Goal: Task Accomplishment & Management: Use online tool/utility

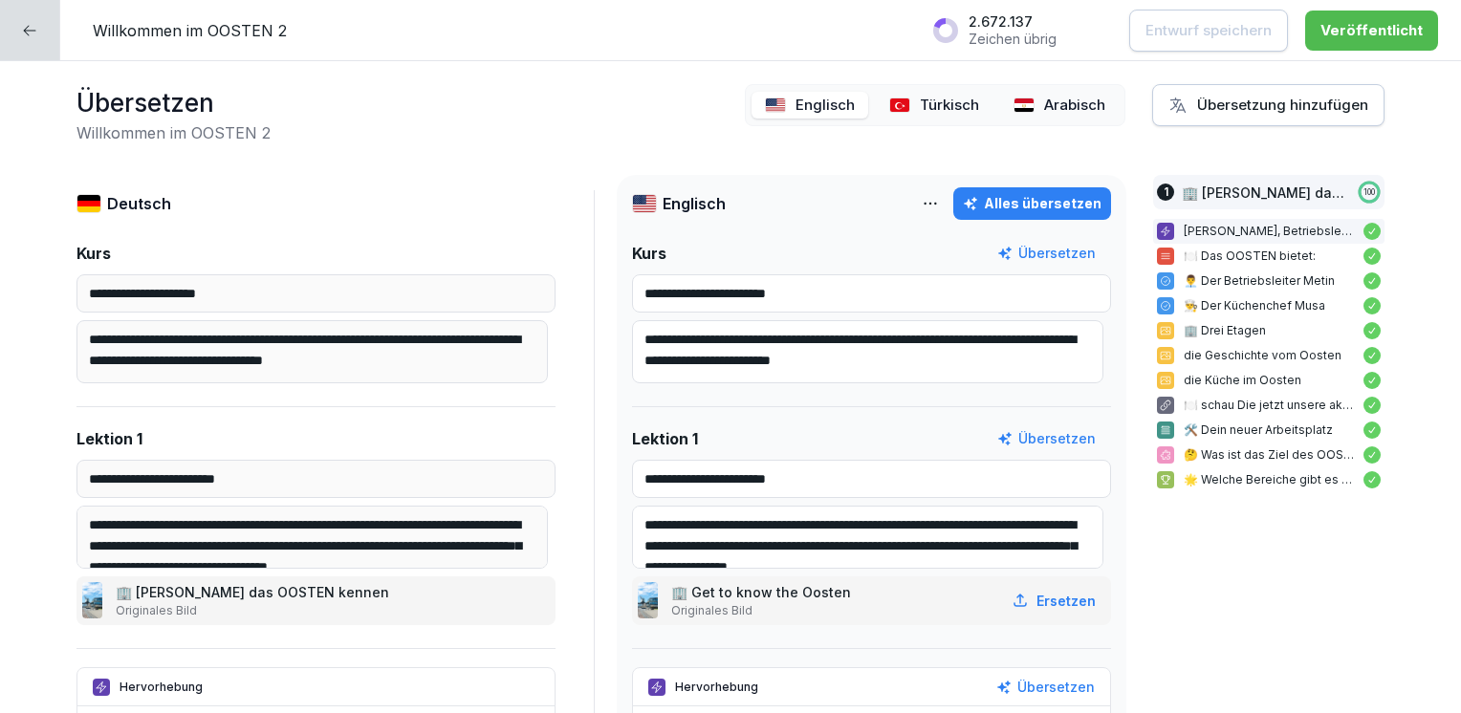
click at [31, 33] on icon at bounding box center [29, 30] width 15 height 15
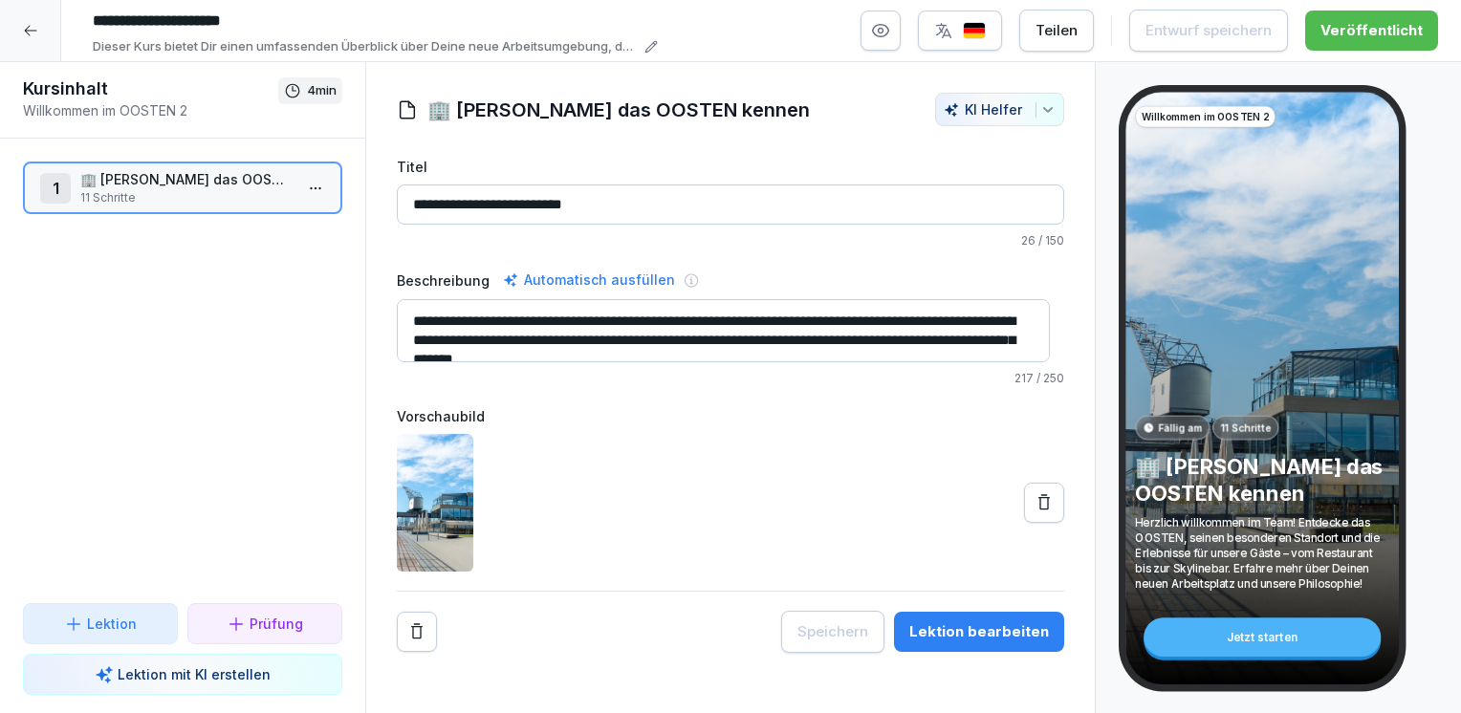
click at [1076, 26] on div "Teilen" at bounding box center [1057, 30] width 42 height 21
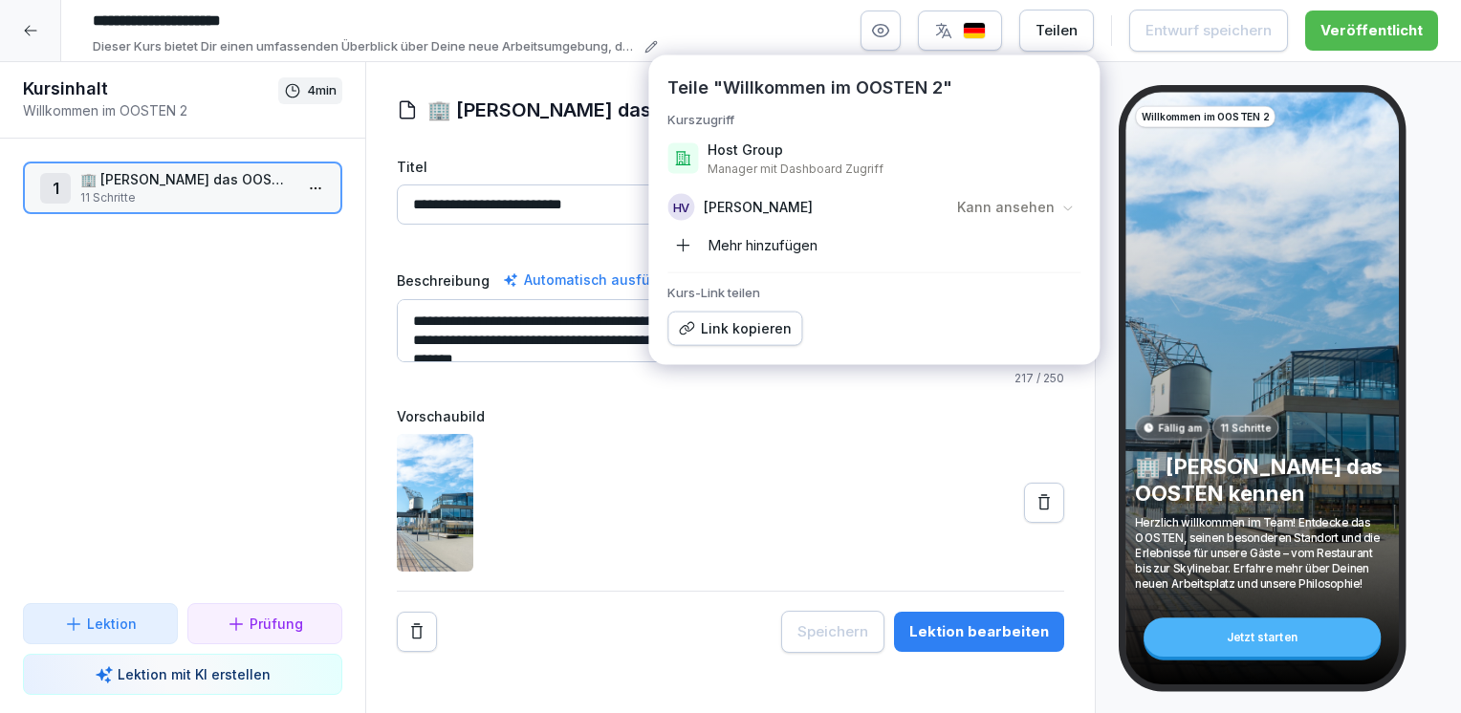
click at [734, 327] on div "Link kopieren" at bounding box center [735, 328] width 114 height 21
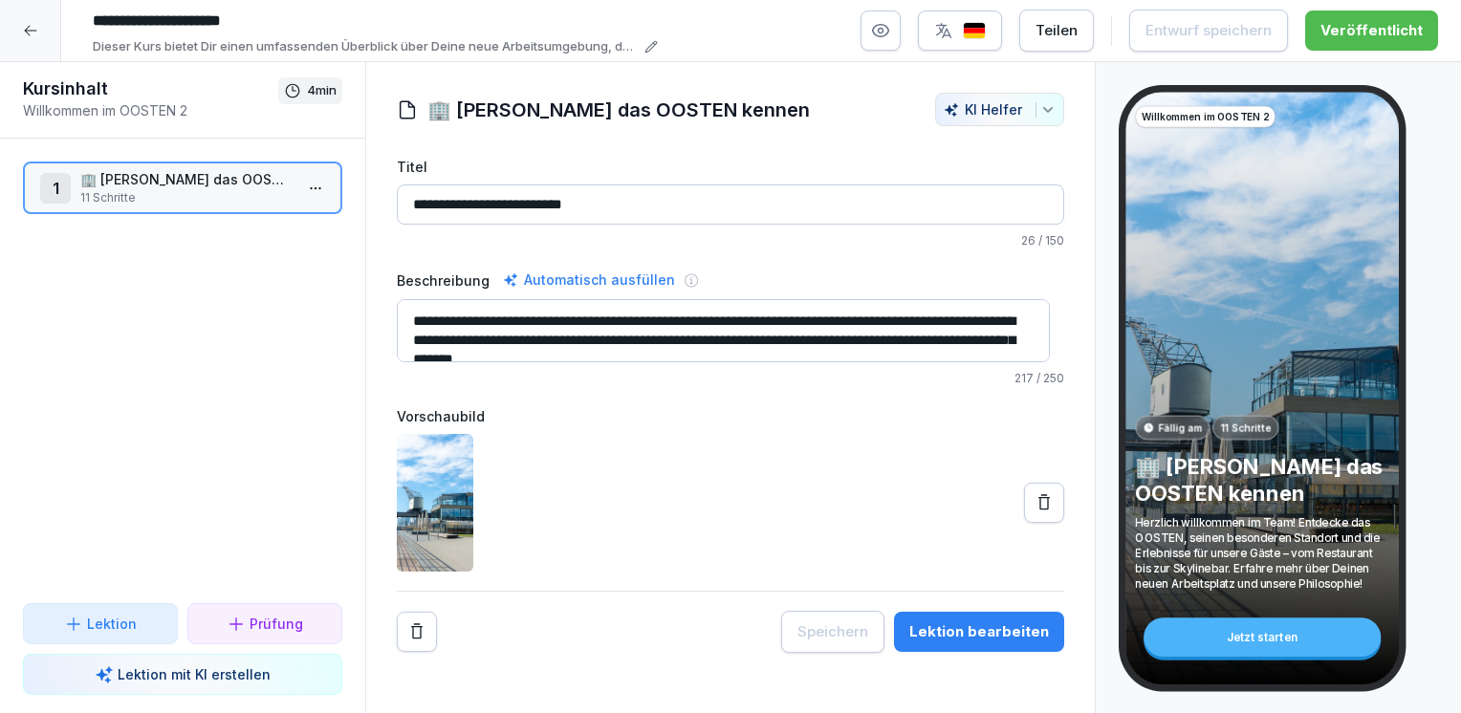
click at [755, 501] on div at bounding box center [730, 503] width 667 height 138
click at [943, 625] on div "Lektion bearbeiten" at bounding box center [979, 632] width 140 height 21
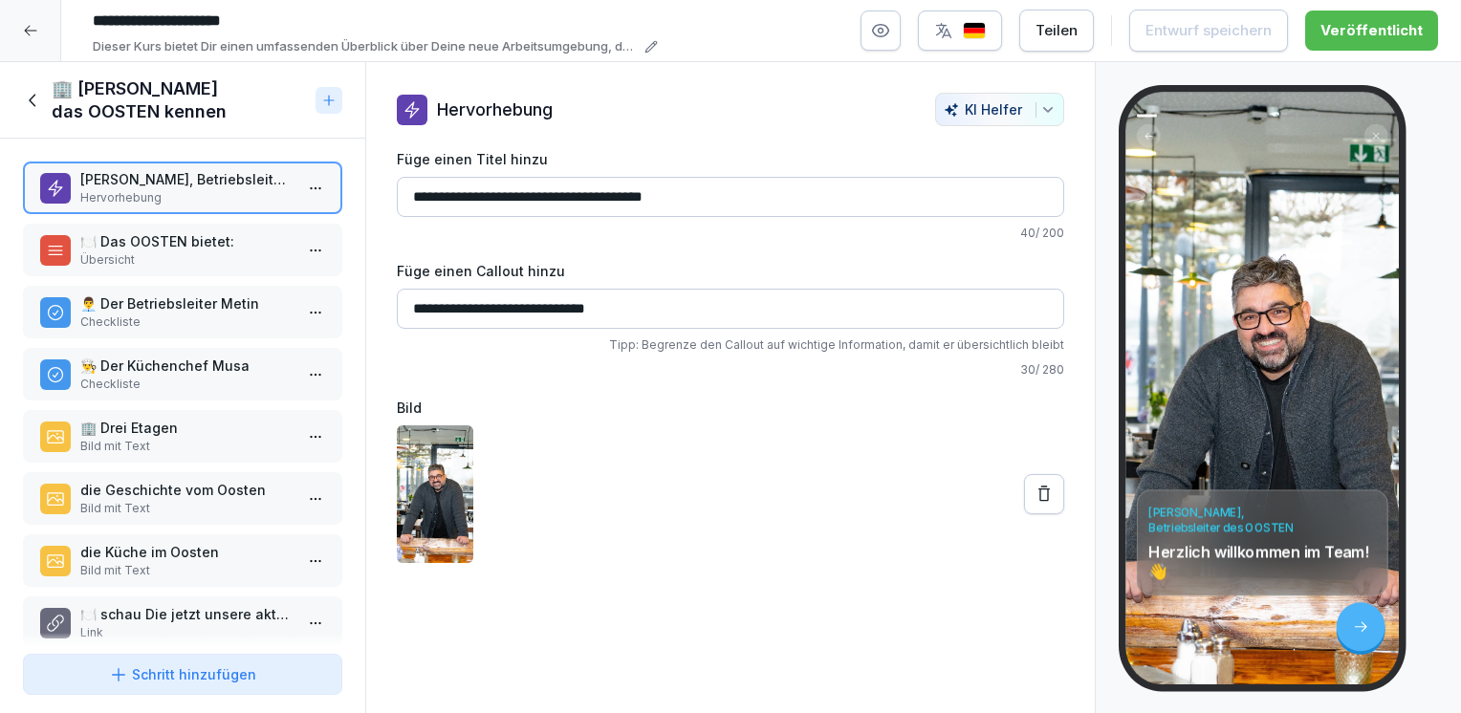
click at [26, 28] on icon at bounding box center [30, 30] width 15 height 15
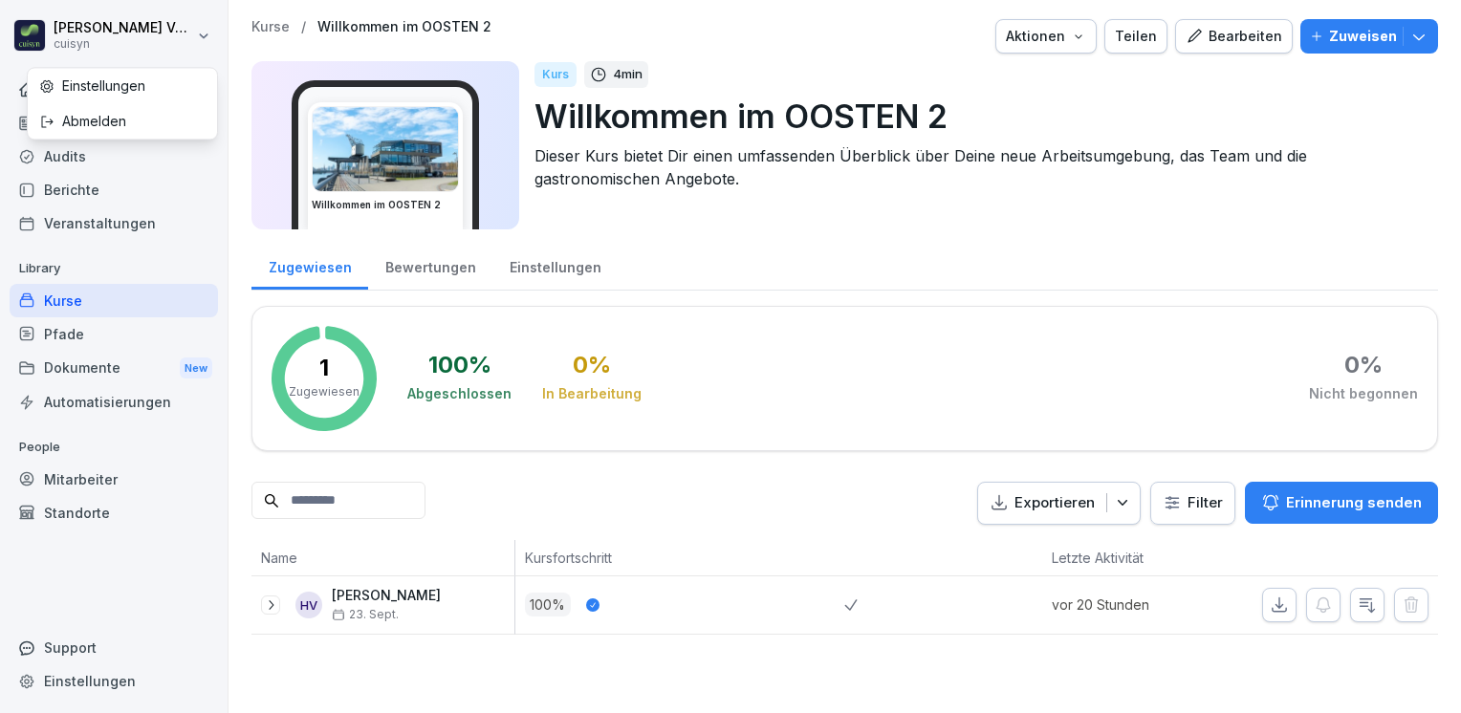
click at [26, 28] on html "Holger Völsch cuisyn Home News Audits Berichte Veranstaltungen Library Kurse Pf…" at bounding box center [730, 356] width 1461 height 713
click at [70, 300] on html "Holger Völsch cuisyn Home News Audits Berichte Veranstaltungen Library Kurse Pf…" at bounding box center [730, 356] width 1461 height 713
click at [85, 300] on div "Kurse" at bounding box center [114, 300] width 208 height 33
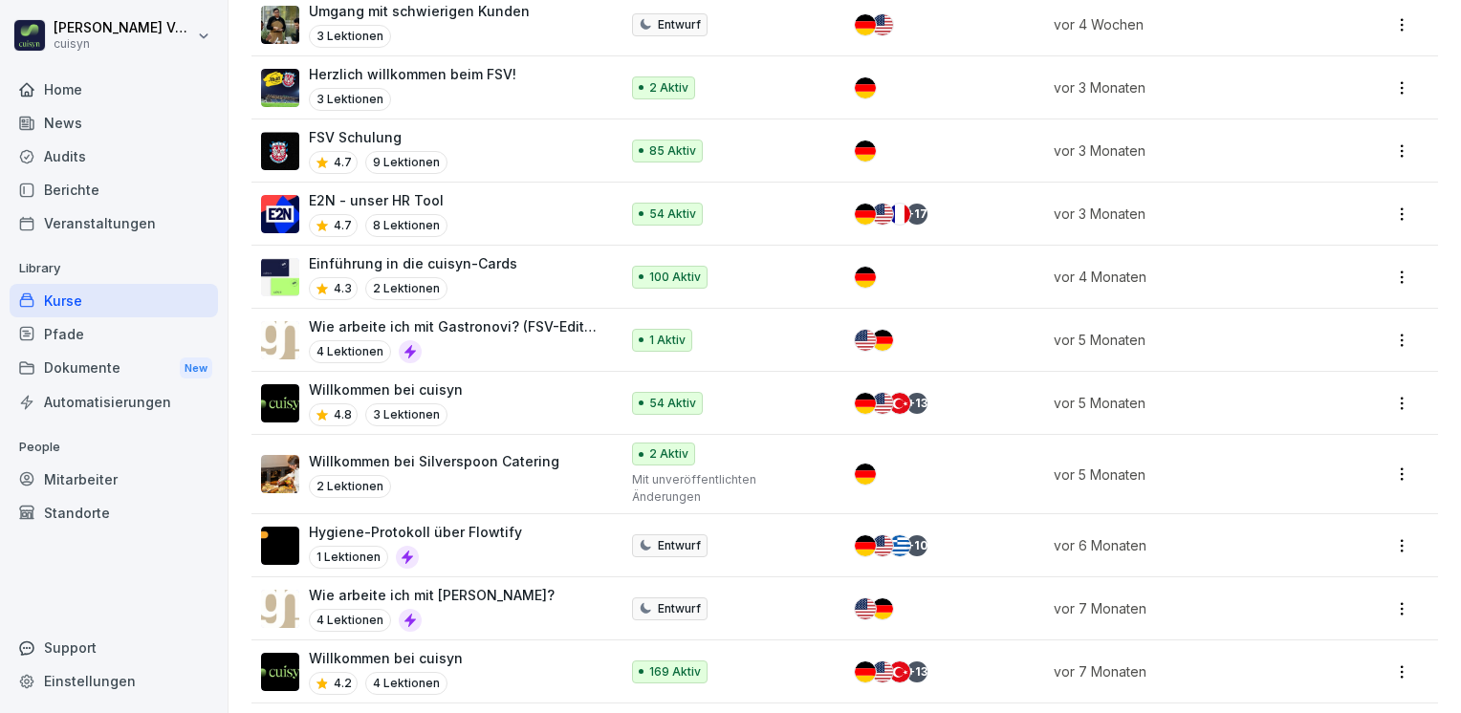
scroll to position [817, 0]
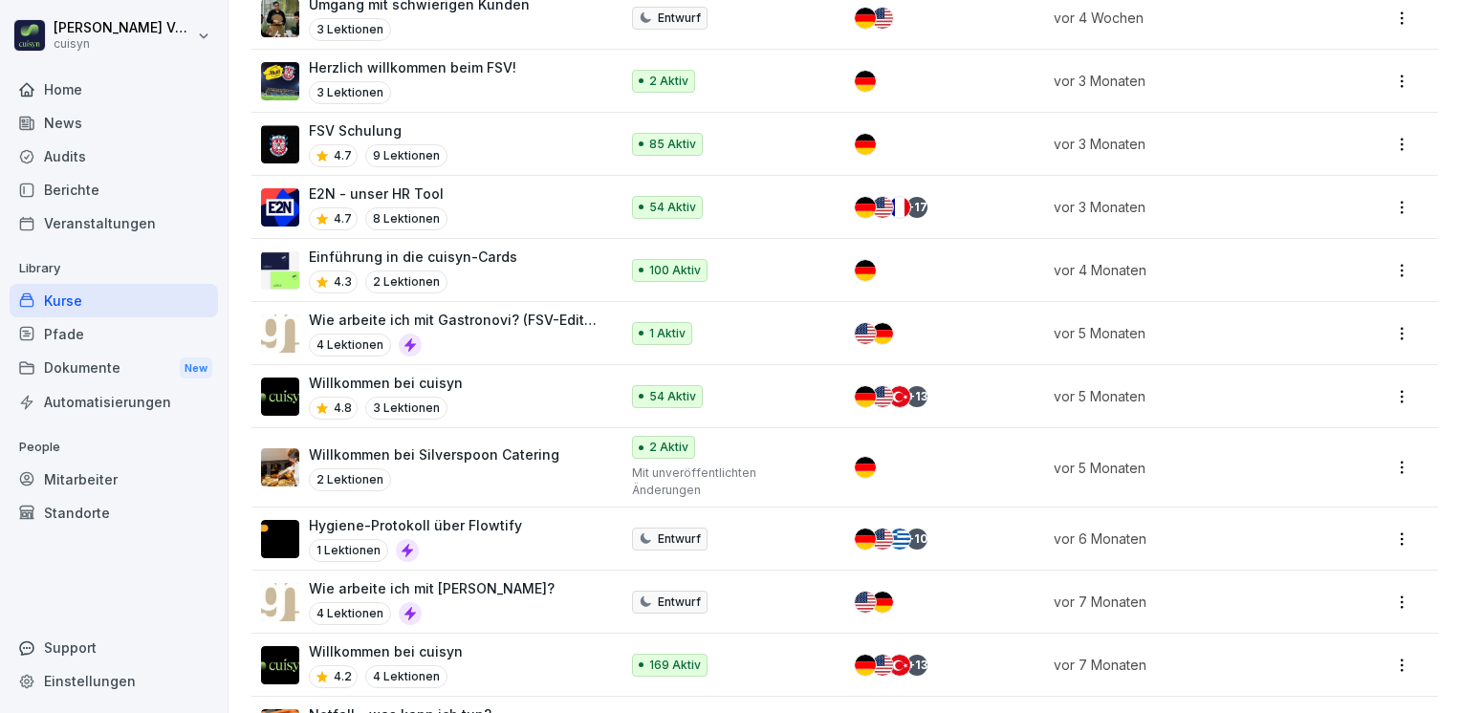
click at [452, 373] on p "Willkommen bei cuisyn" at bounding box center [386, 383] width 154 height 20
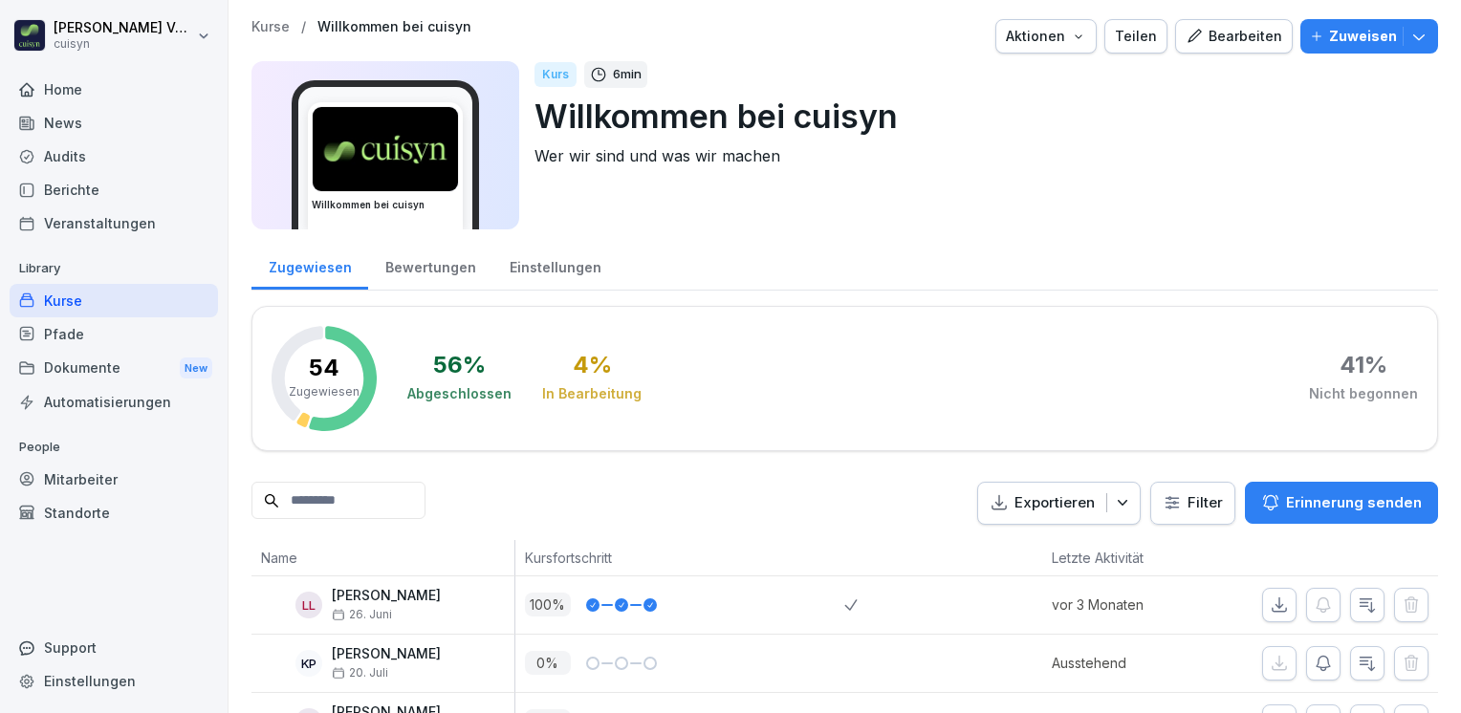
click at [1075, 41] on icon "button" at bounding box center [1078, 36] width 15 height 15
click at [1125, 105] on html "Holger Völsch cuisyn Home News Audits Berichte Veranstaltungen Library Kurse Pf…" at bounding box center [730, 356] width 1461 height 713
click at [1217, 38] on div "Bearbeiten" at bounding box center [1234, 36] width 97 height 21
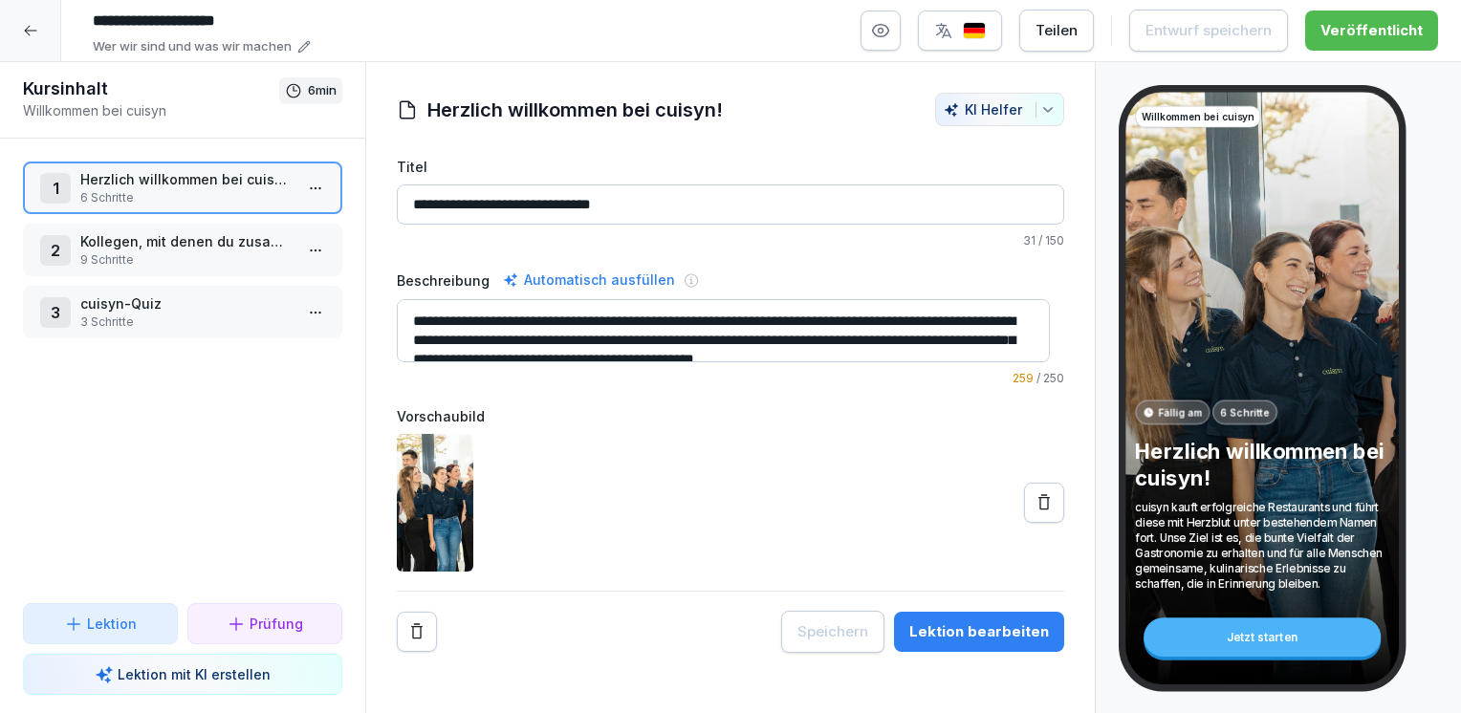
click at [956, 497] on div at bounding box center [730, 503] width 667 height 138
drag, startPoint x: 956, startPoint y: 497, endPoint x: 865, endPoint y: 557, distance: 109.0
click at [865, 557] on div at bounding box center [730, 503] width 667 height 138
click at [928, 629] on div "Lektion bearbeiten" at bounding box center [979, 632] width 140 height 21
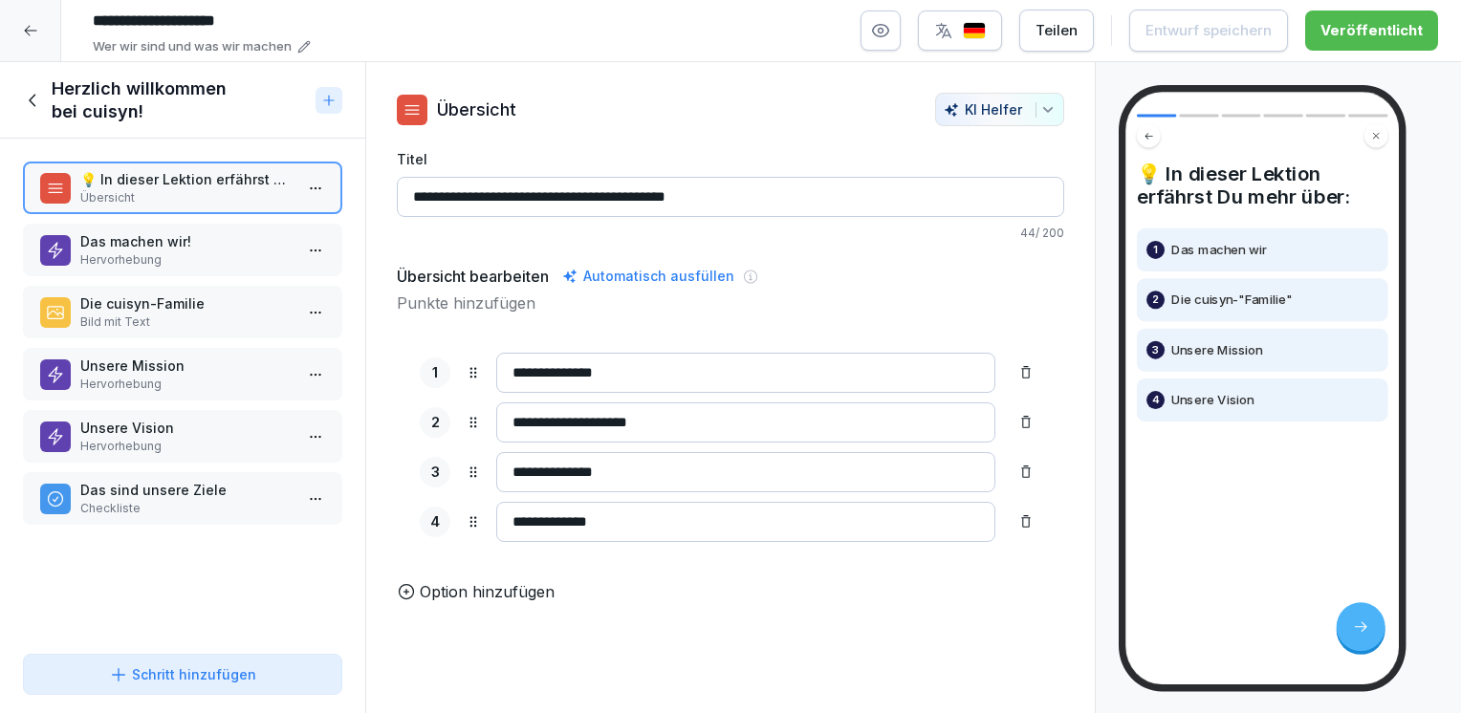
click at [185, 251] on p "Hervorhebung" at bounding box center [186, 259] width 212 height 17
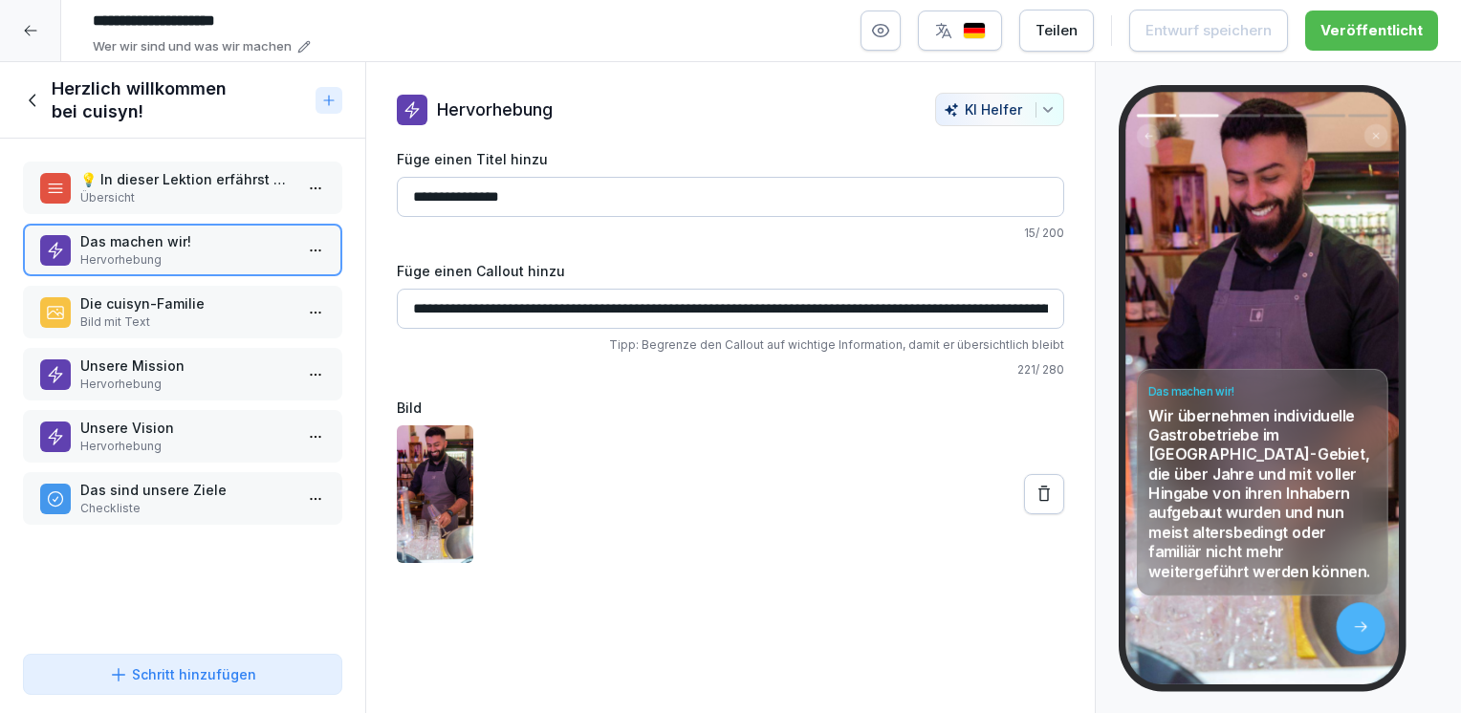
click at [161, 304] on p "Die cuisyn-Familie" at bounding box center [186, 304] width 212 height 20
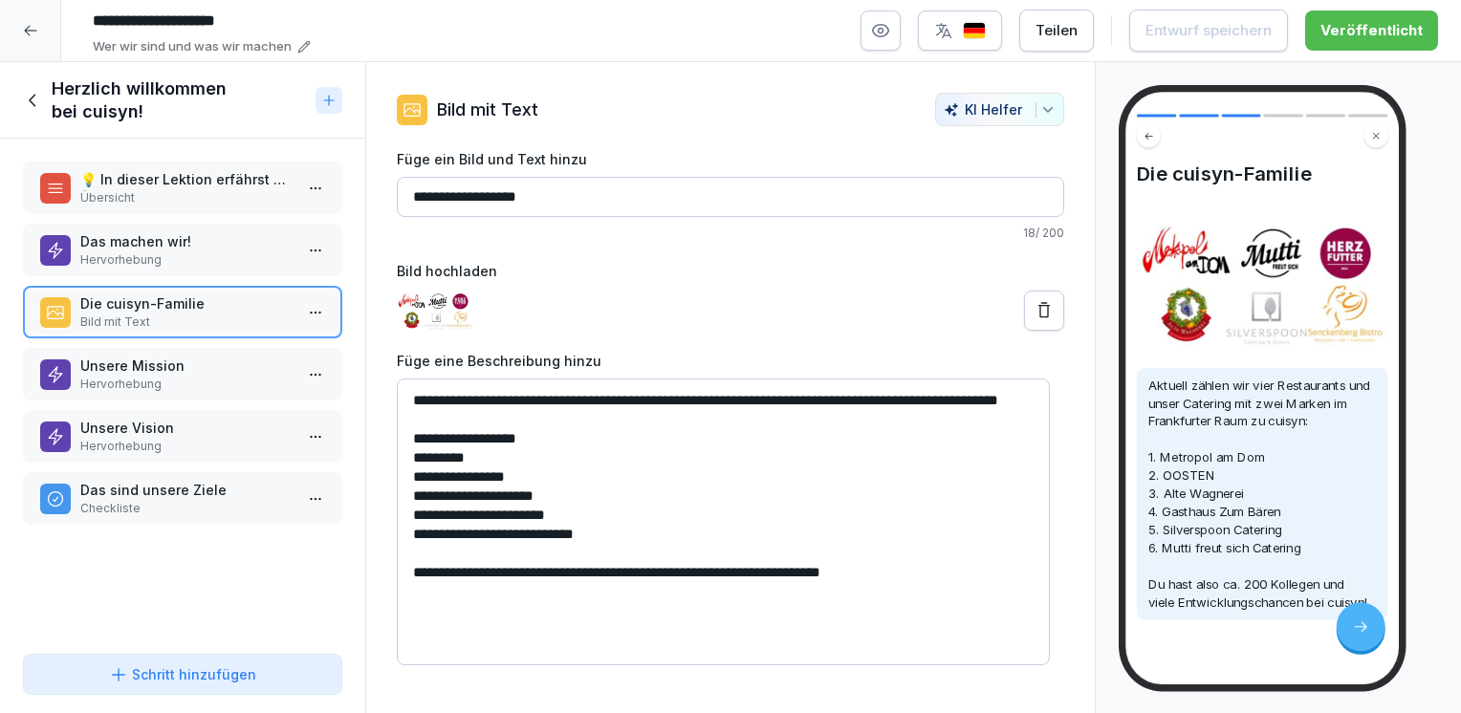
click at [138, 356] on p "Unsere Mission" at bounding box center [186, 366] width 212 height 20
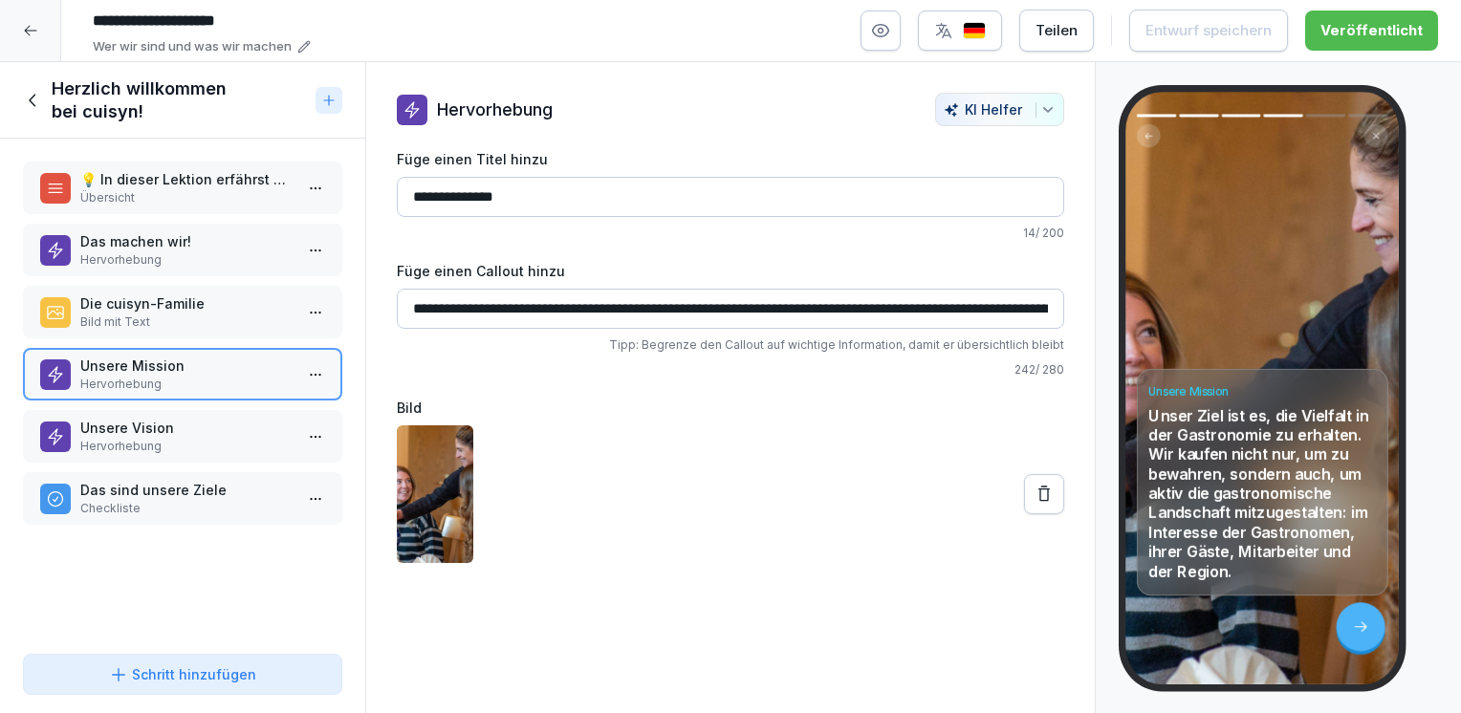
click at [130, 424] on p "Unsere Vision" at bounding box center [186, 428] width 212 height 20
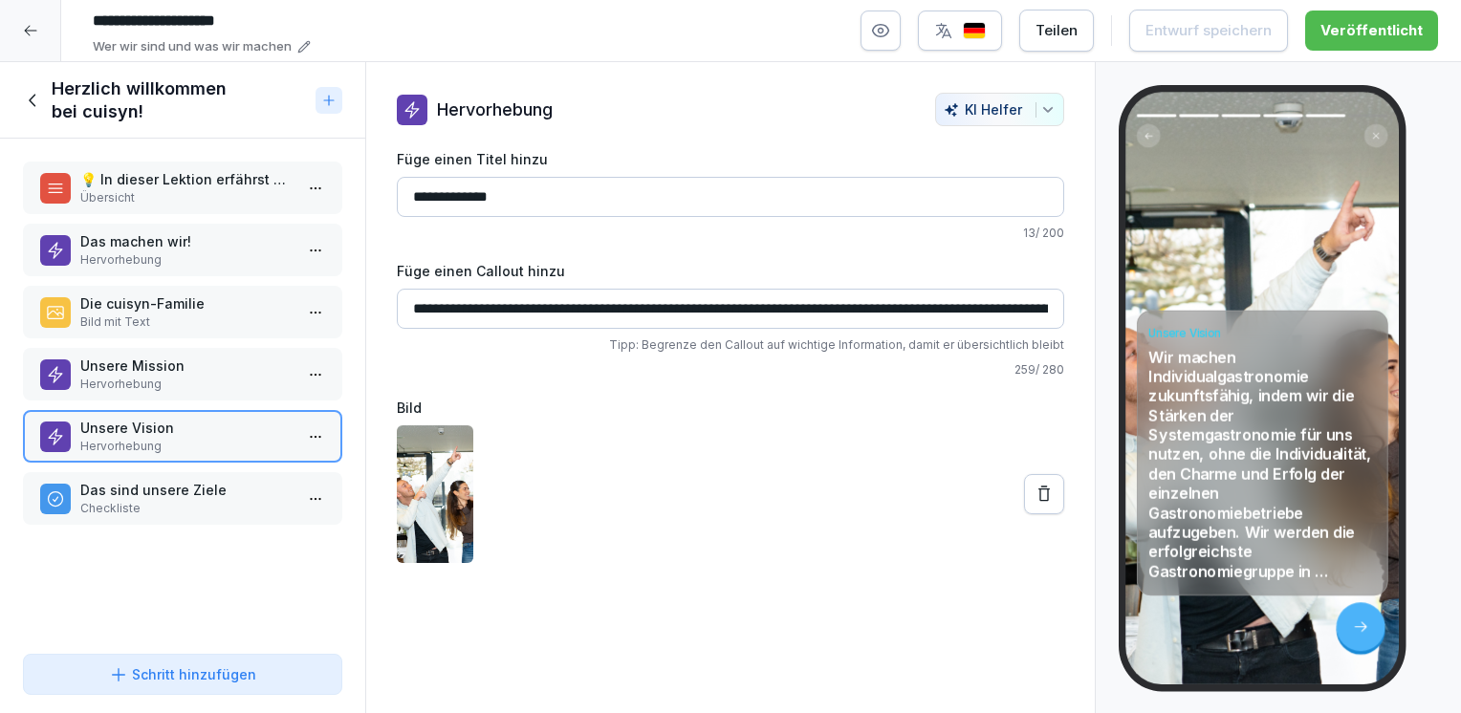
click at [126, 256] on p "Hervorhebung" at bounding box center [186, 259] width 212 height 17
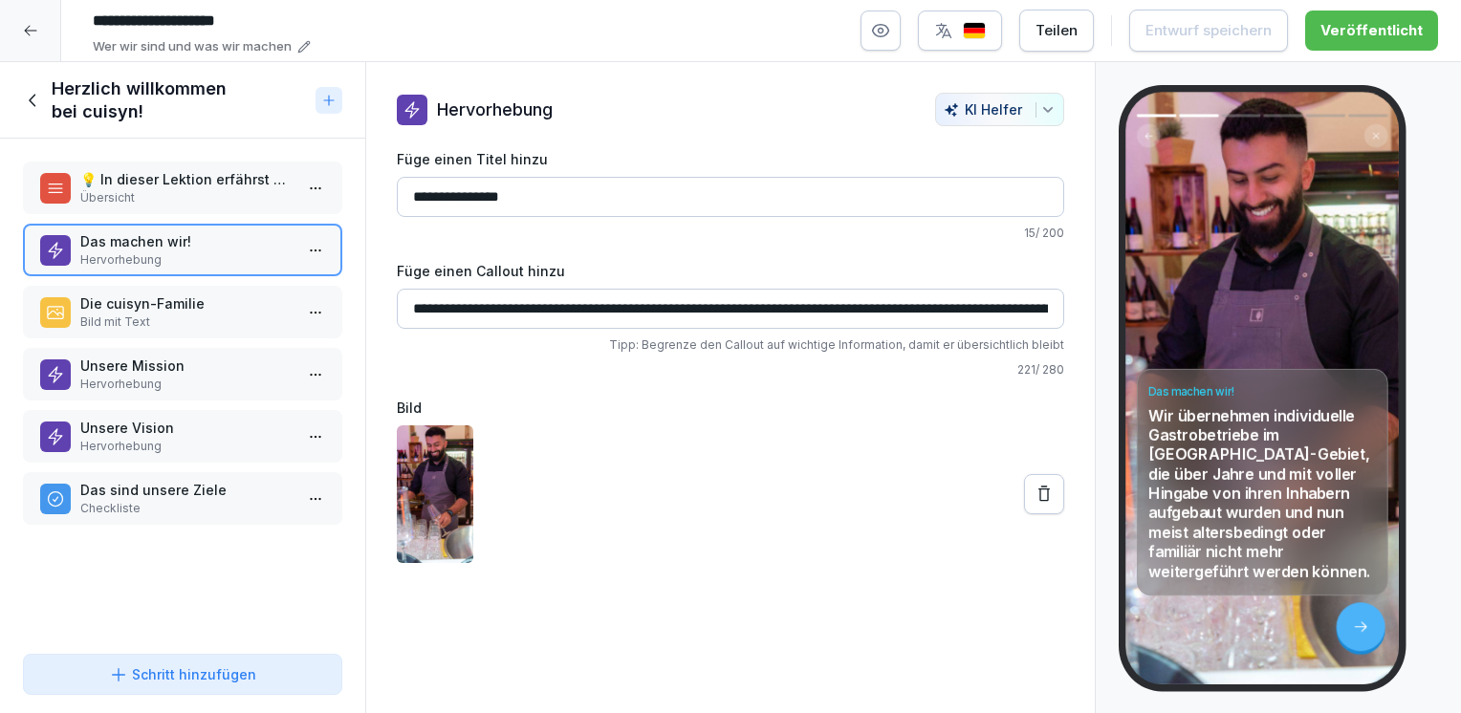
click at [1051, 36] on div "Teilen" at bounding box center [1057, 30] width 42 height 21
click at [866, 529] on div at bounding box center [730, 495] width 667 height 138
drag, startPoint x: 409, startPoint y: 304, endPoint x: 1206, endPoint y: 306, distance: 796.5
click at [1206, 306] on div "Kursinhalt Willkommen bei cuisyn 6 min 1 Herzlich willkommen bei cuisyn! 6 Schr…" at bounding box center [730, 388] width 1461 height 652
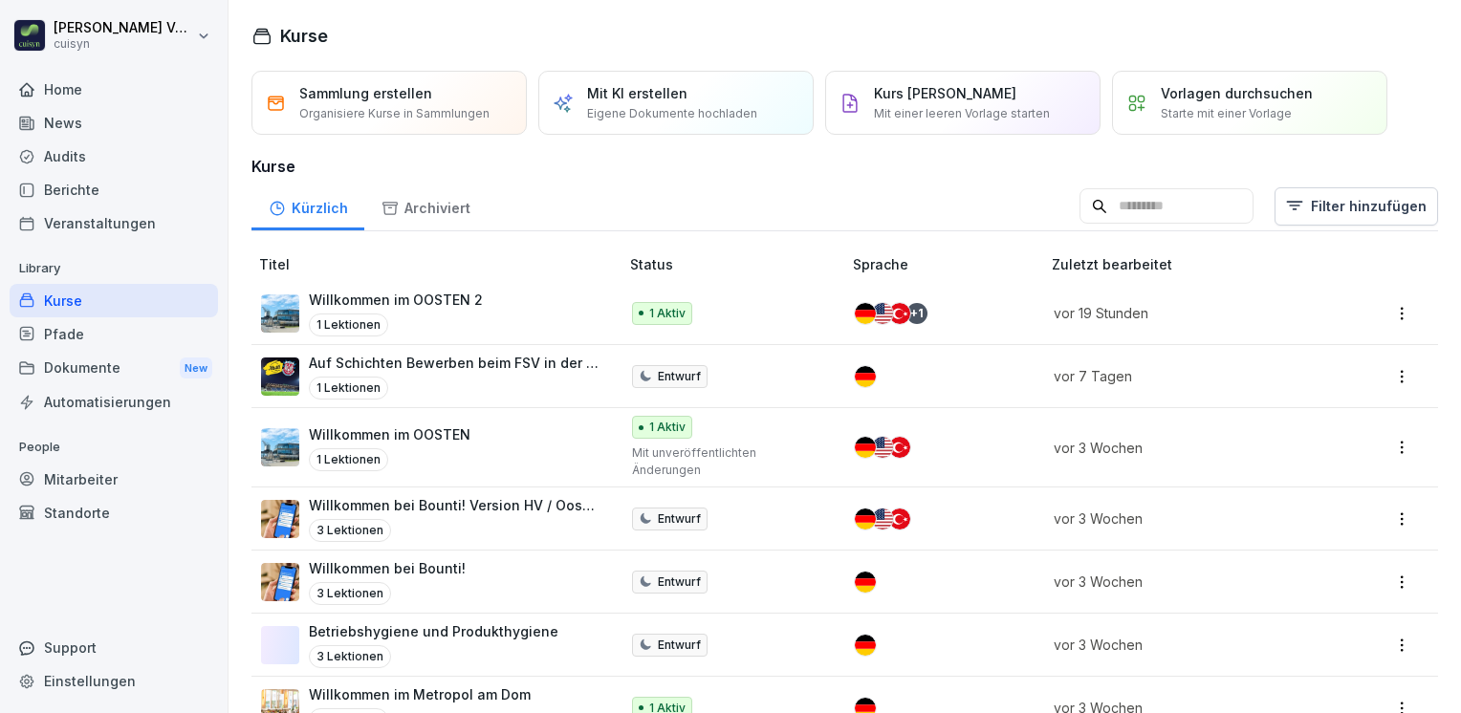
click at [404, 297] on p "Willkommen im OOSTEN 2" at bounding box center [396, 300] width 174 height 20
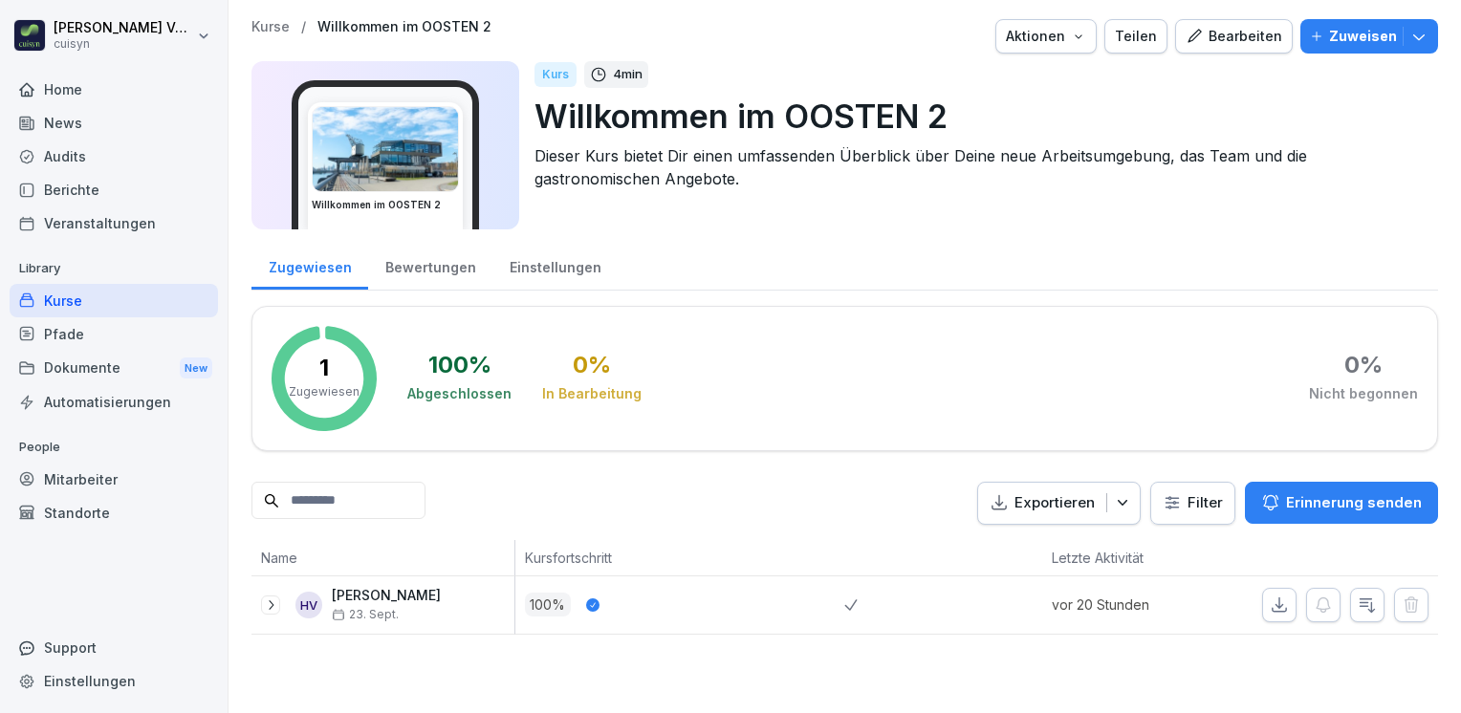
click at [1227, 33] on div "Bearbeiten" at bounding box center [1234, 36] width 97 height 21
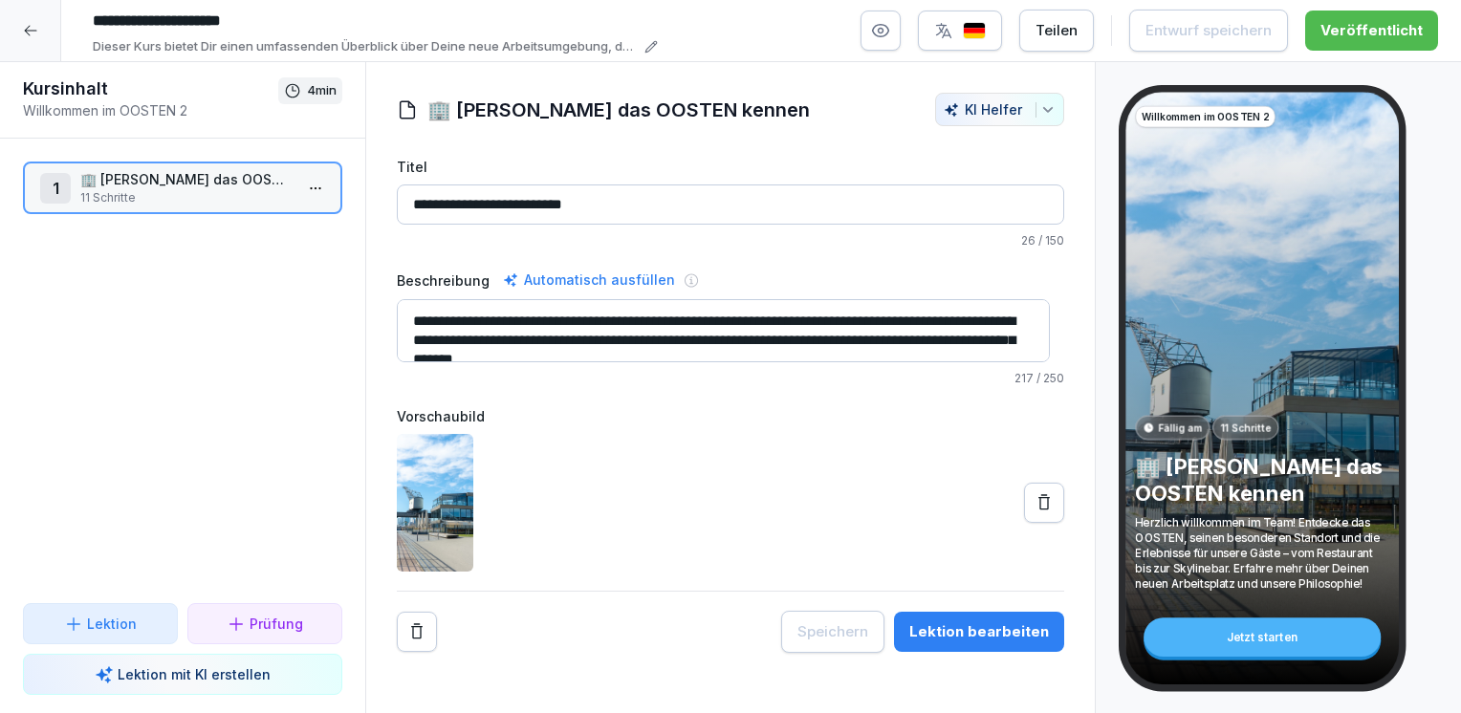
click at [965, 625] on div "Lektion bearbeiten" at bounding box center [979, 632] width 140 height 21
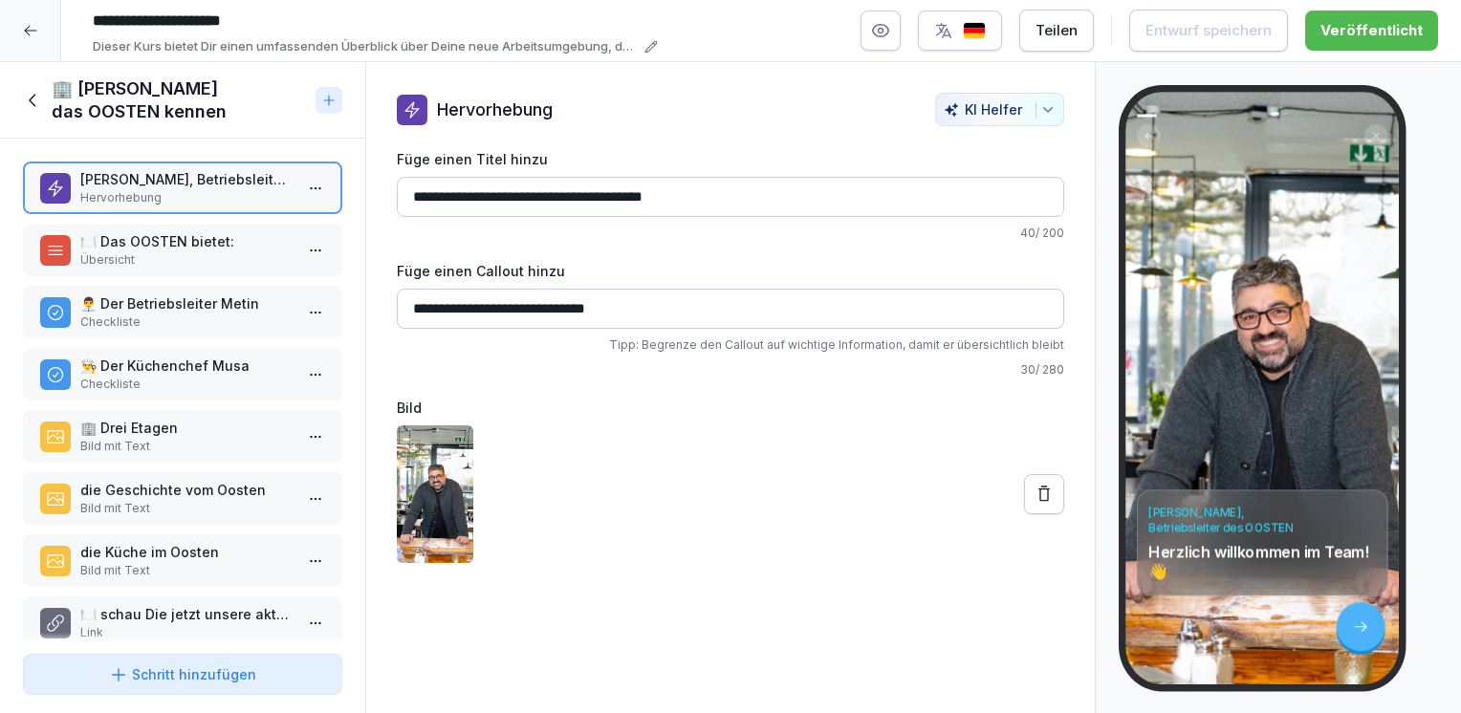
click at [158, 677] on div "Schritt hinzufügen" at bounding box center [182, 675] width 147 height 20
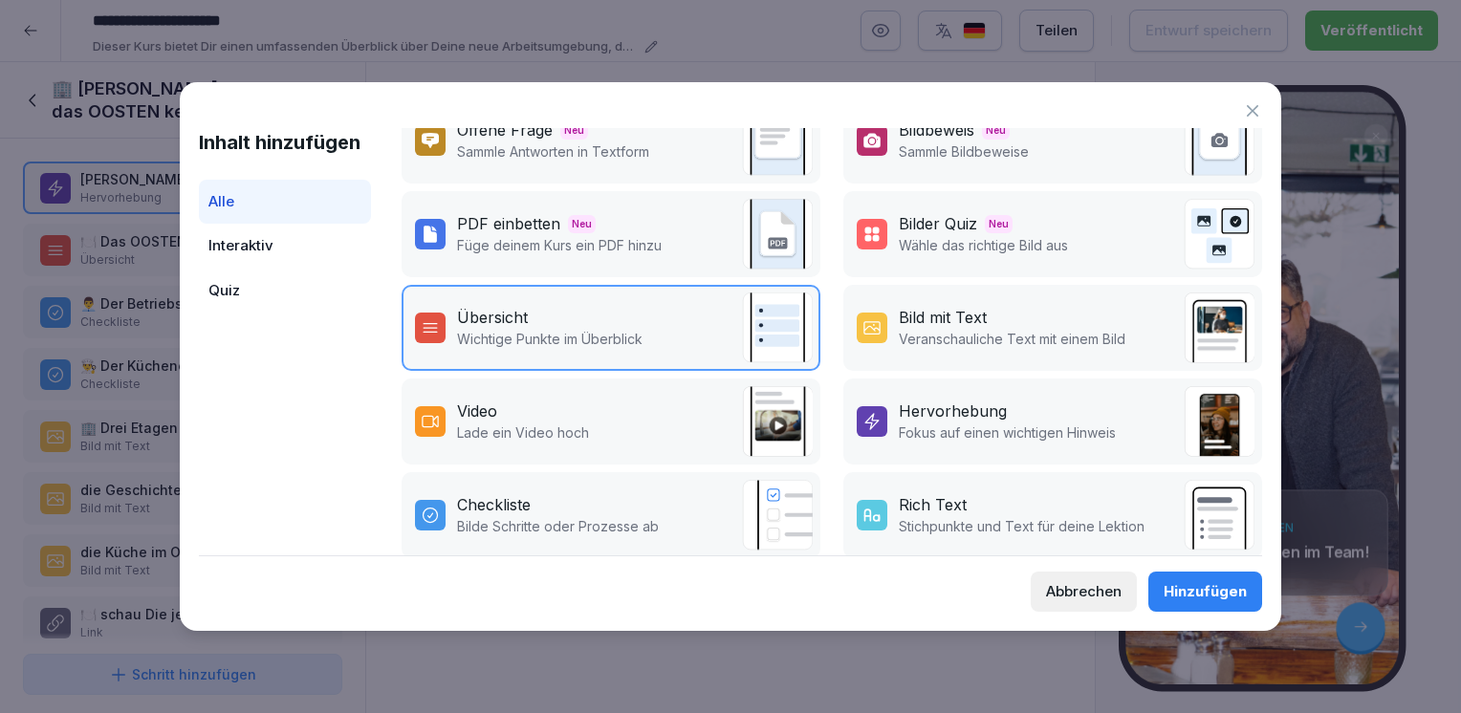
scroll to position [125, 0]
click at [1032, 427] on p "Fokus auf einen wichtigen Hinweis" at bounding box center [1007, 432] width 217 height 20
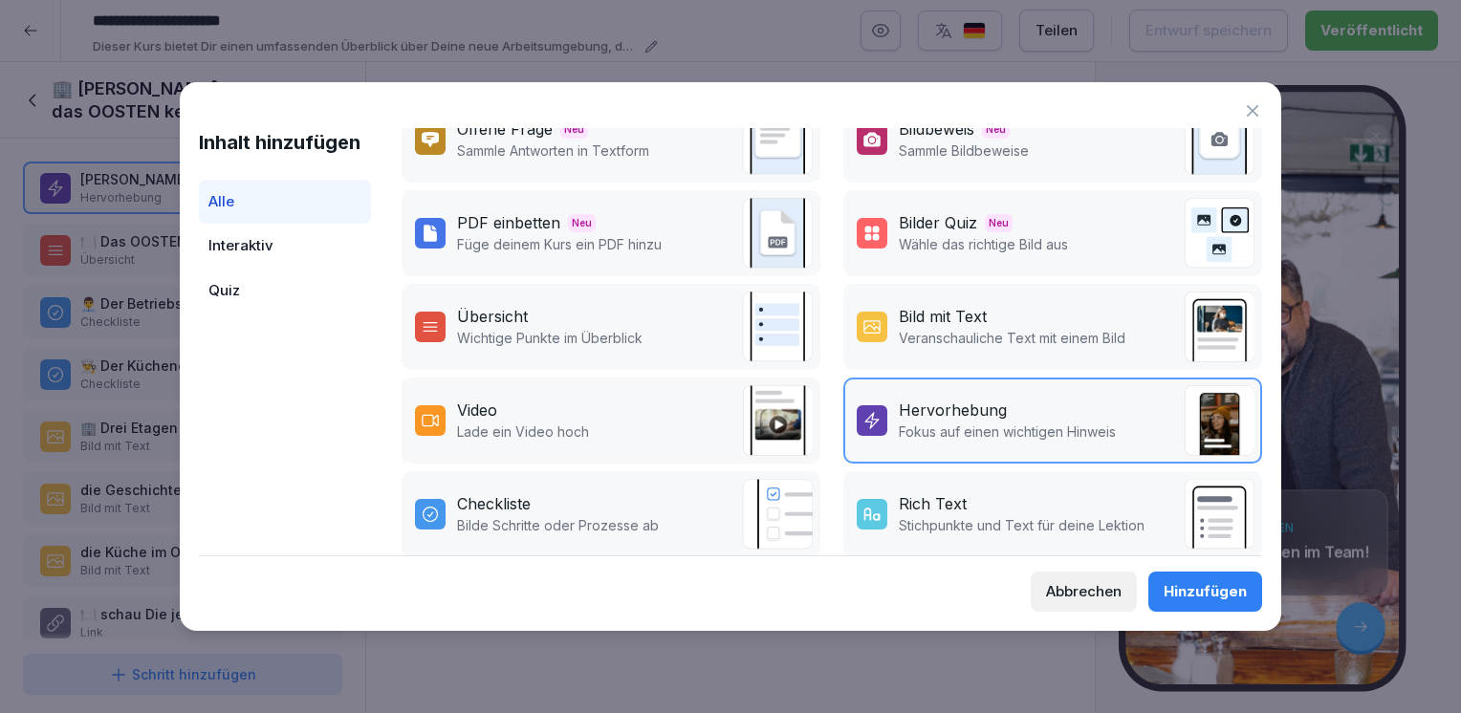
click at [1198, 591] on div "Hinzufügen" at bounding box center [1205, 591] width 83 height 21
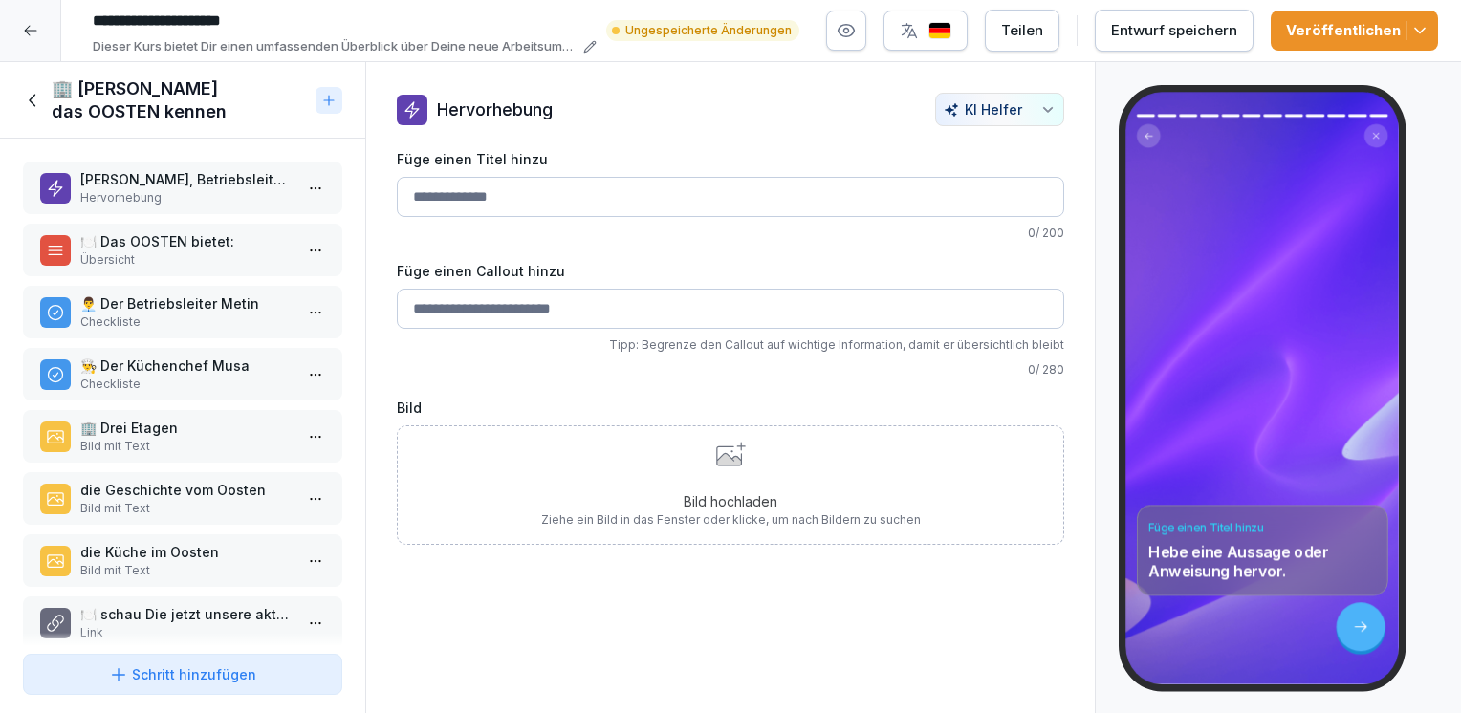
click at [429, 307] on input "Füge einen Callout hinzu" at bounding box center [730, 309] width 667 height 40
paste input "**********"
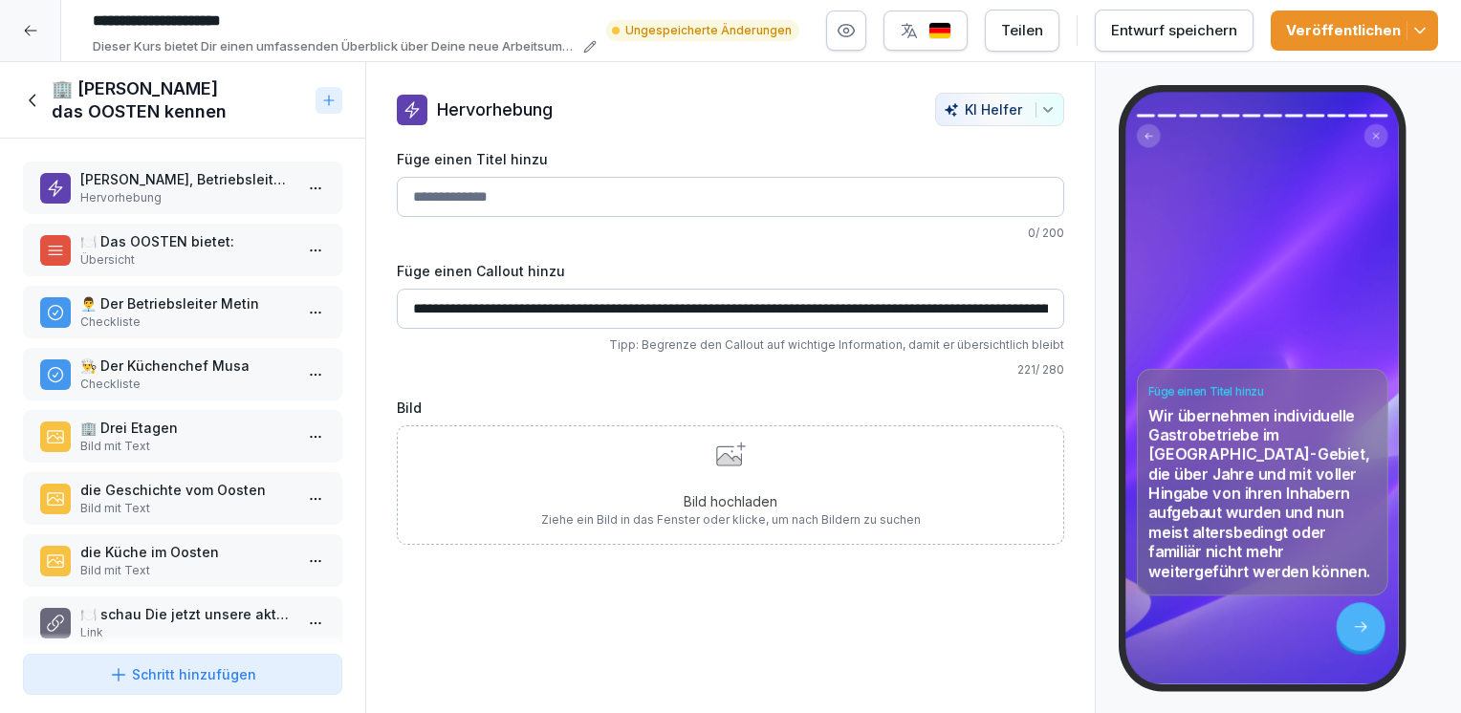
scroll to position [0, 922]
type input "**********"
click at [499, 200] on input "Füge einen Titel hinzu" at bounding box center [730, 197] width 667 height 40
type input "**********"
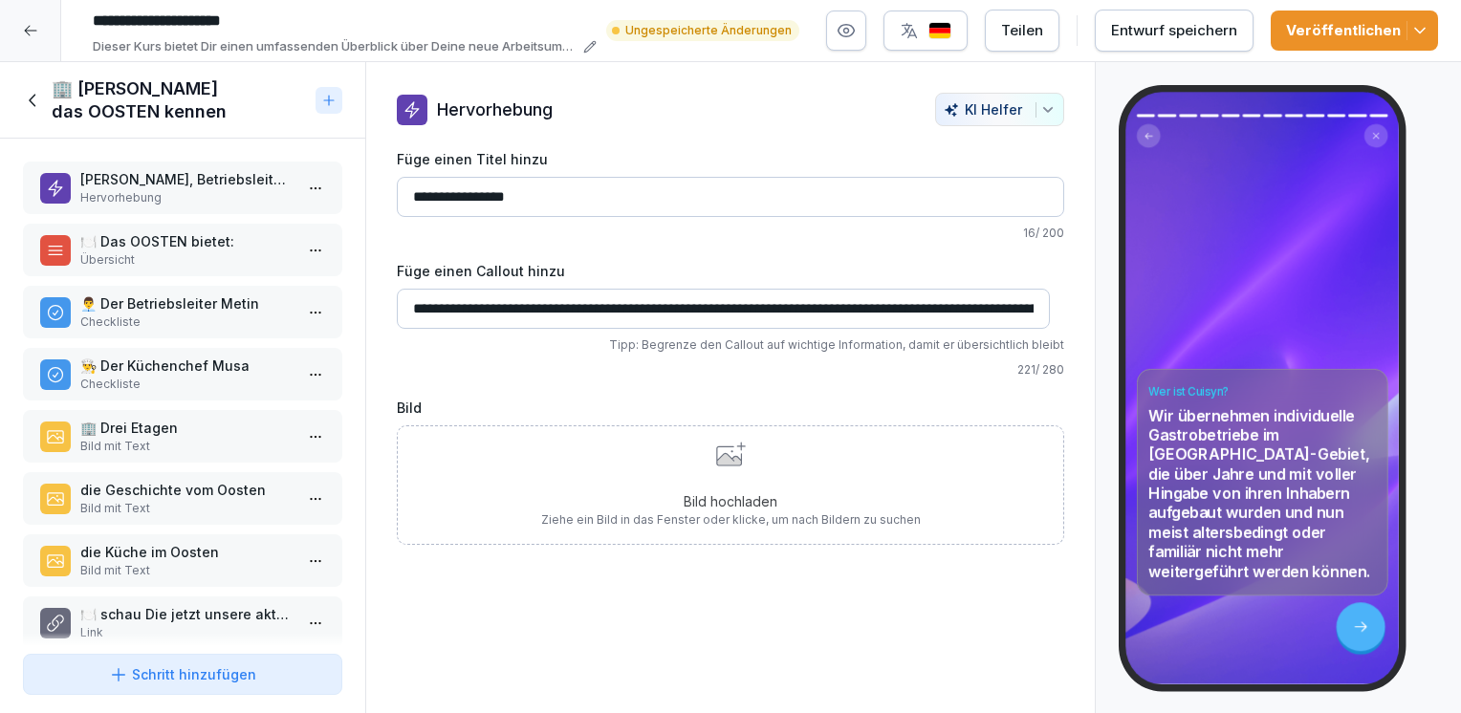
click at [723, 456] on icon at bounding box center [728, 456] width 25 height 19
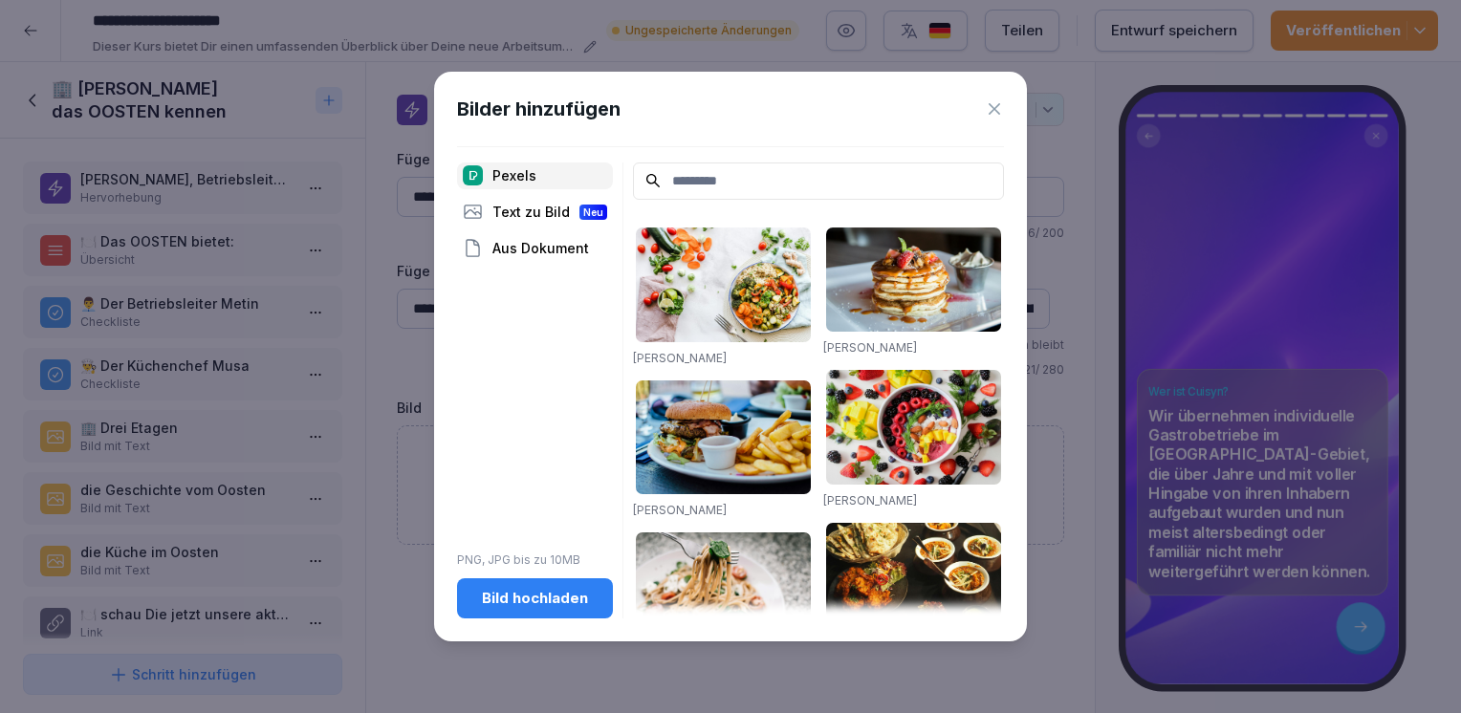
click at [670, 177] on input at bounding box center [818, 181] width 371 height 37
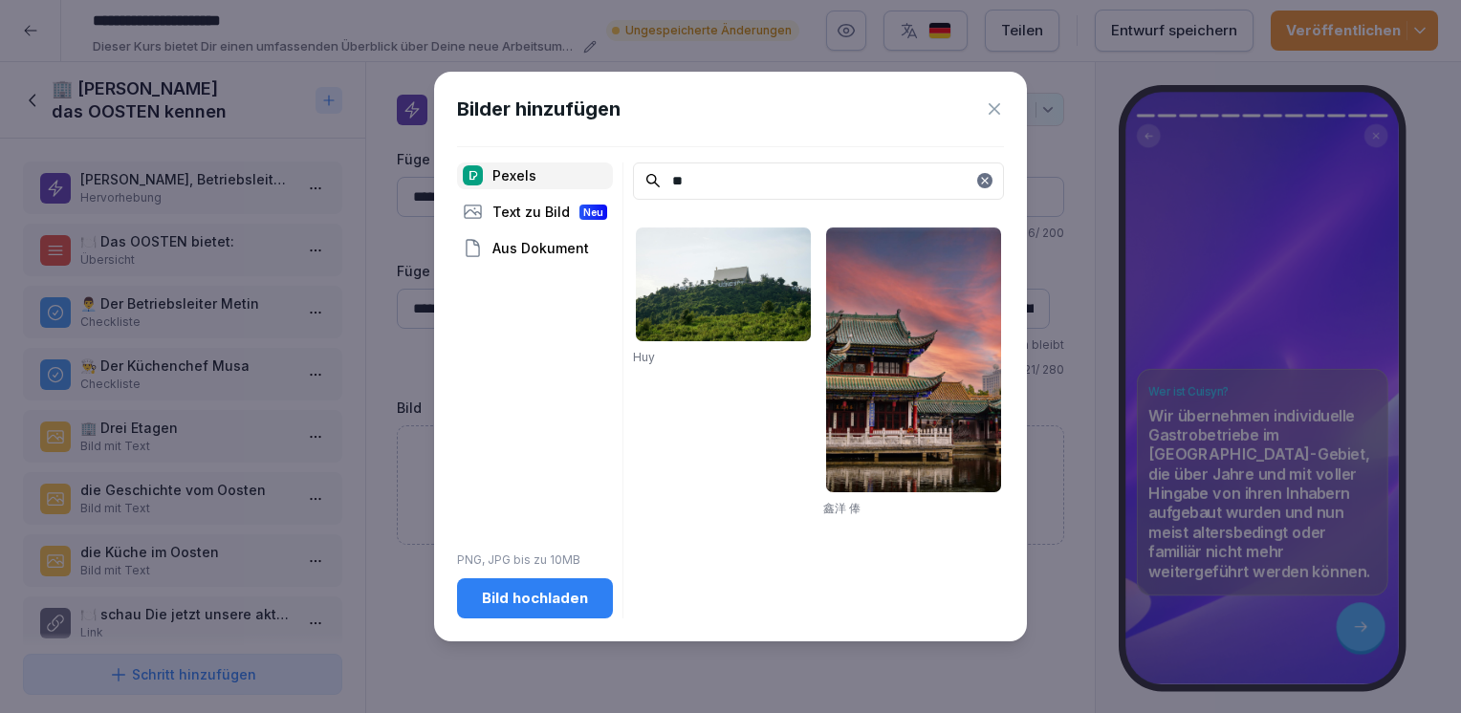
type input "*"
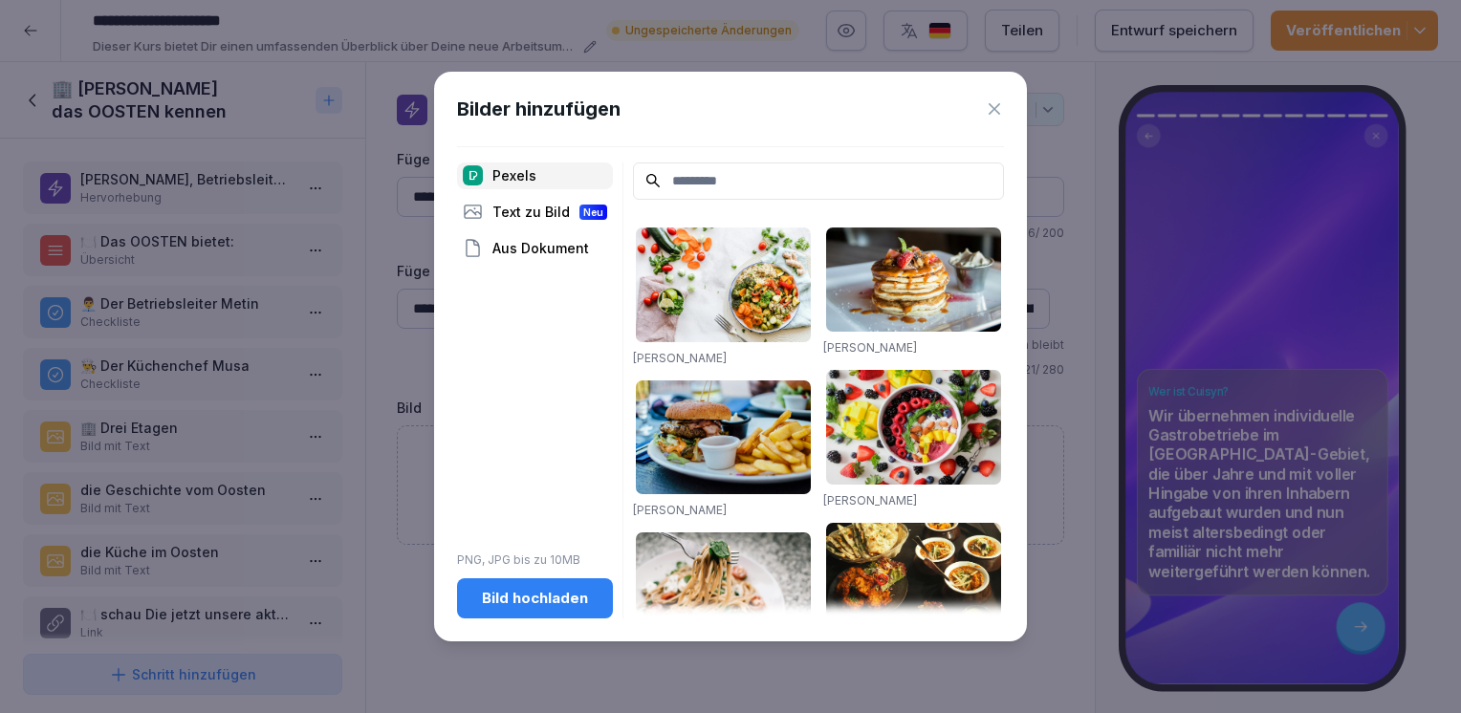
click at [988, 103] on icon at bounding box center [994, 108] width 19 height 19
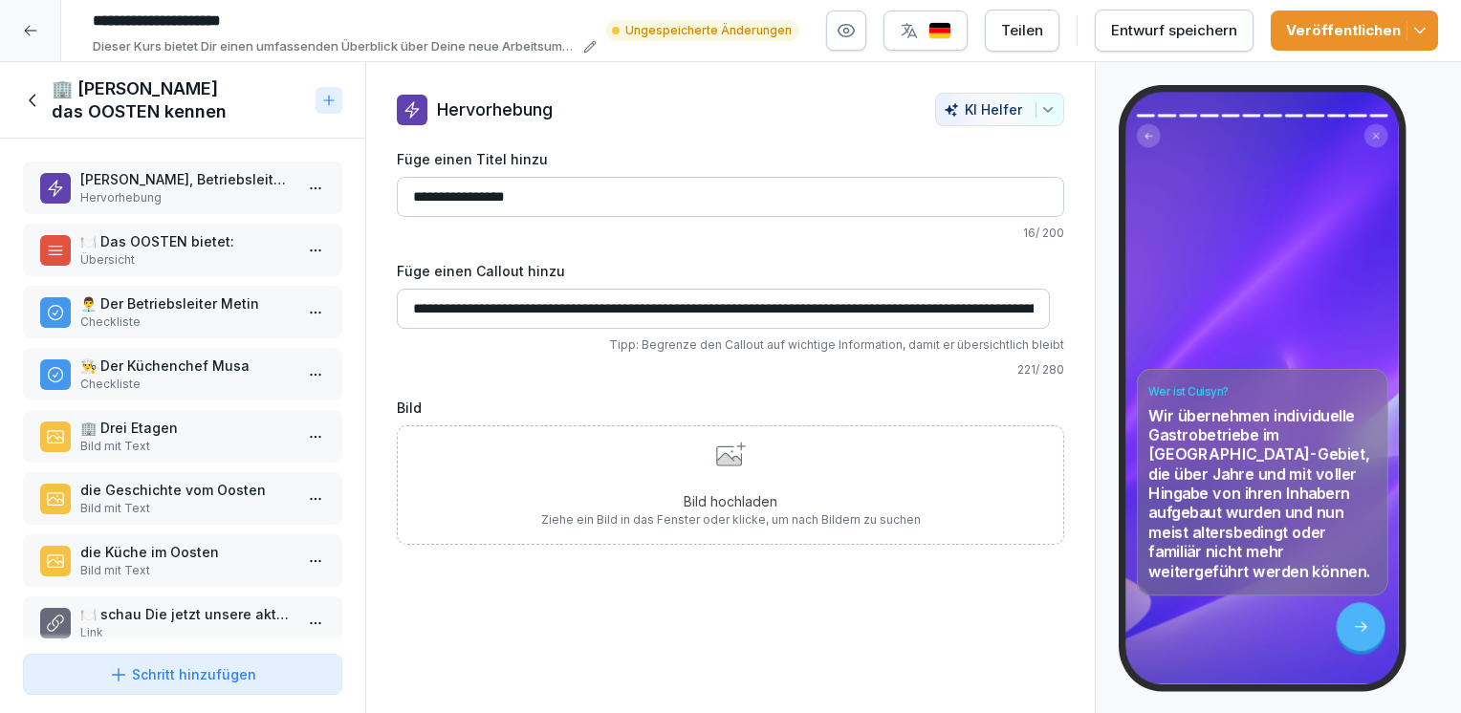
click at [1143, 40] on div "Entwurf speichern" at bounding box center [1174, 30] width 126 height 21
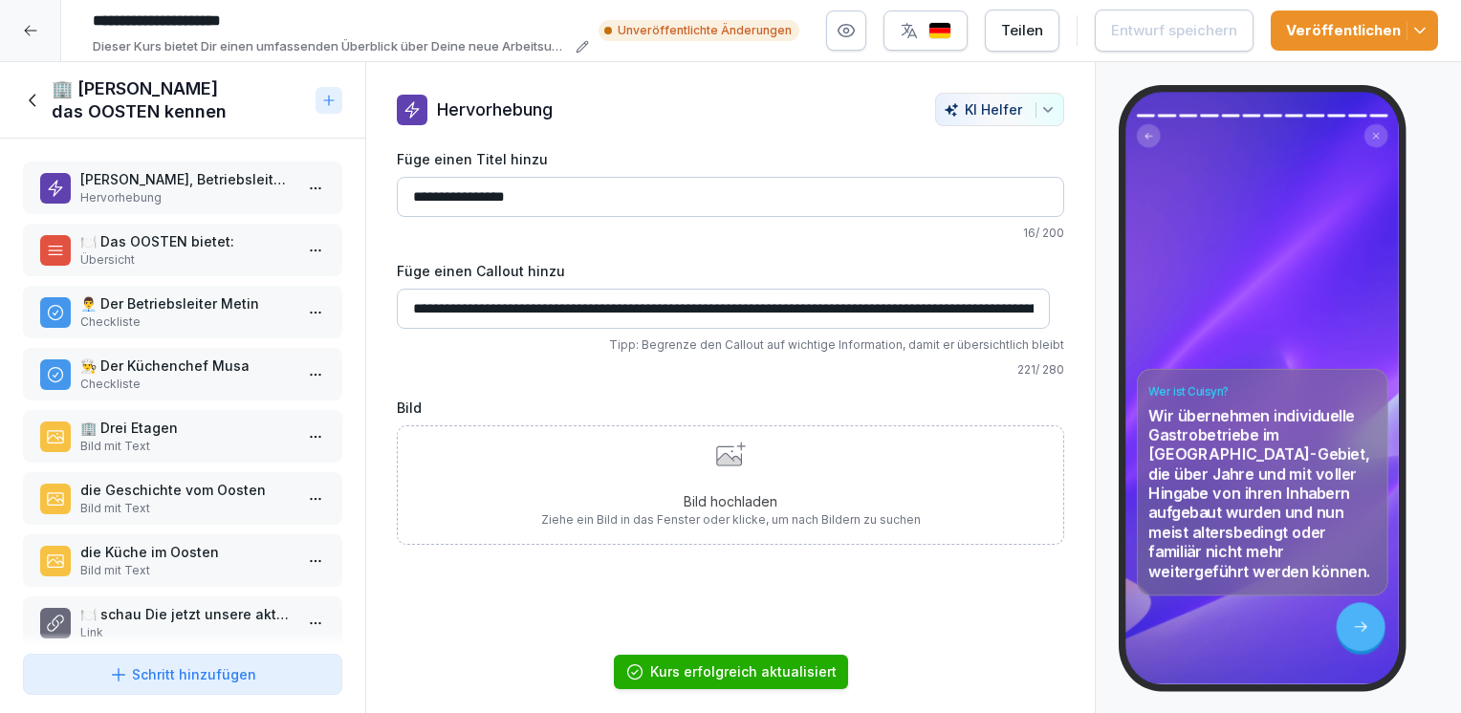
click at [38, 25] on div at bounding box center [30, 30] width 61 height 61
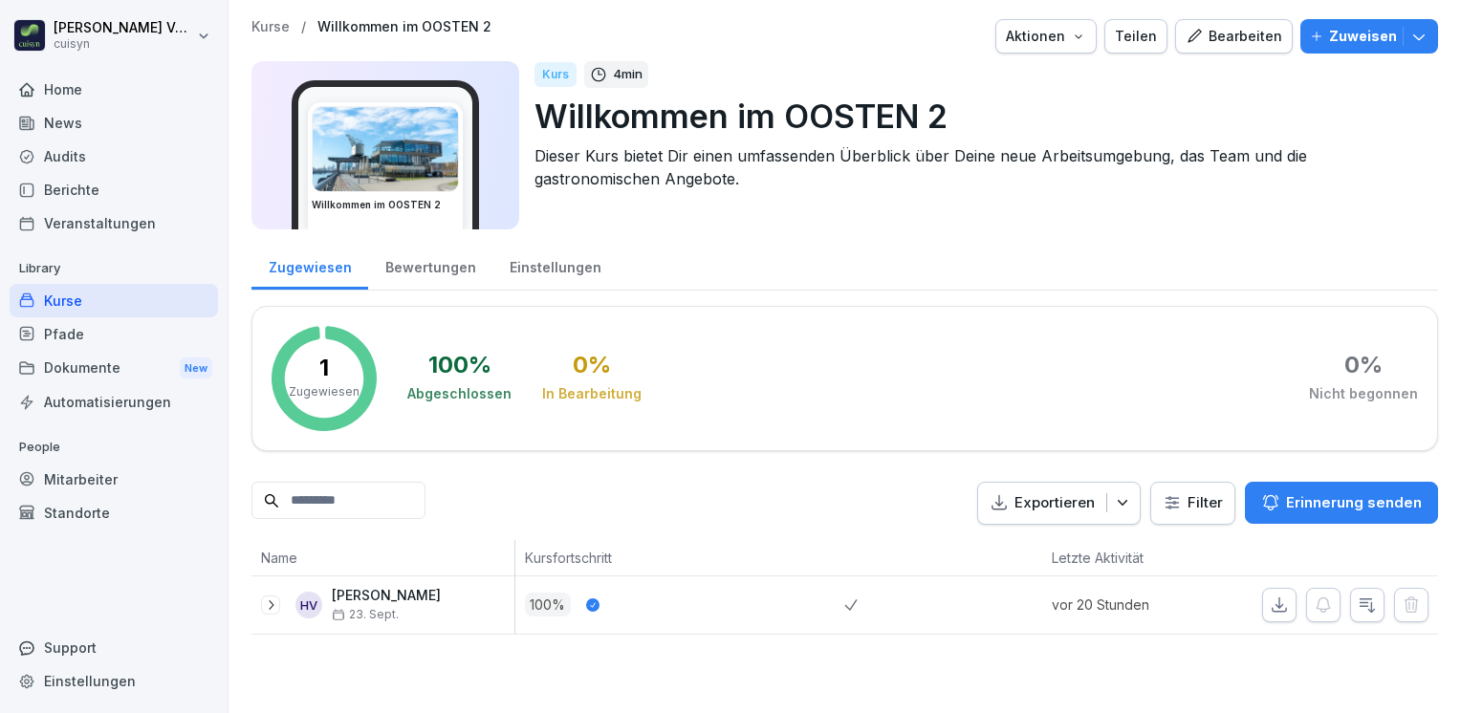
click at [76, 292] on div "Kurse" at bounding box center [114, 300] width 208 height 33
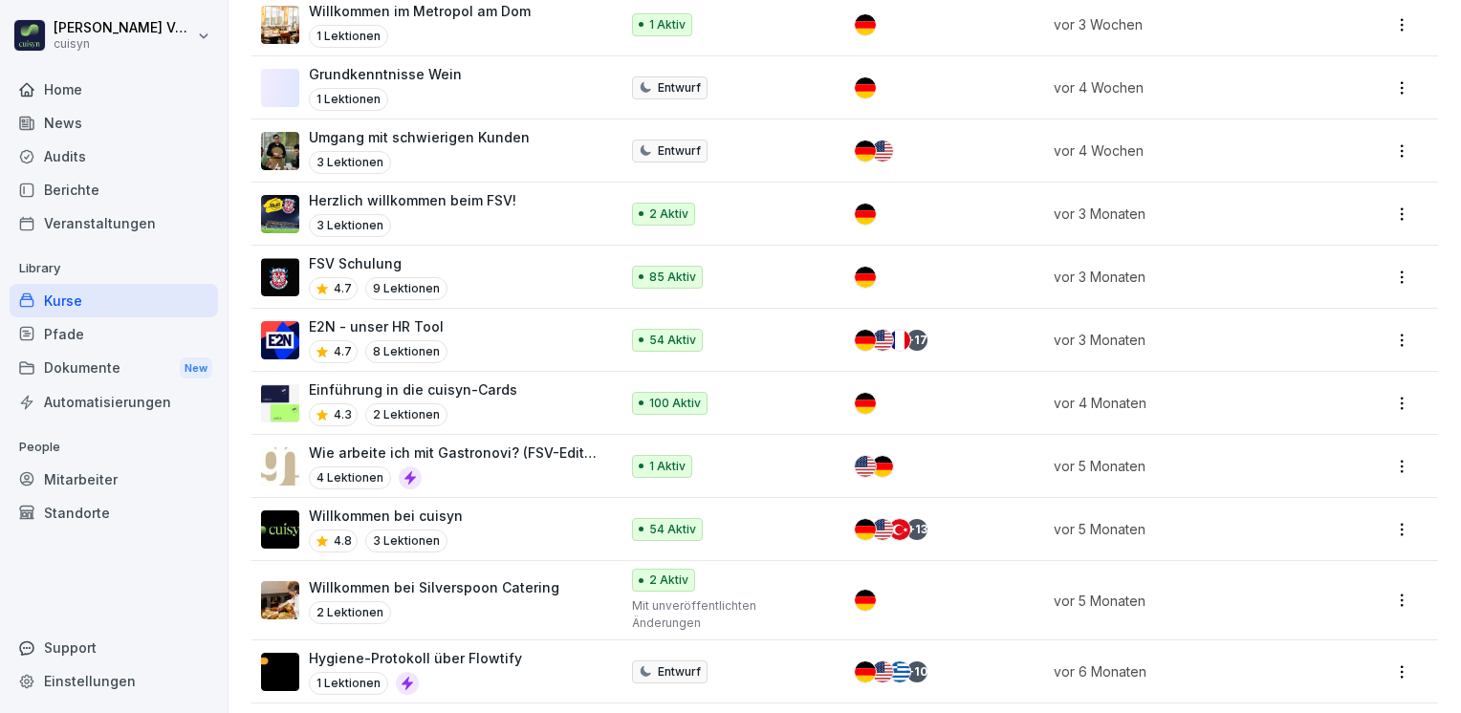
scroll to position [702, 0]
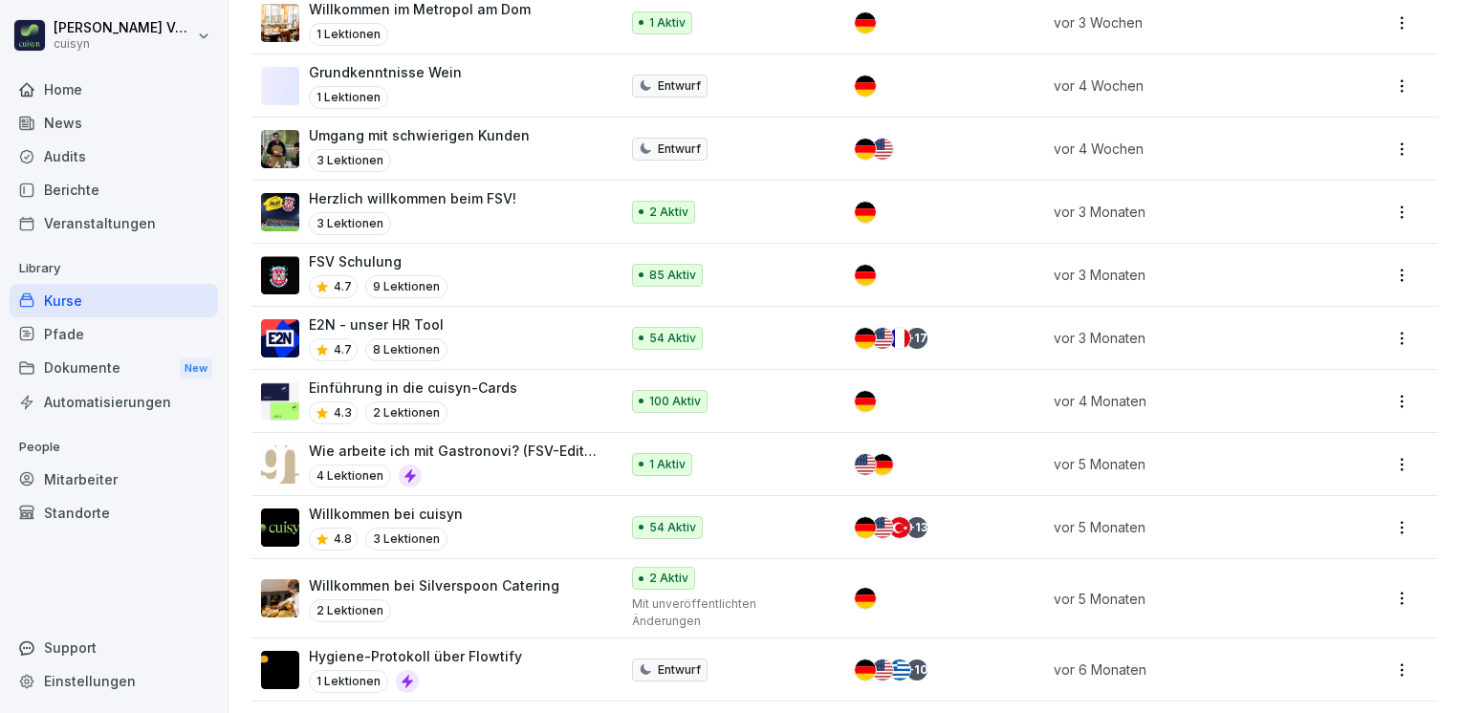
click at [382, 505] on p "Willkommen bei cuisyn" at bounding box center [386, 514] width 154 height 20
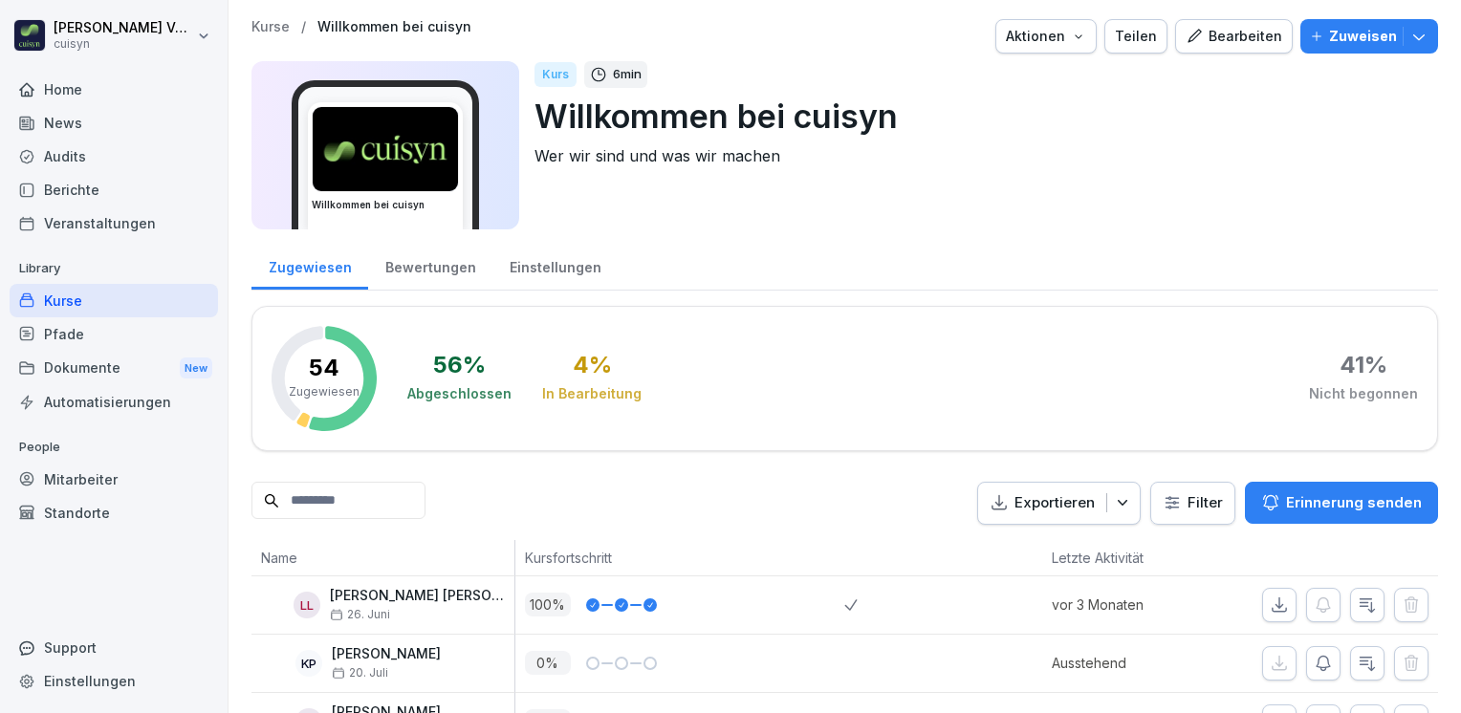
click at [1241, 50] on button "Bearbeiten" at bounding box center [1234, 36] width 118 height 34
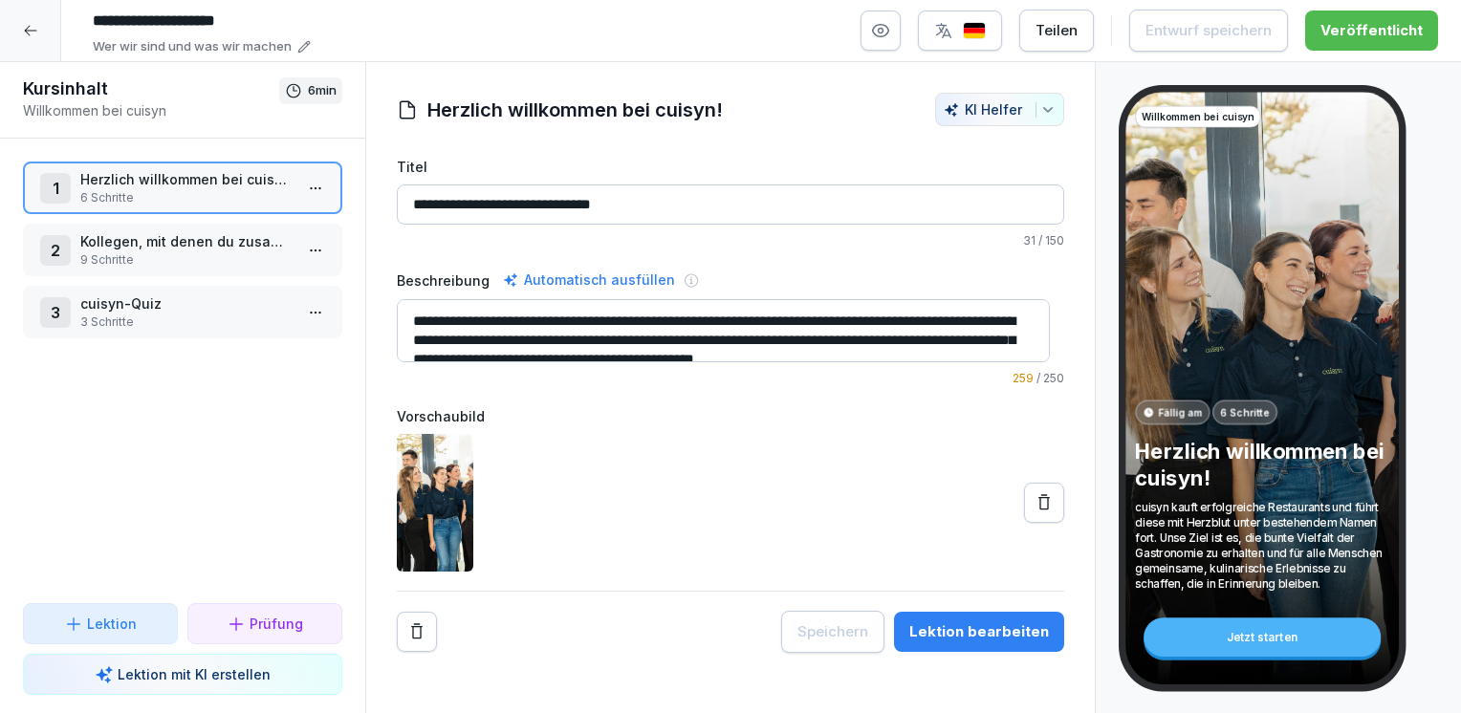
click at [929, 641] on button "Lektion bearbeiten" at bounding box center [979, 632] width 170 height 40
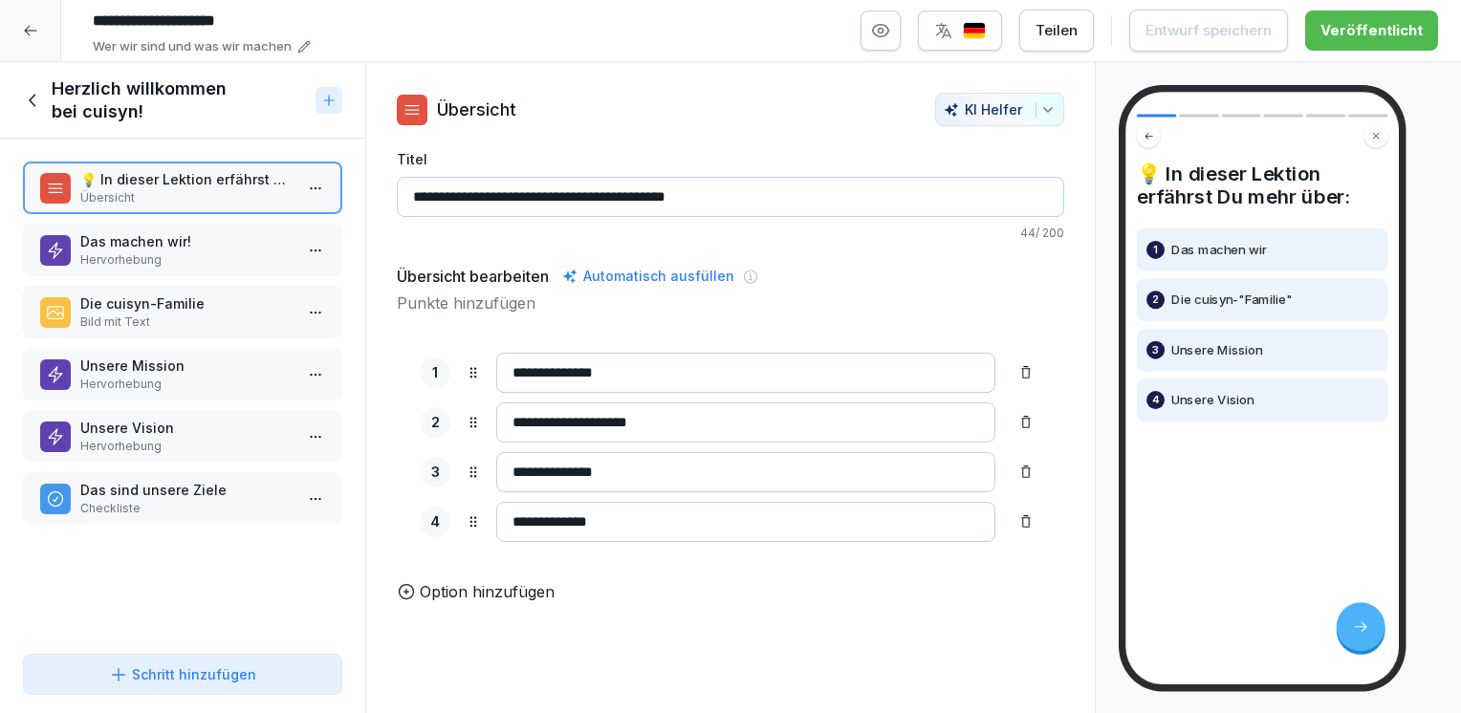
click at [196, 321] on p "Bild mit Text" at bounding box center [186, 322] width 212 height 17
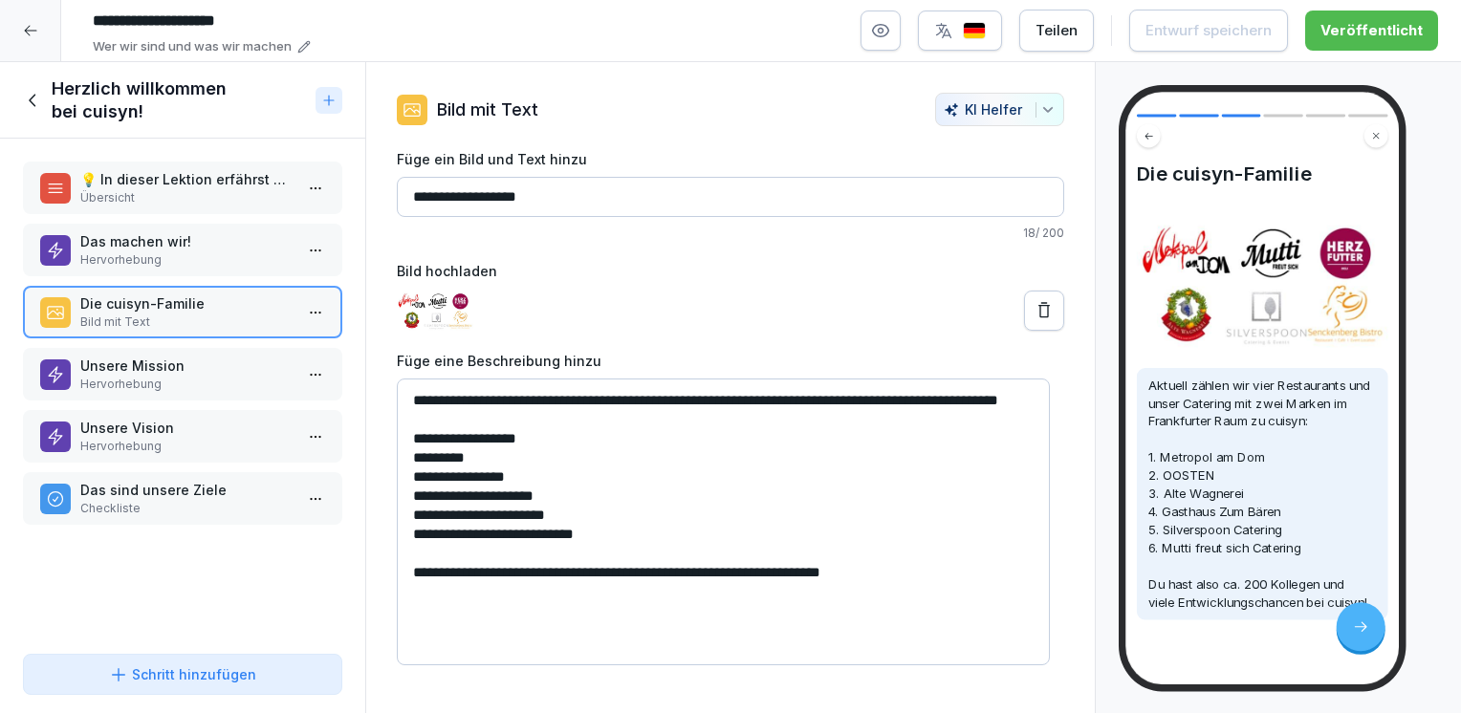
click at [169, 360] on p "Unsere Mission" at bounding box center [186, 366] width 212 height 20
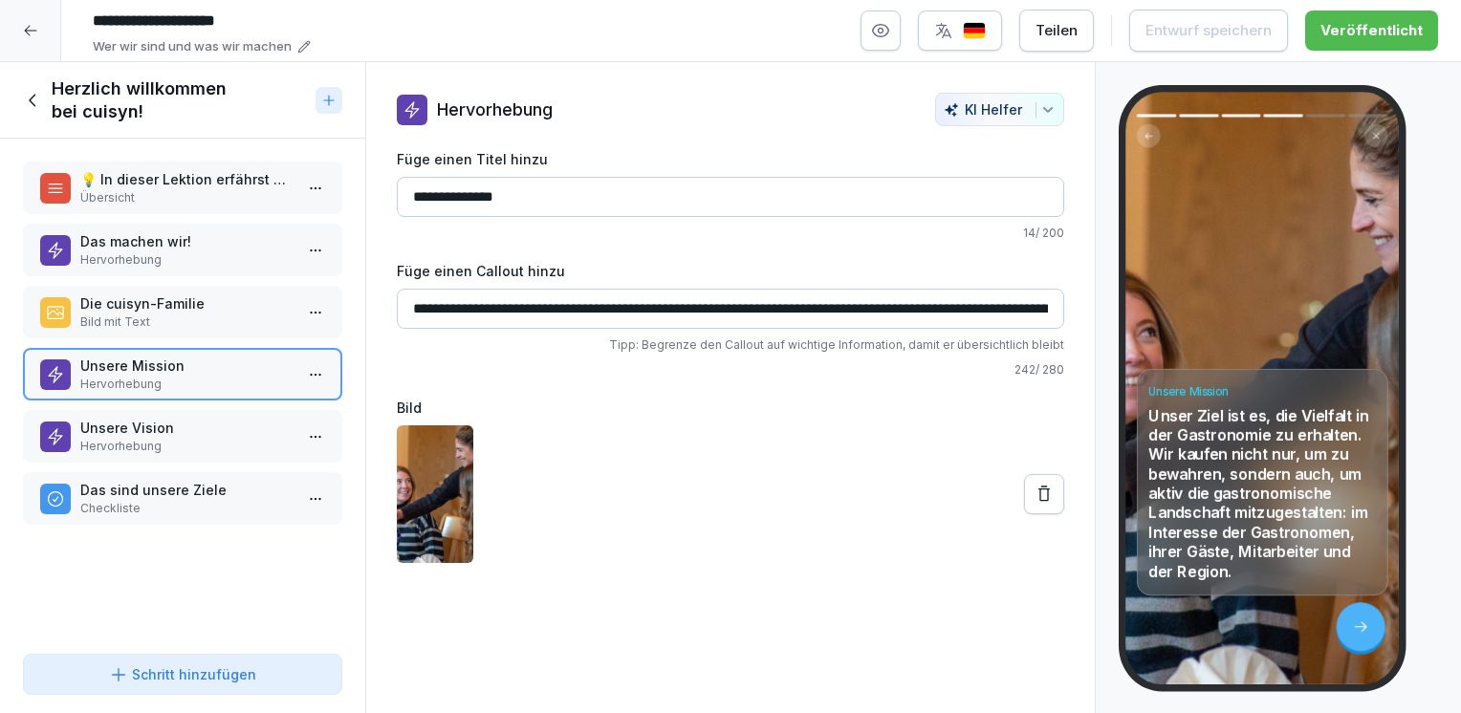
click at [152, 418] on p "Unsere Vision" at bounding box center [186, 428] width 212 height 20
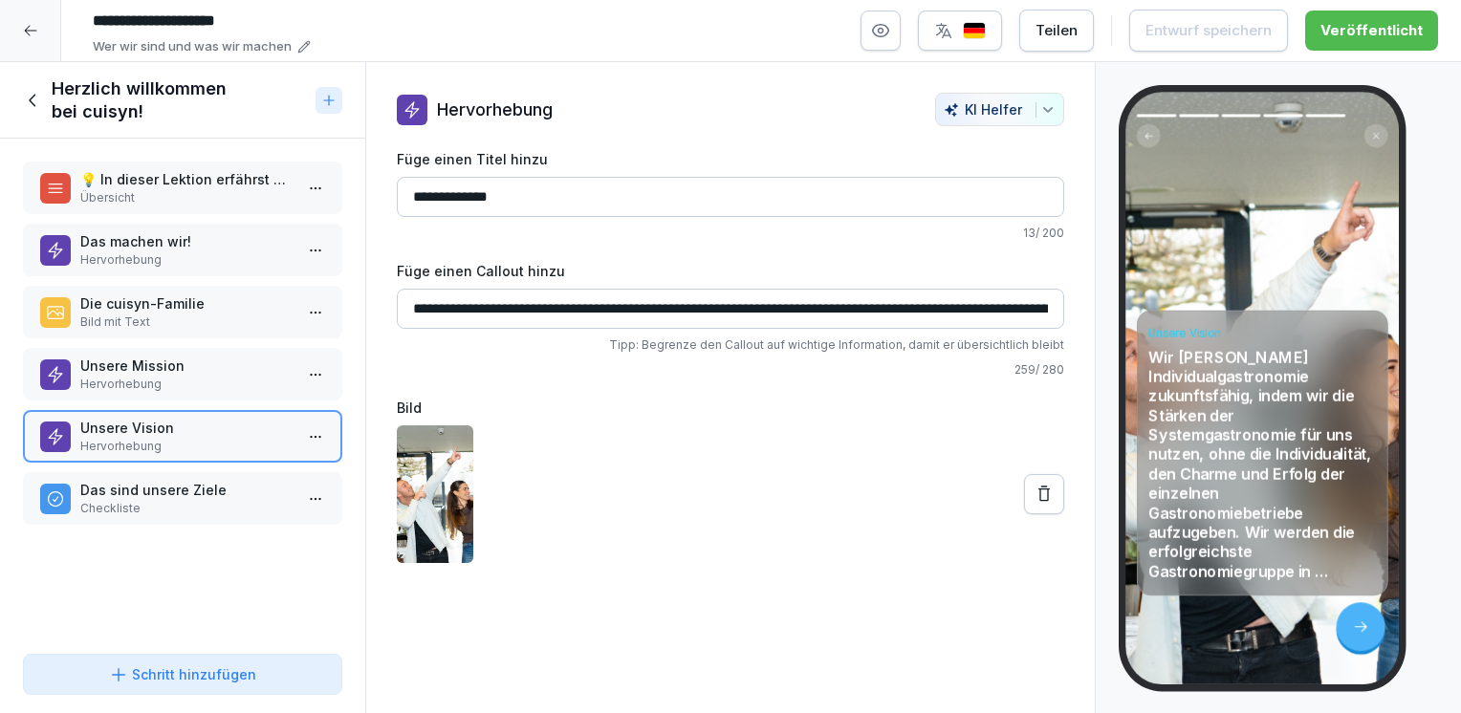
click at [149, 493] on p "Das sind unsere Ziele" at bounding box center [186, 490] width 212 height 20
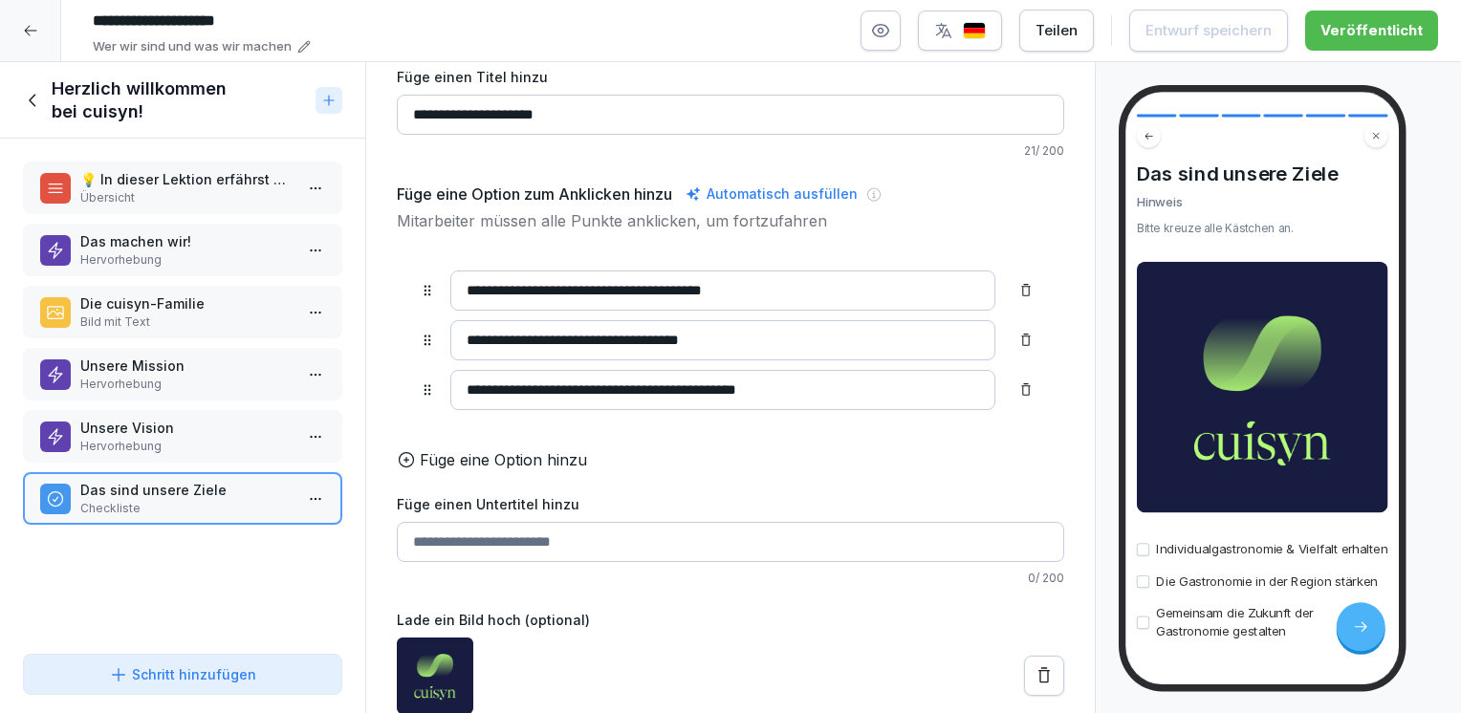
scroll to position [108, 0]
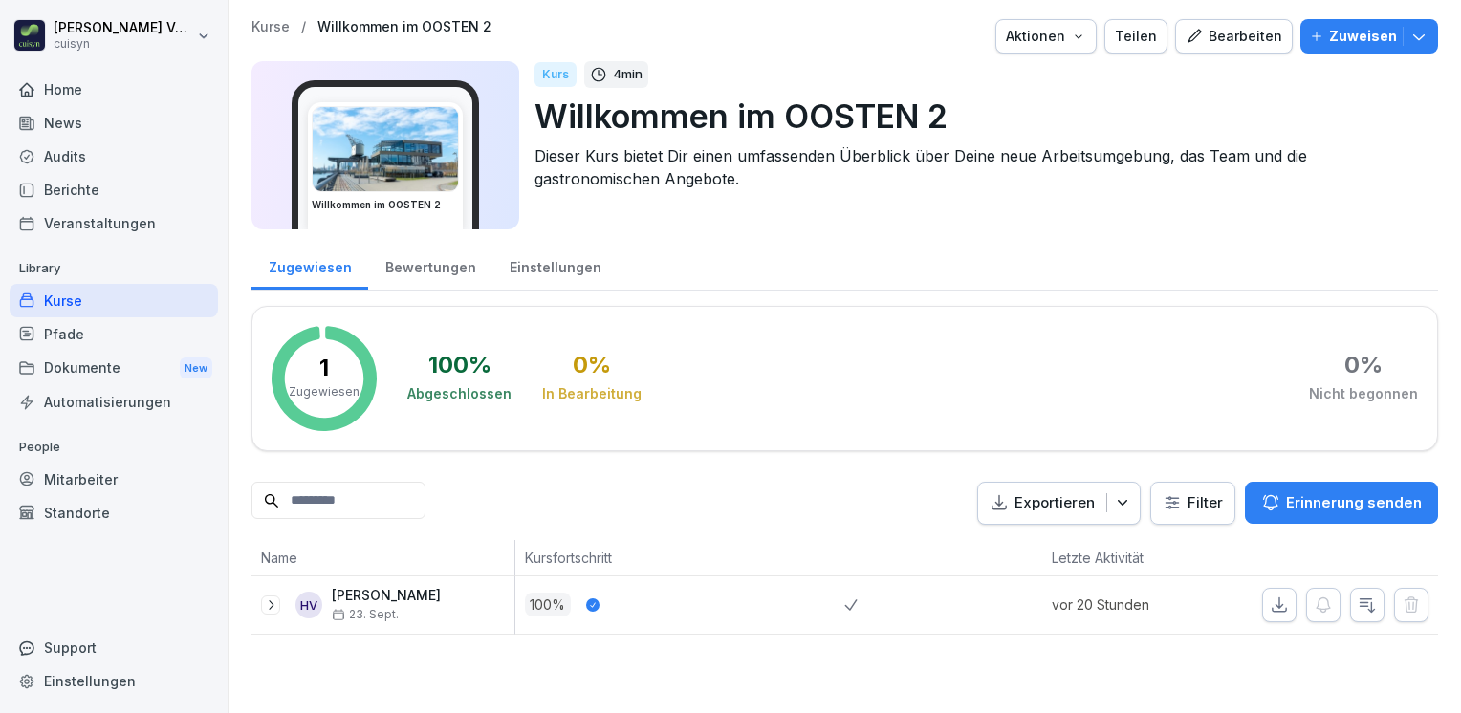
click at [1214, 36] on div "Bearbeiten" at bounding box center [1234, 36] width 97 height 21
click at [1224, 38] on div "Bearbeiten" at bounding box center [1234, 36] width 97 height 21
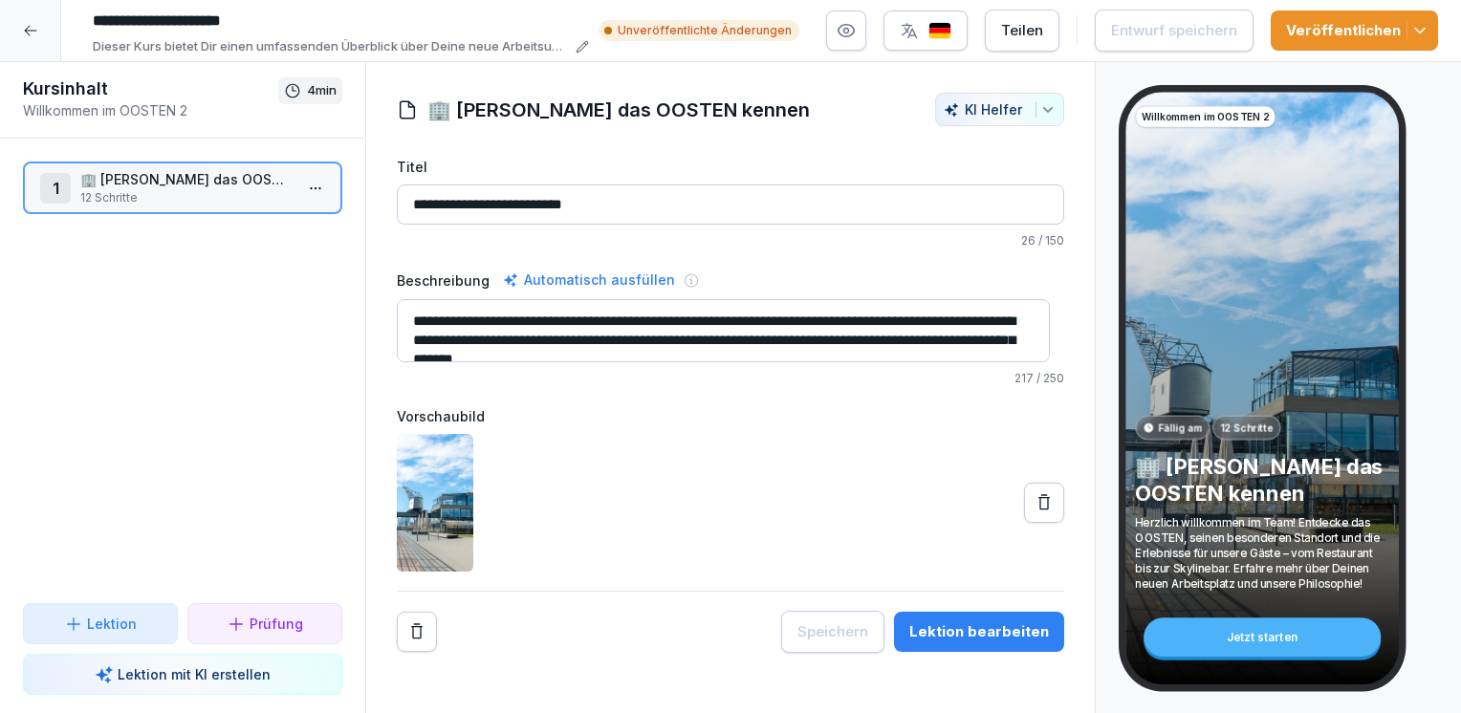
click at [965, 625] on div "Lektion bearbeiten" at bounding box center [979, 632] width 140 height 21
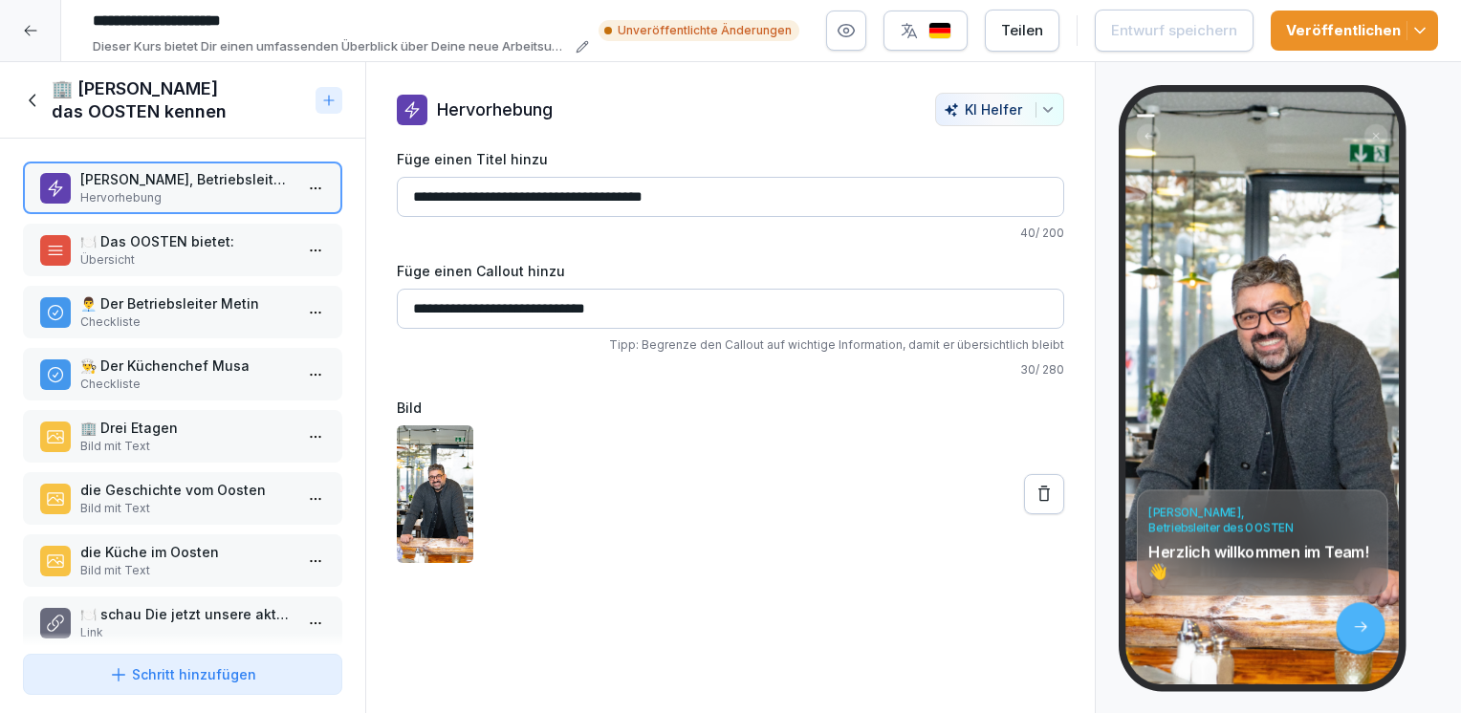
click at [218, 604] on p "🍽️ schau Die jetzt unsere aktuelle Speisekarte(n) an" at bounding box center [186, 614] width 212 height 20
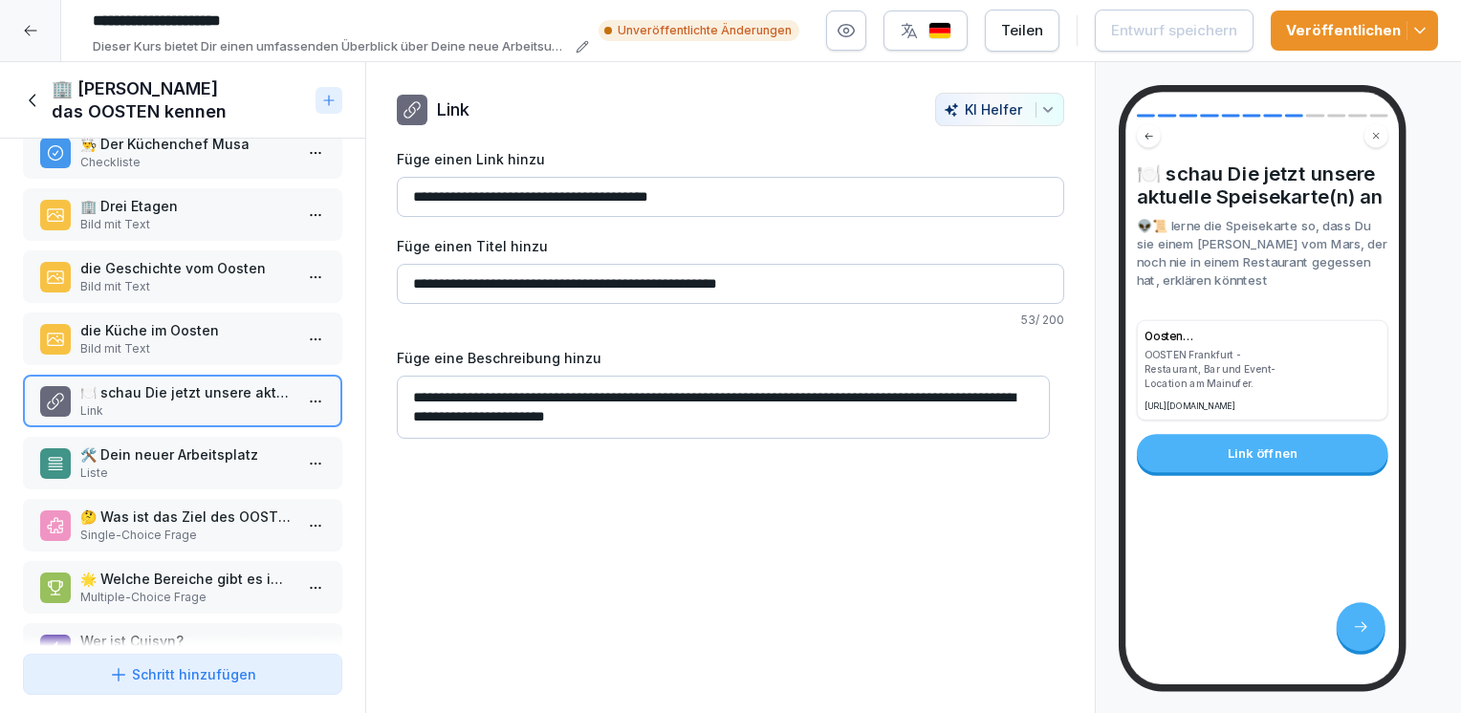
scroll to position [263, 0]
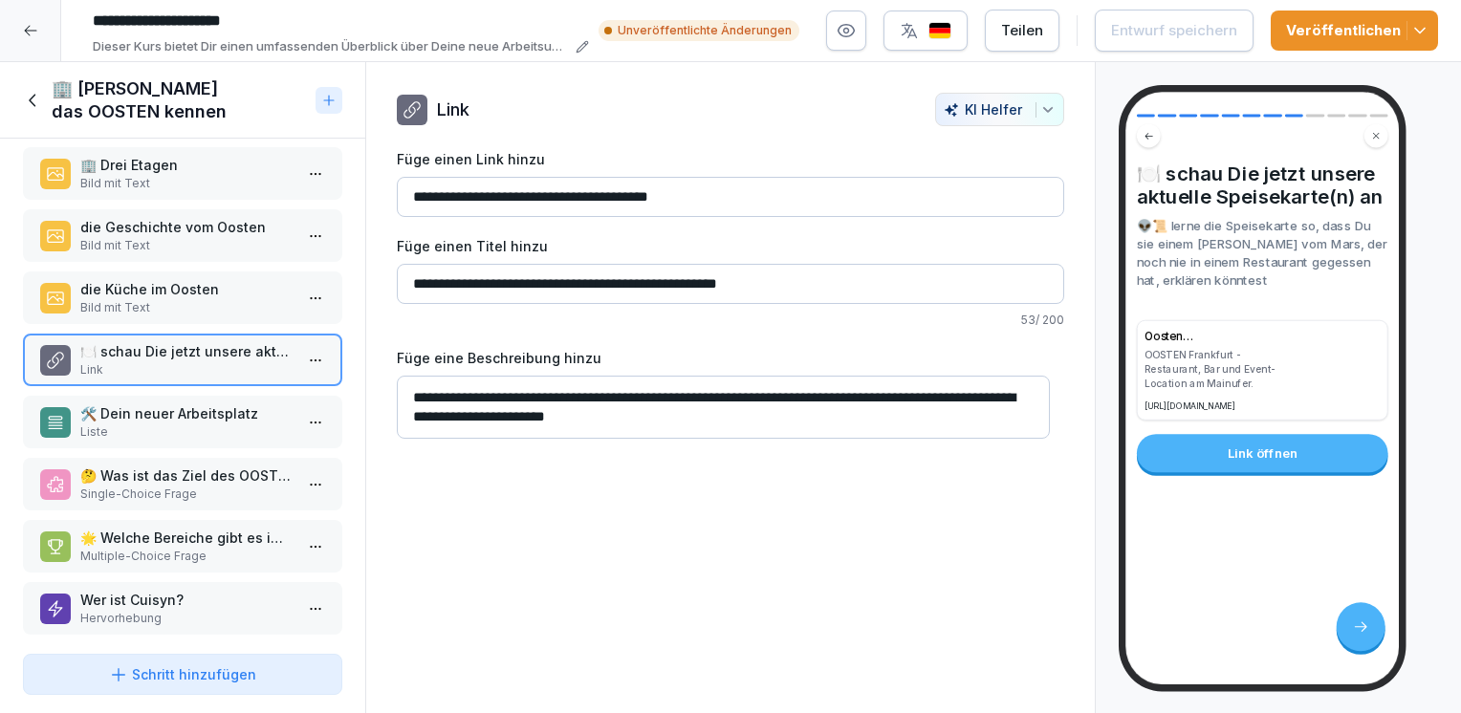
click at [186, 610] on p "Hervorhebung" at bounding box center [186, 618] width 212 height 17
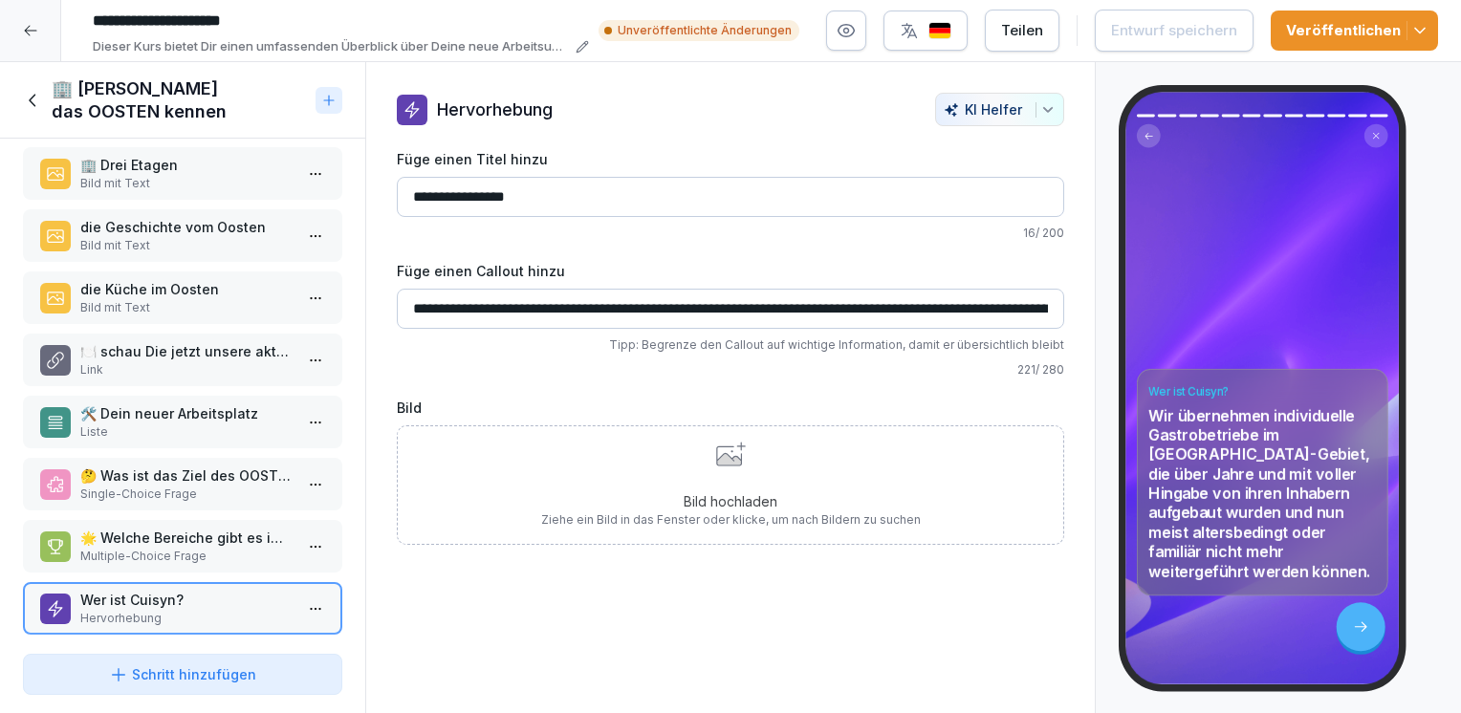
click at [669, 480] on div "Bild hochladen Ziehe ein Bild in das Fenster oder klicke, um nach Bildern zu su…" at bounding box center [731, 485] width 380 height 87
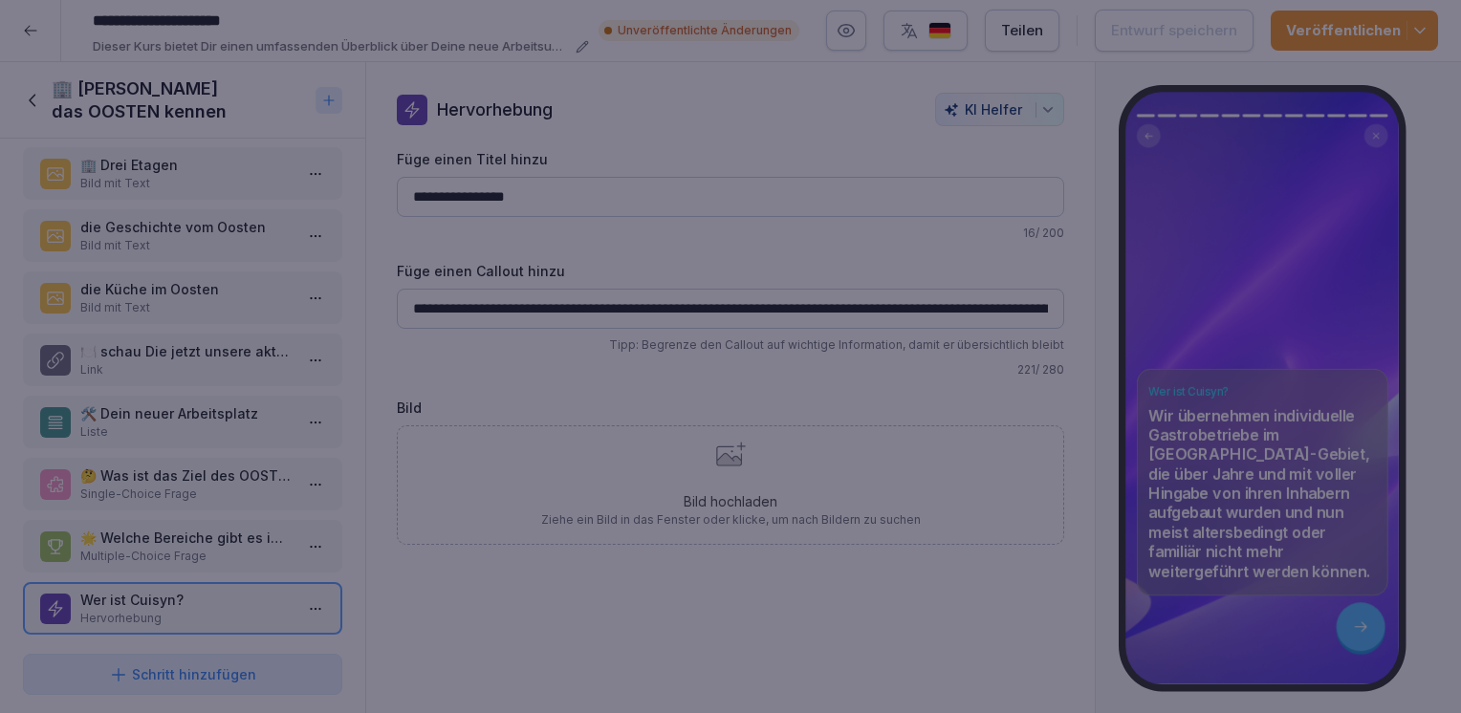
click at [717, 660] on div at bounding box center [730, 356] width 1461 height 713
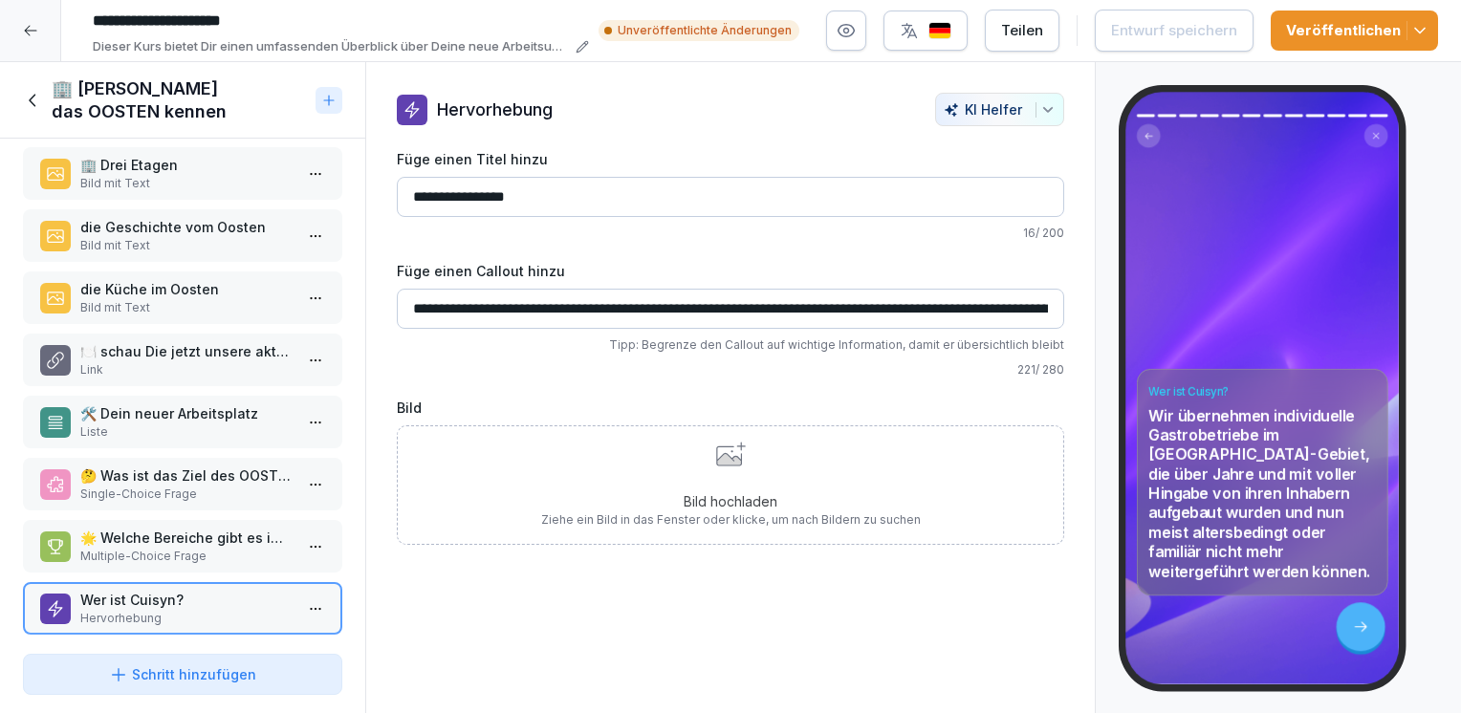
drag, startPoint x: 603, startPoint y: 475, endPoint x: 561, endPoint y: 460, distance: 44.8
click at [561, 460] on div "Bild hochladen Ziehe ein Bild in das Fenster oder klicke, um nach Bildern zu su…" at bounding box center [731, 485] width 380 height 87
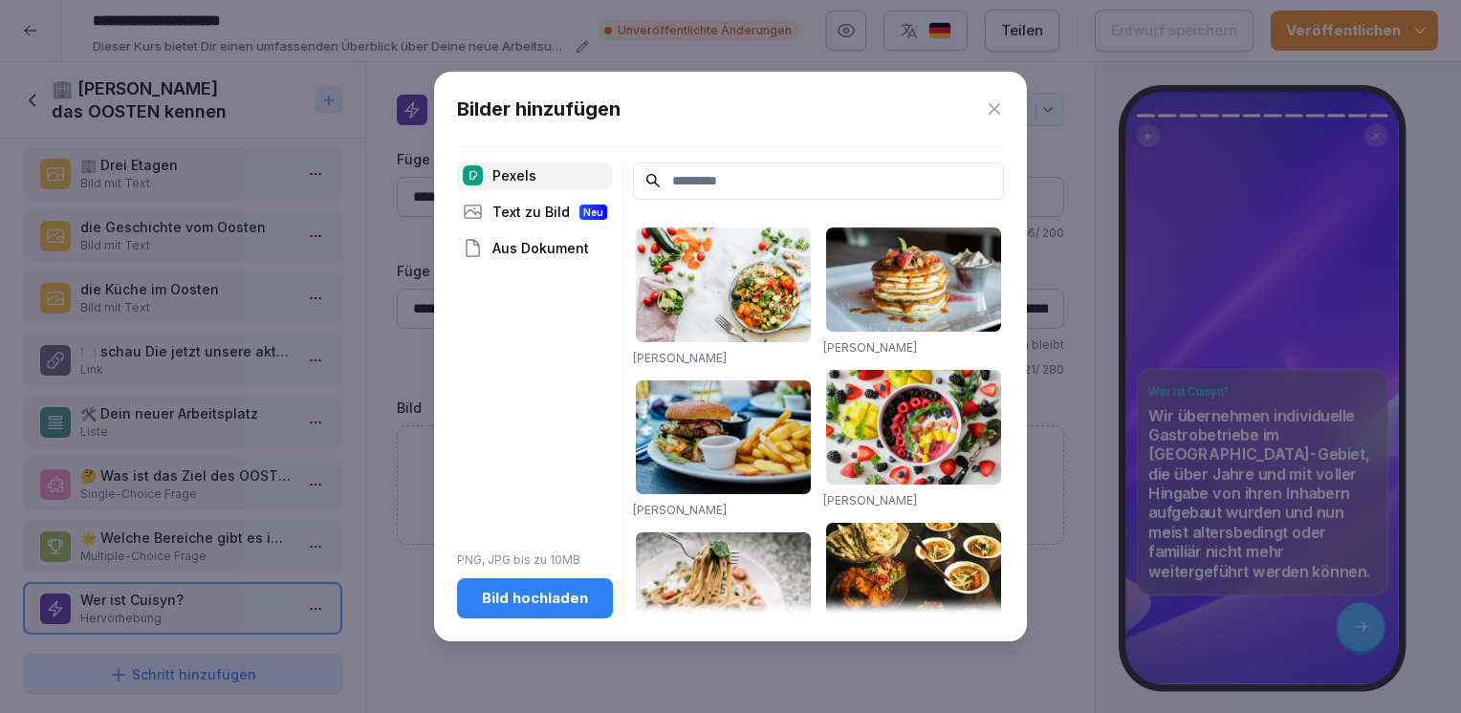
click at [546, 249] on div "Aus Dokument" at bounding box center [535, 248] width 156 height 27
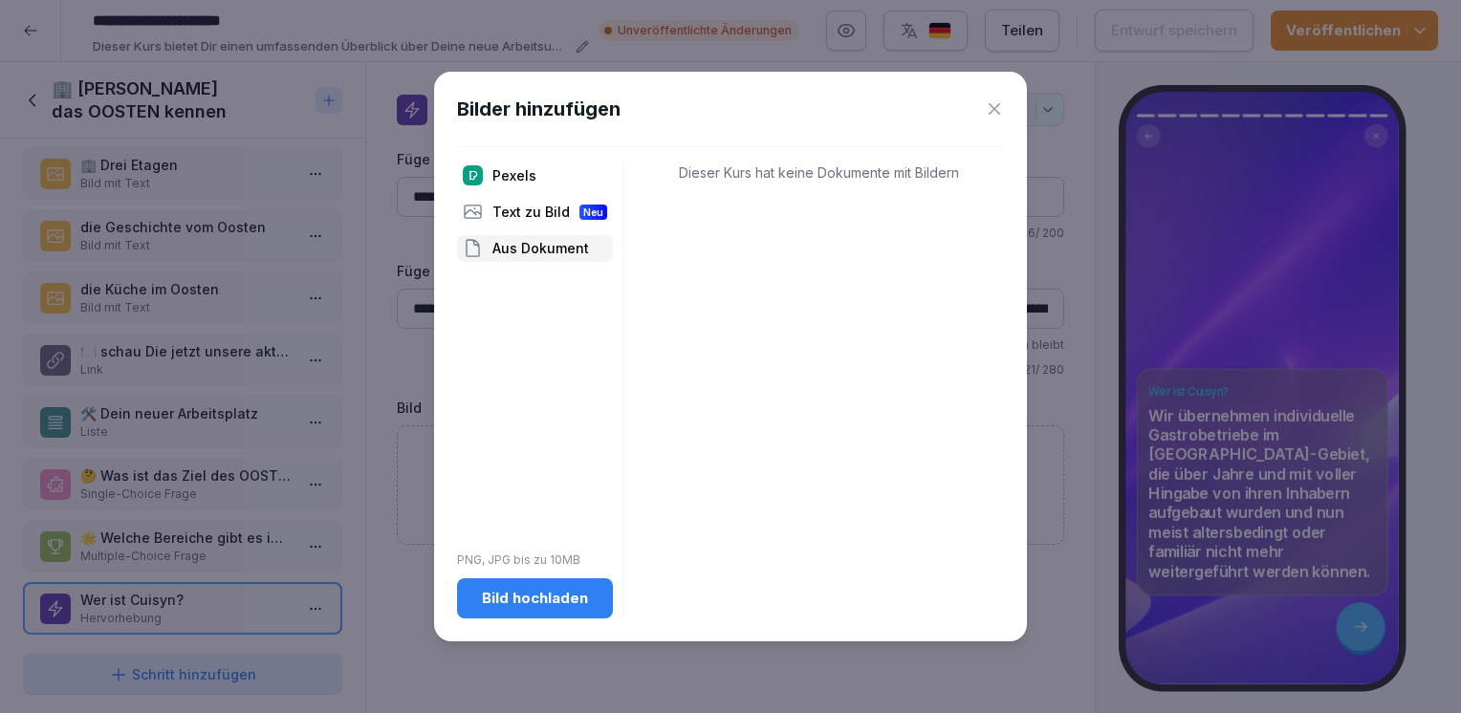
click at [753, 187] on div "Dieser Kurs hat keine Dokumente mit Bildern" at bounding box center [818, 391] width 371 height 457
click at [994, 106] on icon at bounding box center [994, 108] width 19 height 19
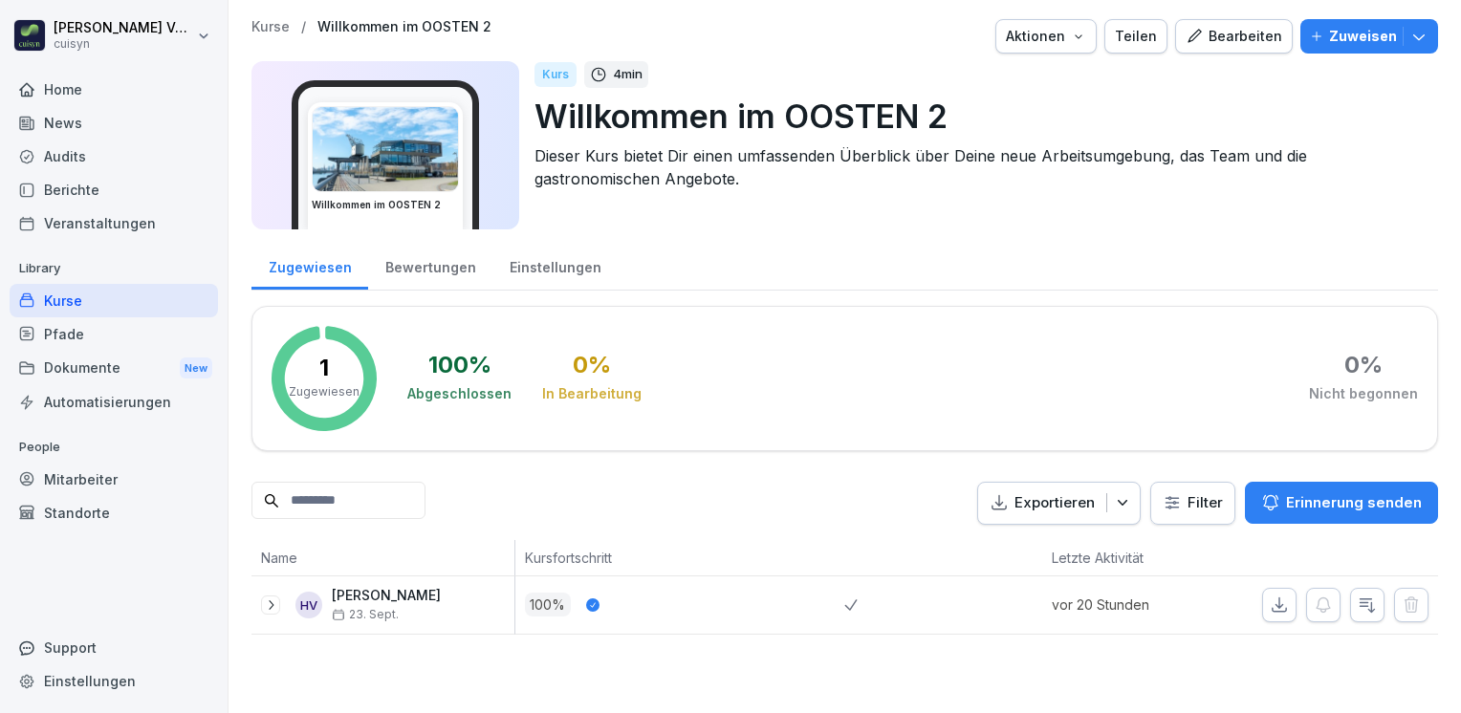
click at [95, 305] on div "Kurse" at bounding box center [114, 300] width 208 height 33
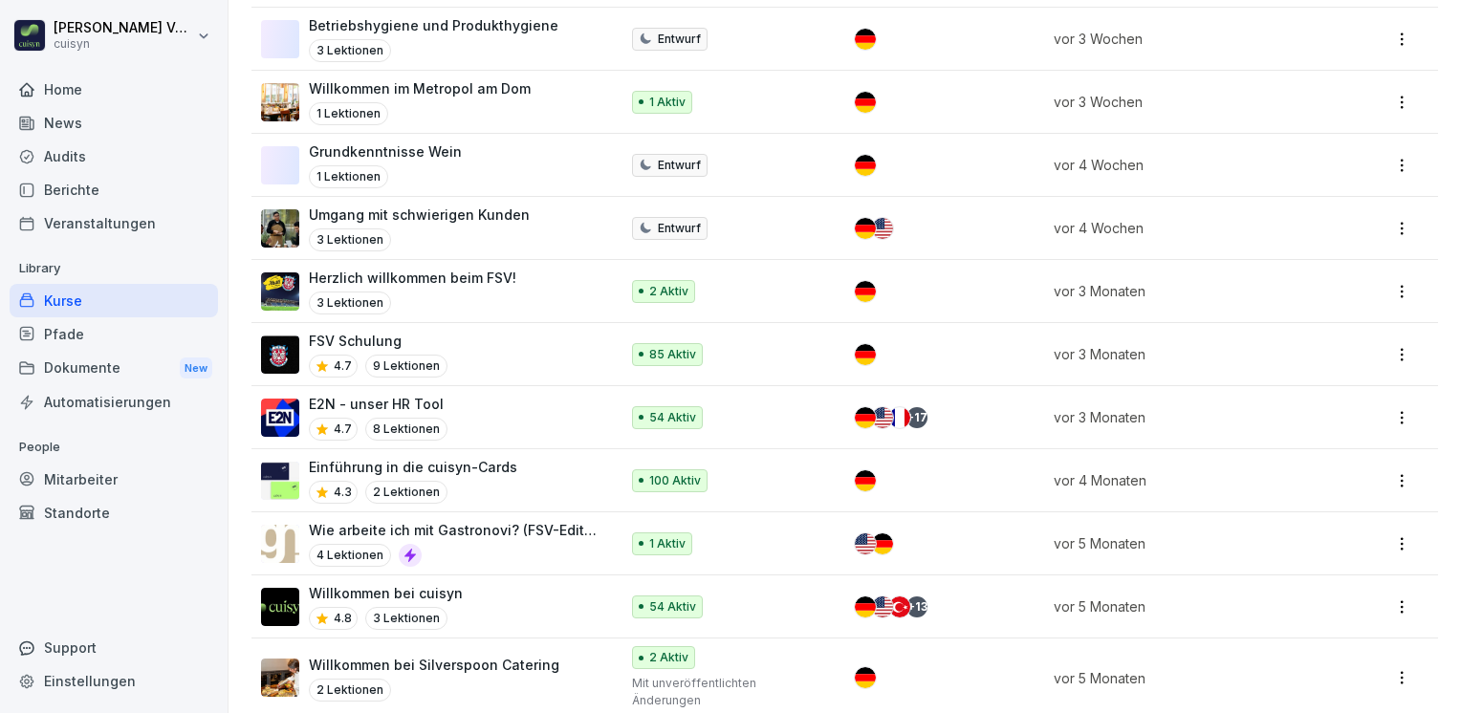
scroll to position [641, 0]
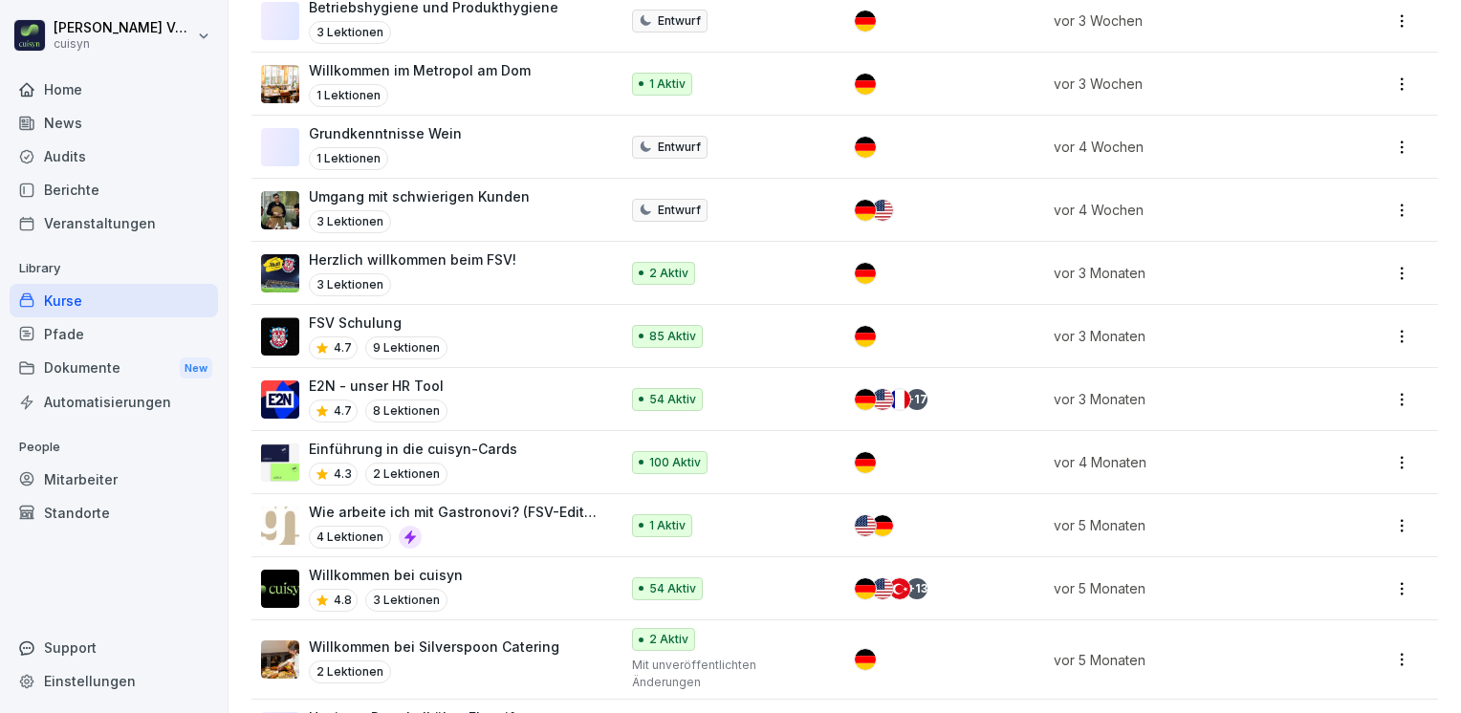
click at [360, 589] on div "4.8 3 Lektionen" at bounding box center [386, 600] width 154 height 23
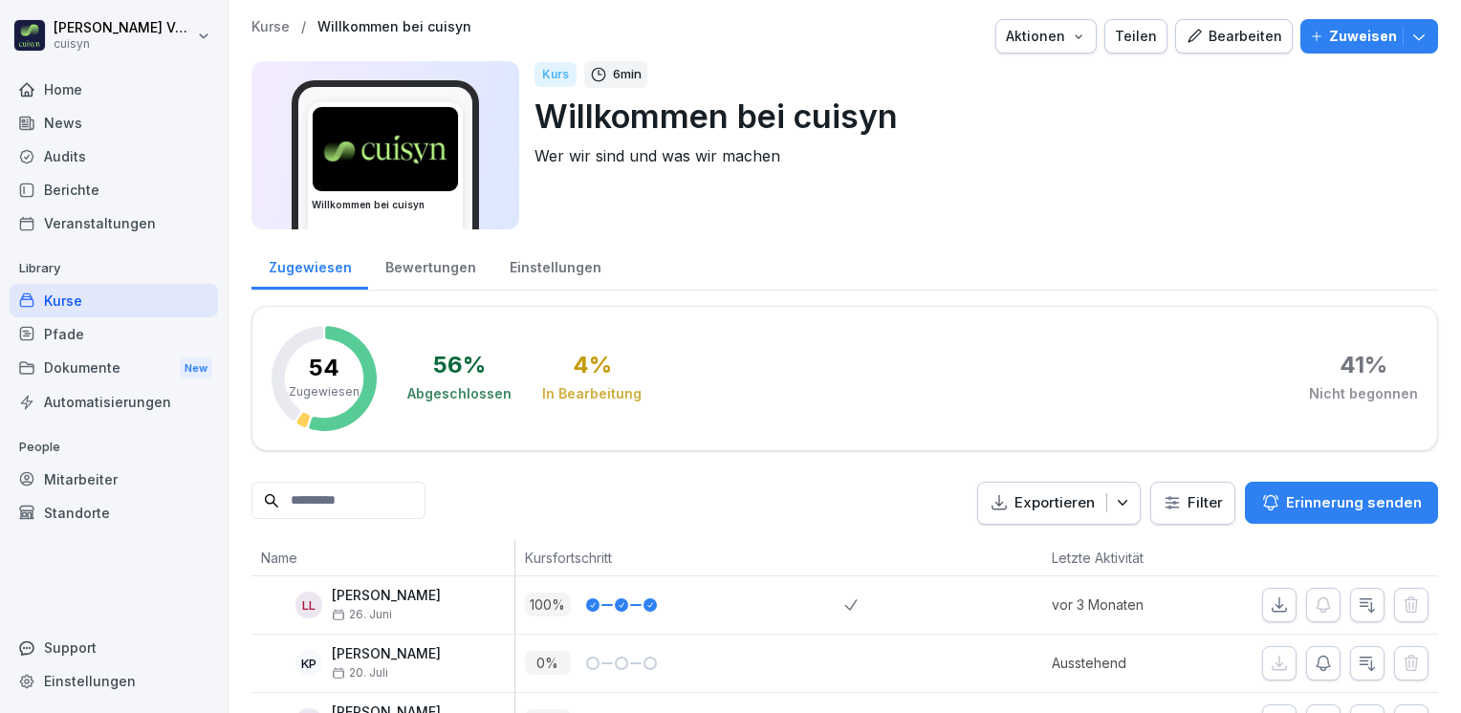
click at [1236, 47] on button "Bearbeiten" at bounding box center [1234, 36] width 118 height 34
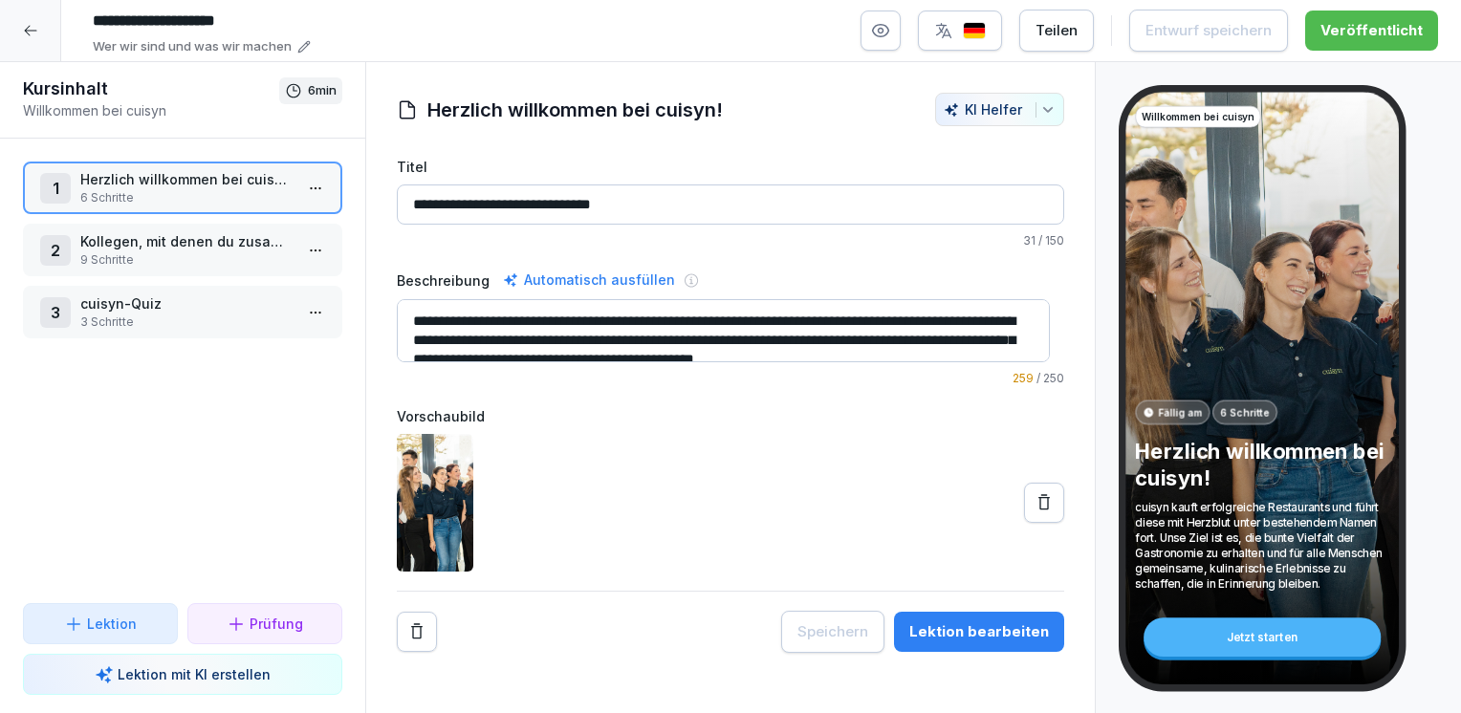
click at [167, 317] on p "3 Schritte" at bounding box center [186, 322] width 212 height 17
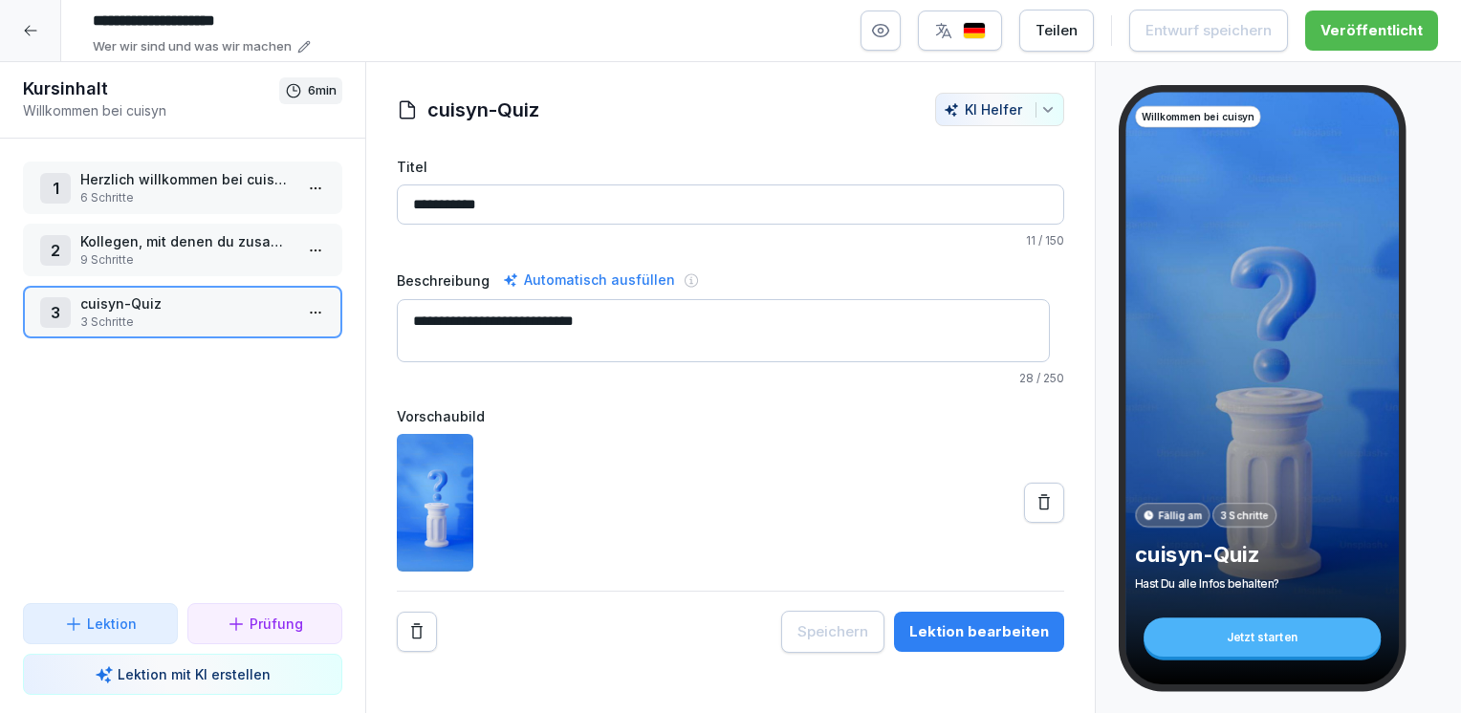
click at [245, 237] on p "Kollegen, mit denen du zusammen arbeitest" at bounding box center [186, 241] width 212 height 20
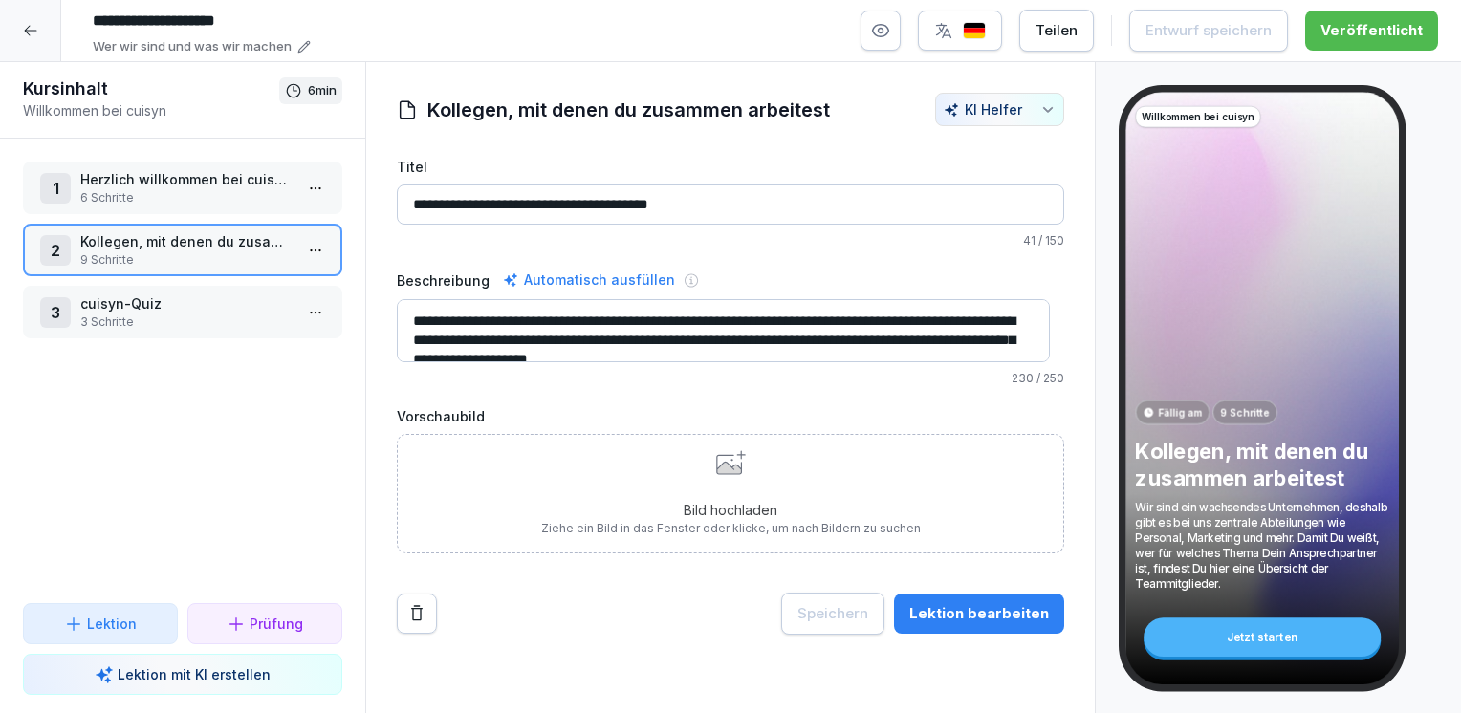
click at [221, 196] on p "6 Schritte" at bounding box center [186, 197] width 212 height 17
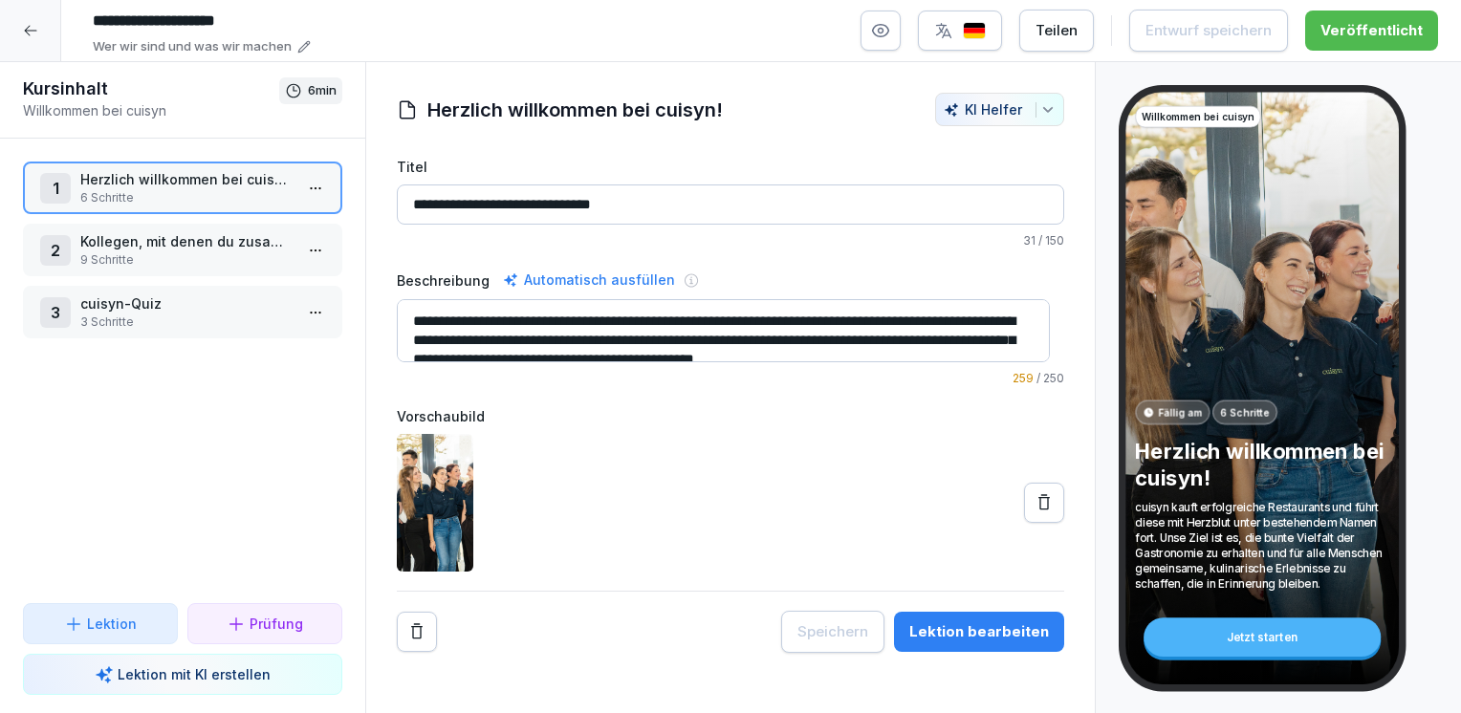
click at [939, 622] on div "Lektion bearbeiten" at bounding box center [979, 632] width 140 height 21
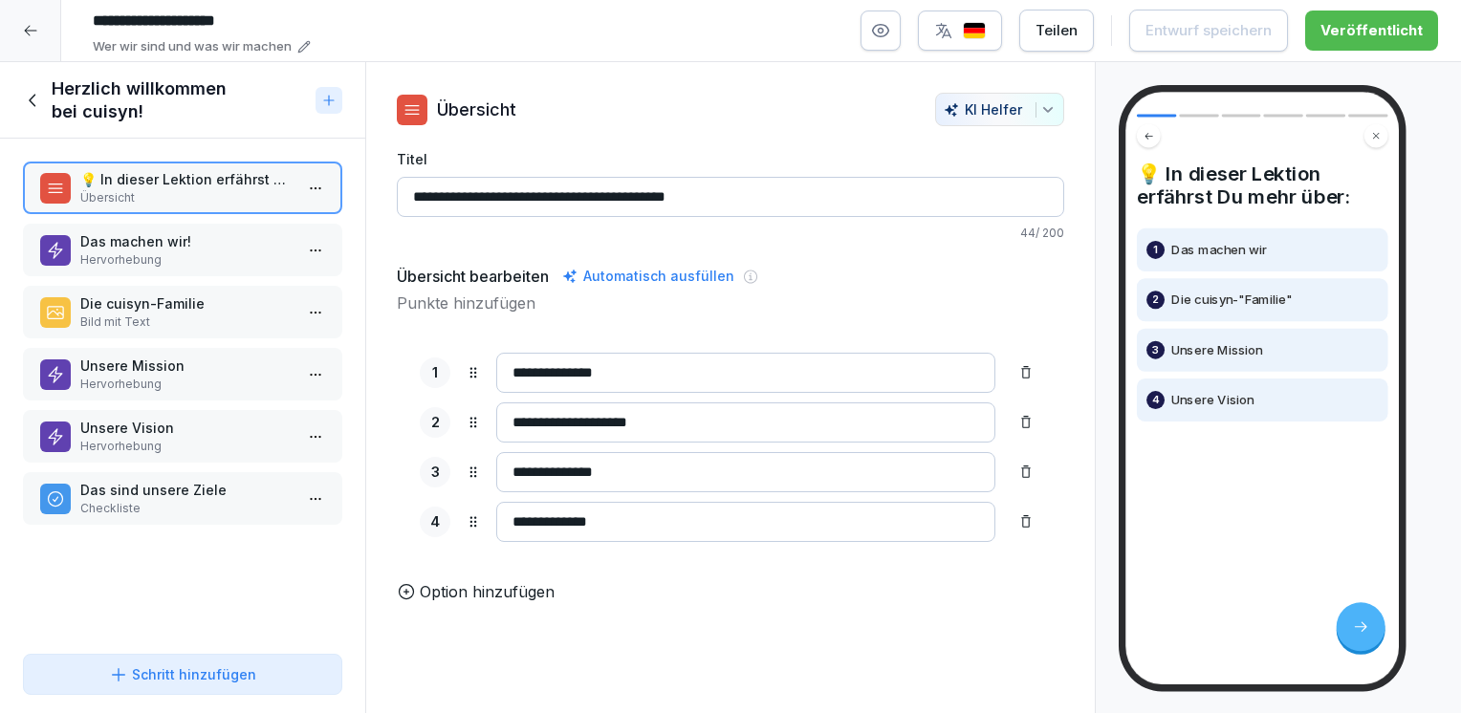
click at [224, 504] on p "Checkliste" at bounding box center [186, 508] width 212 height 17
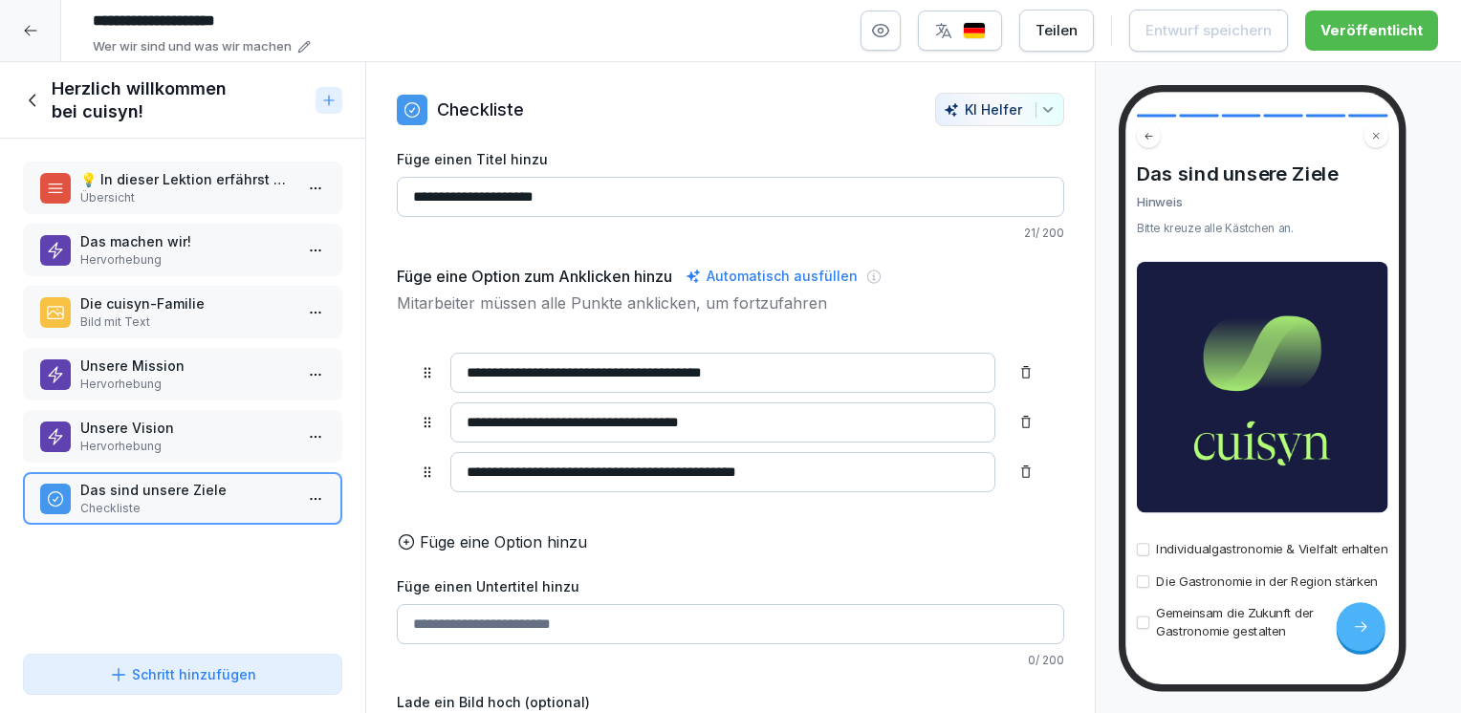
scroll to position [108, 0]
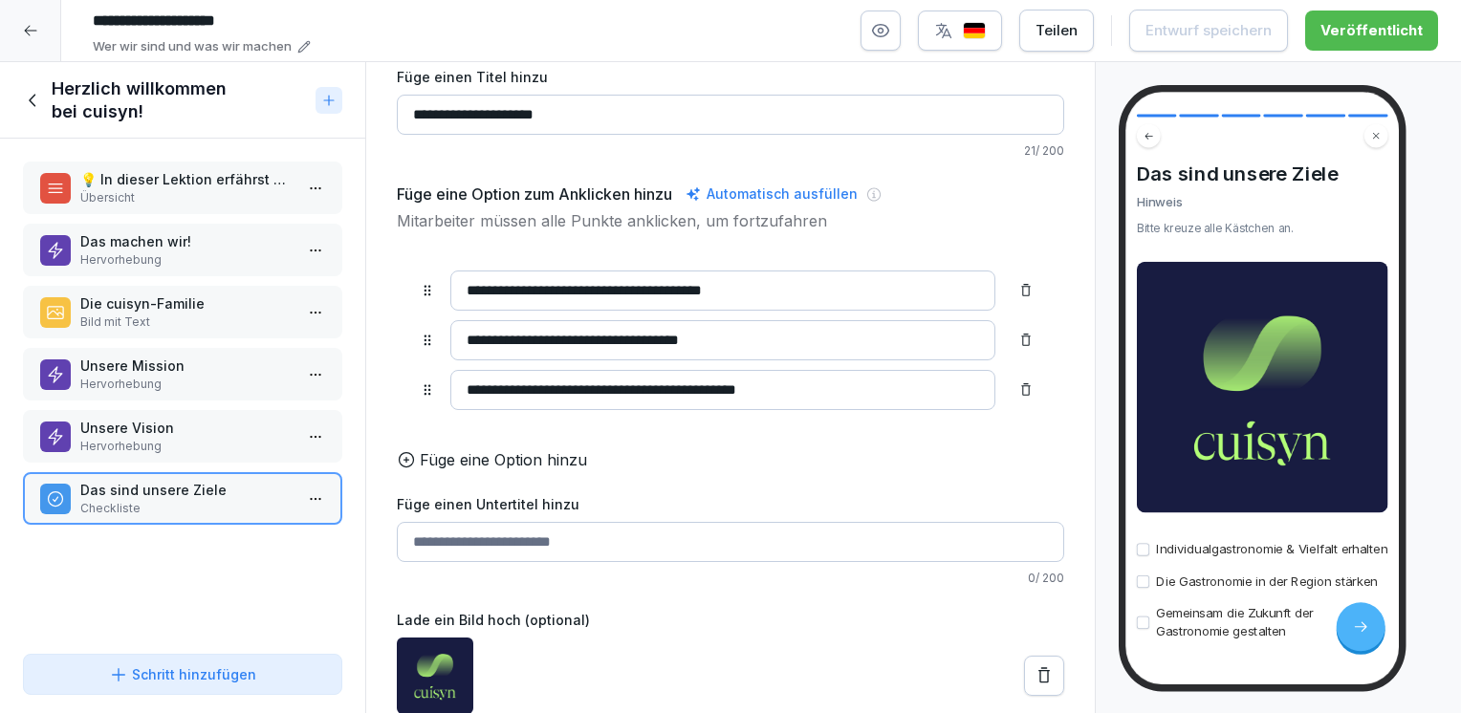
click at [733, 638] on div at bounding box center [730, 676] width 667 height 76
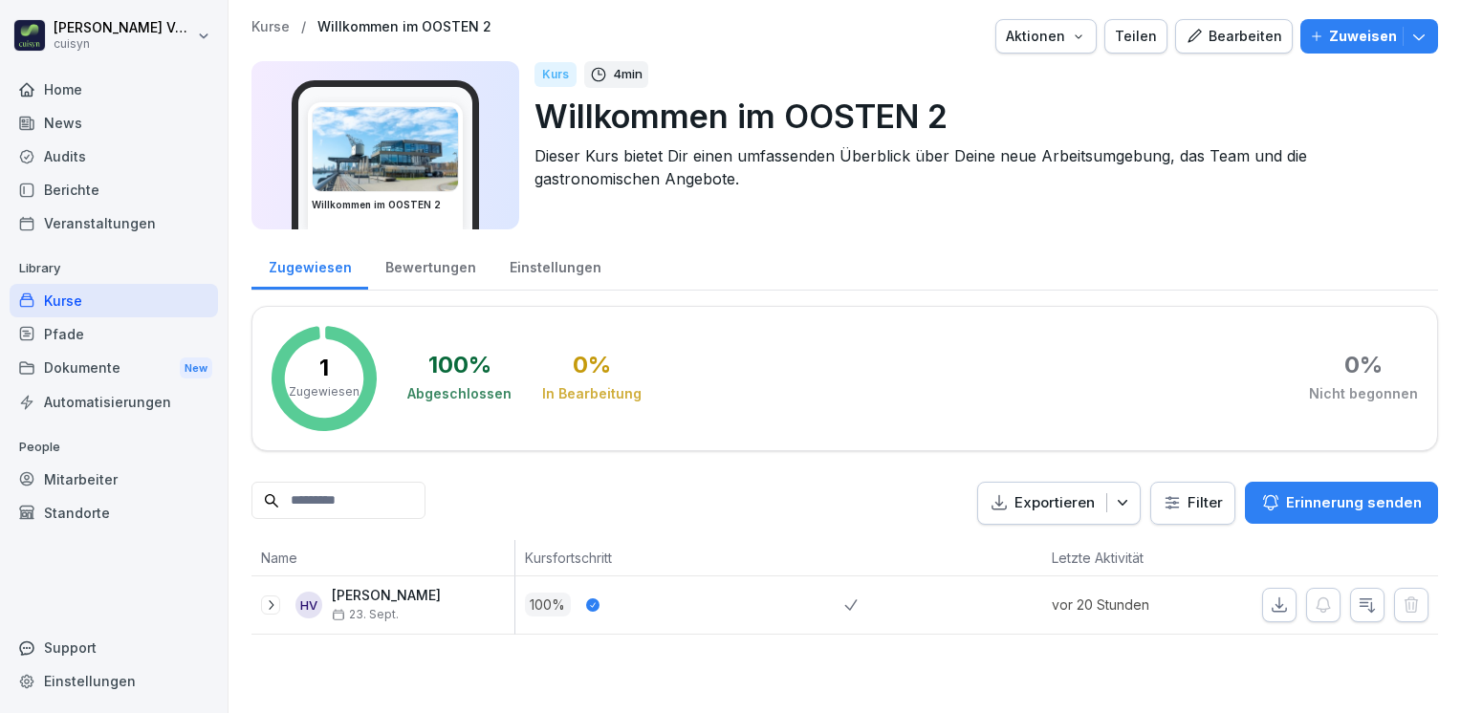
click at [1225, 47] on button "Bearbeiten" at bounding box center [1234, 36] width 118 height 34
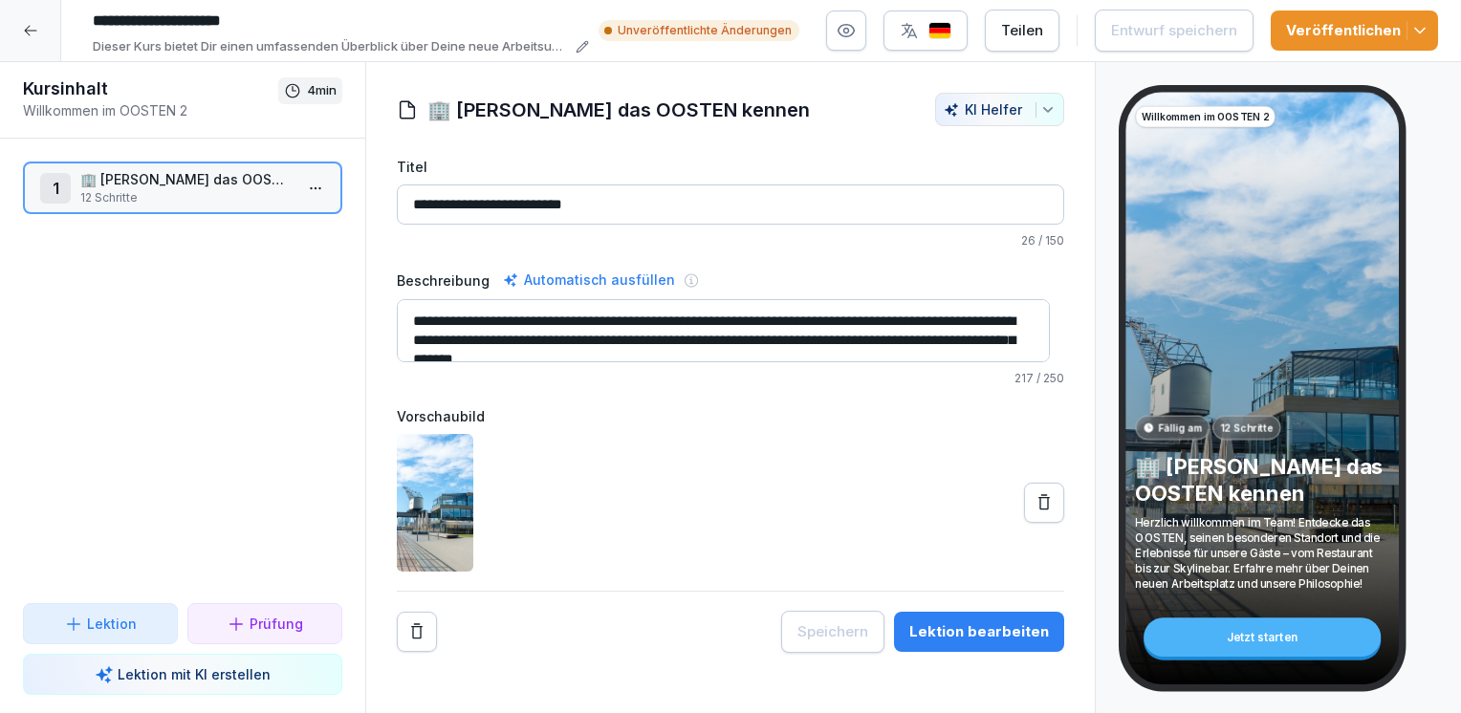
click at [948, 632] on div "Lektion bearbeiten" at bounding box center [979, 632] width 140 height 21
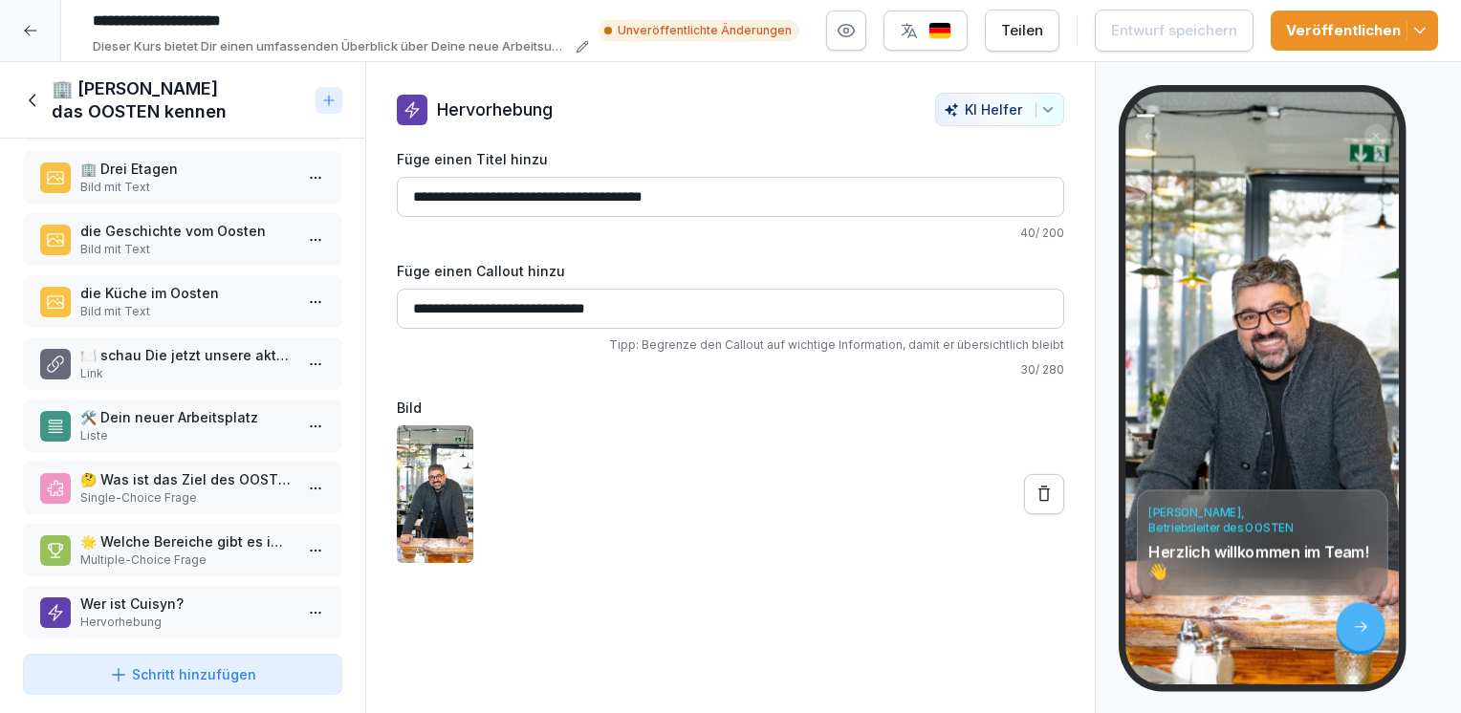
scroll to position [263, 0]
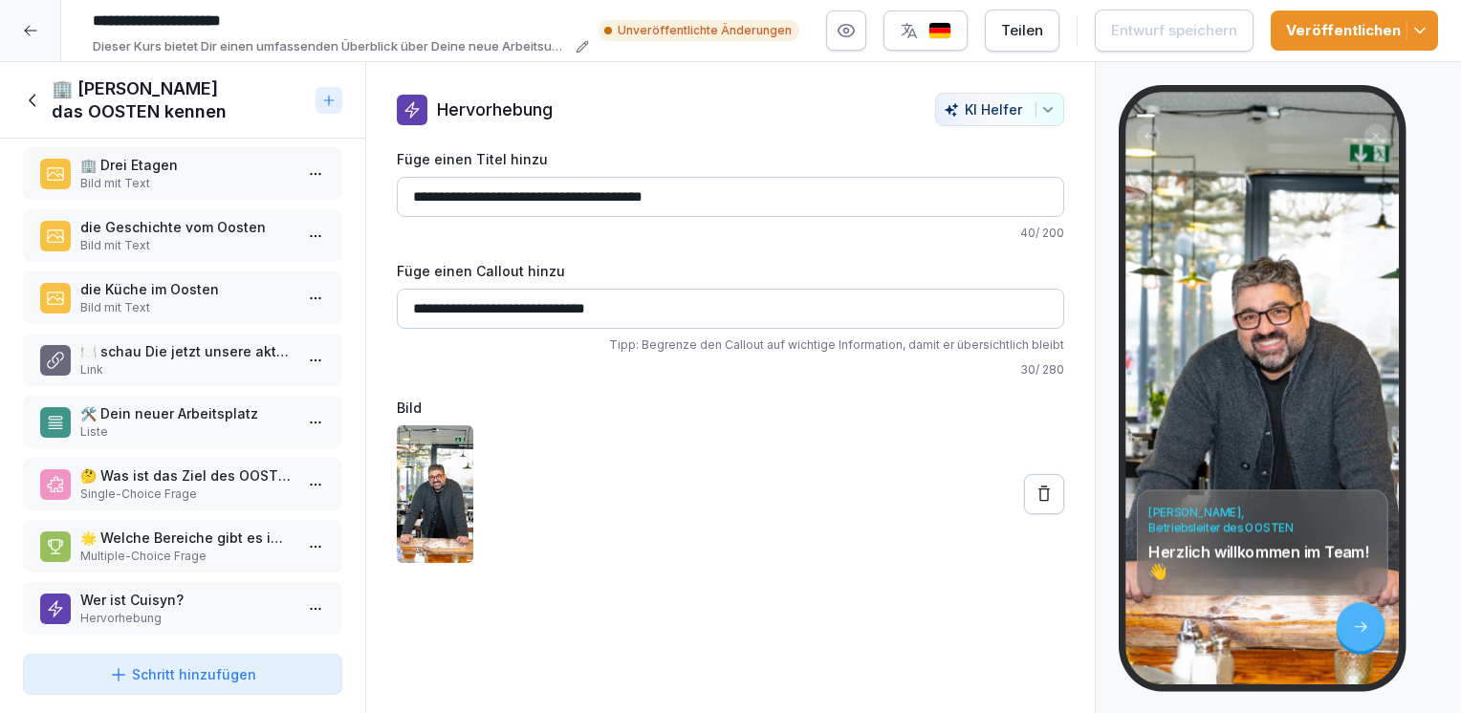
click at [163, 590] on p "Wer ist Cuisyn?" at bounding box center [186, 600] width 212 height 20
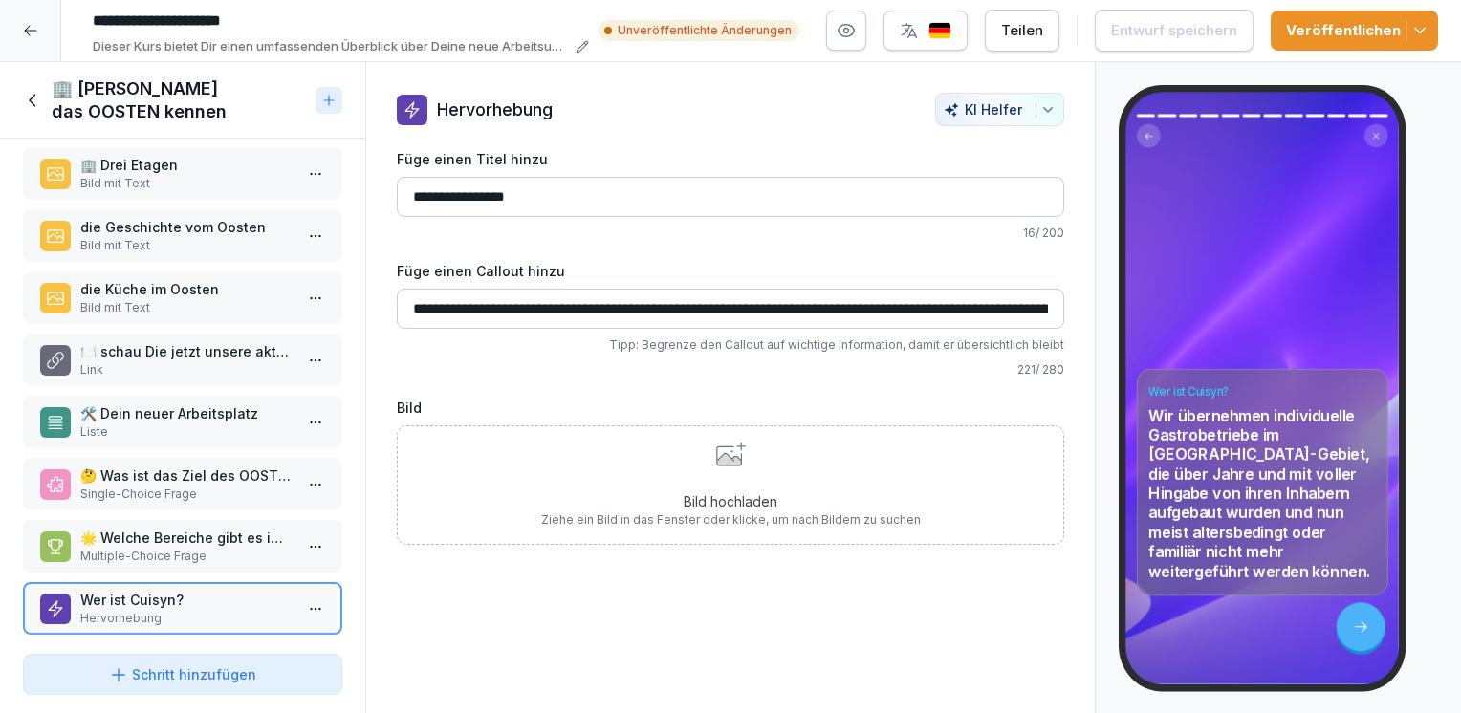
click at [652, 486] on div "Bild hochladen Ziehe ein Bild in das Fenster oder klicke, um nach Bildern zu su…" at bounding box center [731, 485] width 380 height 87
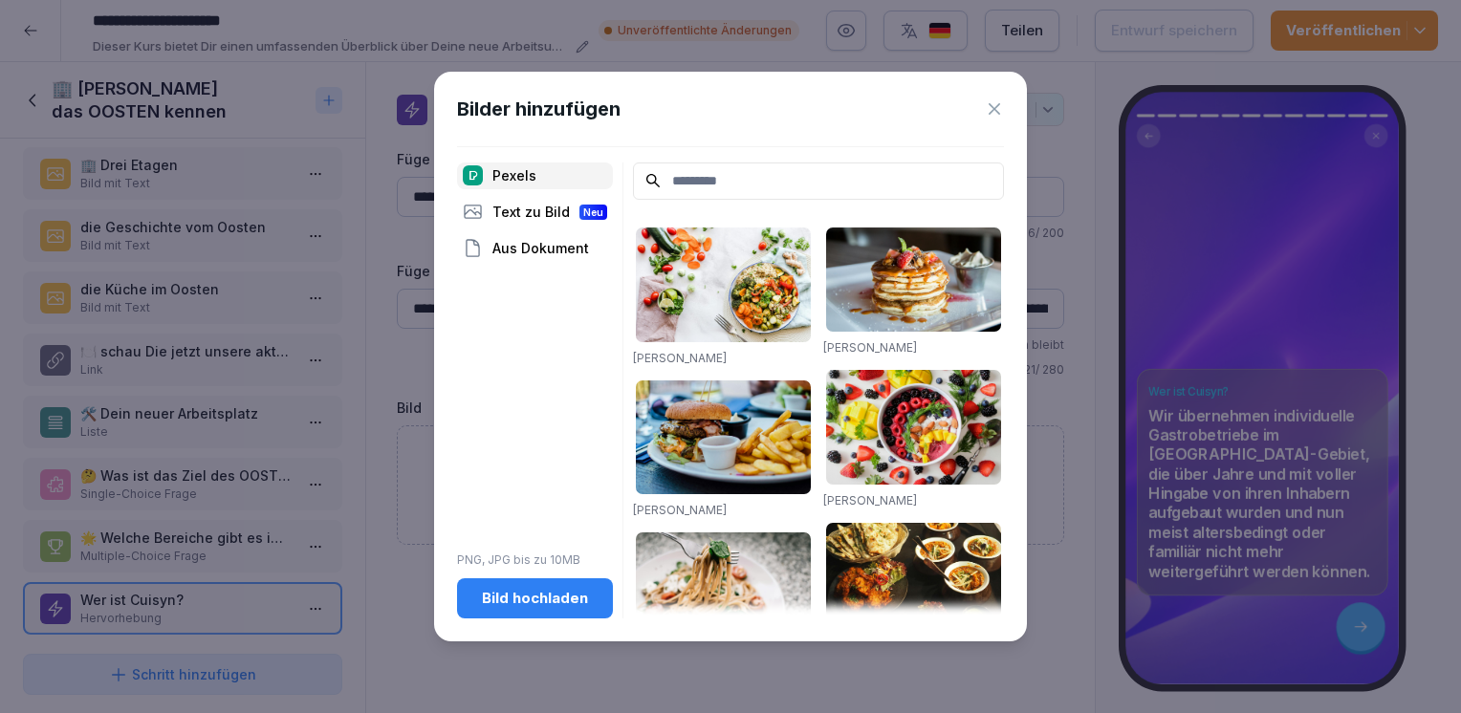
click at [571, 601] on div "Bild hochladen" at bounding box center [534, 598] width 125 height 21
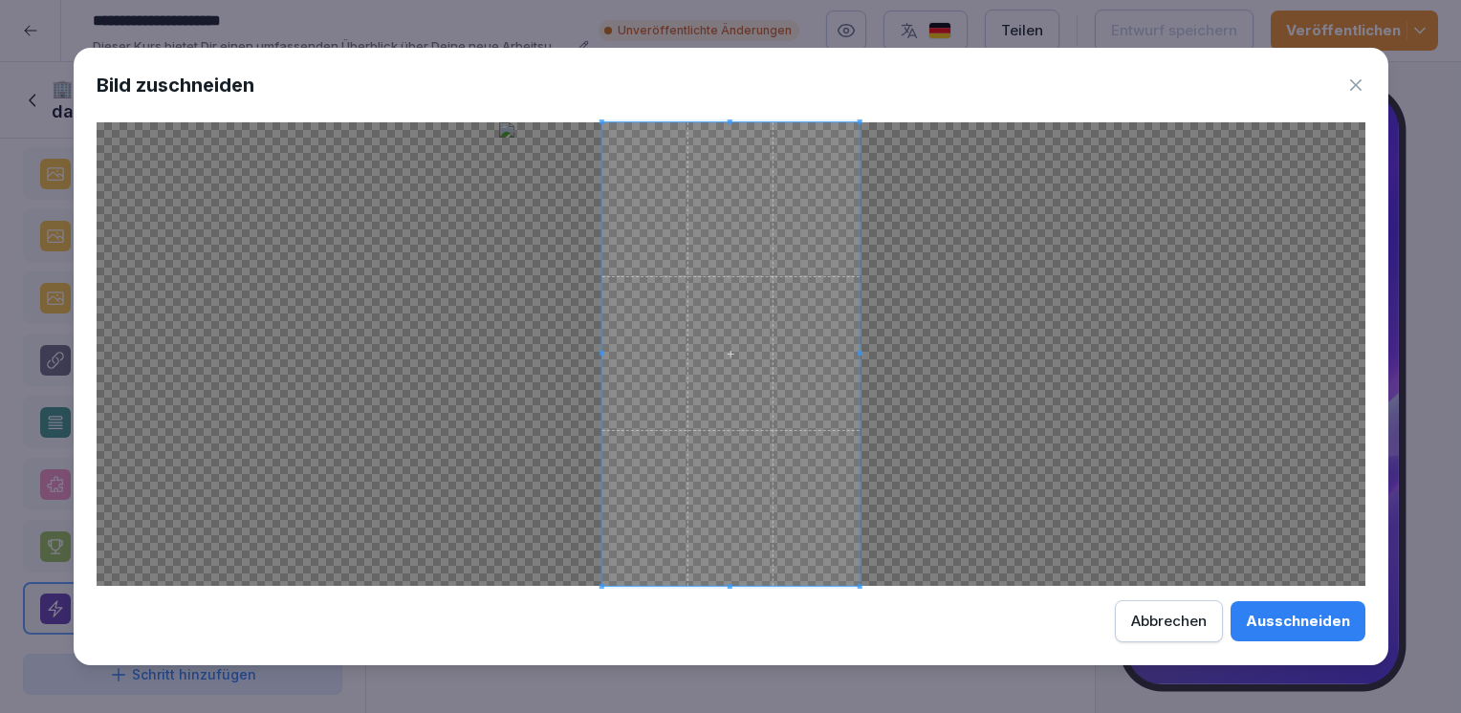
click at [1262, 622] on div "Ausschneiden" at bounding box center [1298, 621] width 104 height 21
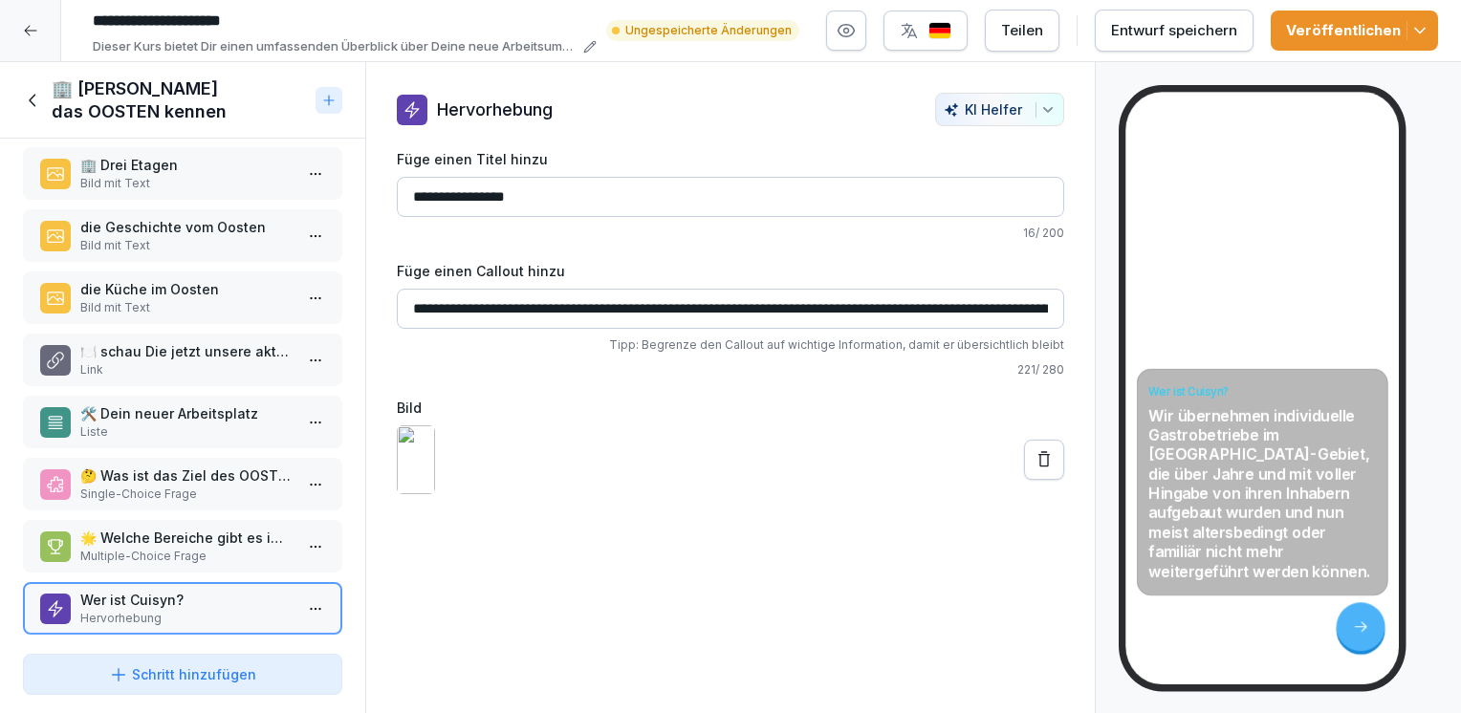
drag, startPoint x: 1285, startPoint y: 390, endPoint x: 1283, endPoint y: 332, distance: 58.4
click at [1283, 332] on div "Wer ist Cuisyn? Wir übernehmen individuelle Gastrobetriebe im [GEOGRAPHIC_DATA]…" at bounding box center [1261, 388] width 273 height 593
click at [435, 491] on img at bounding box center [416, 460] width 38 height 69
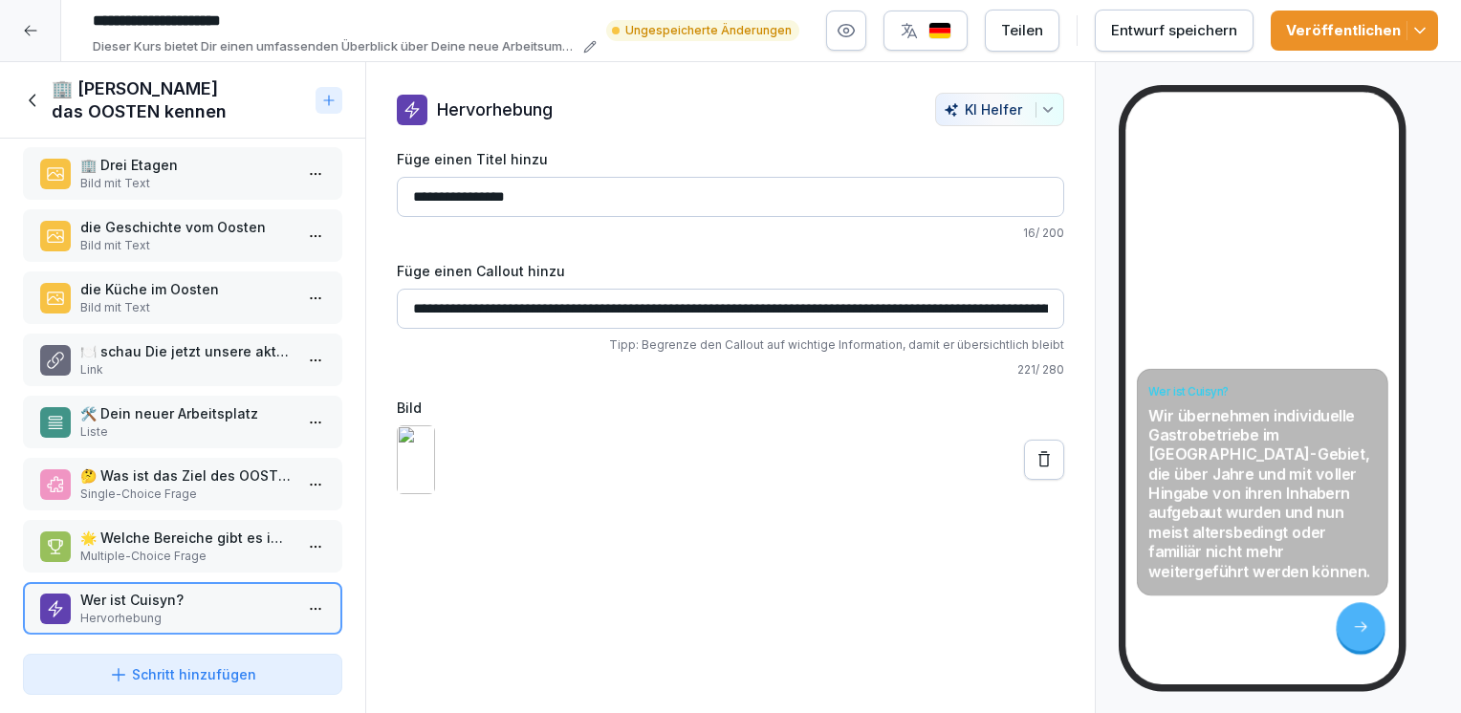
click at [624, 494] on div at bounding box center [730, 460] width 667 height 69
click at [435, 491] on img at bounding box center [416, 460] width 38 height 69
click at [1042, 480] on button at bounding box center [1044, 460] width 40 height 40
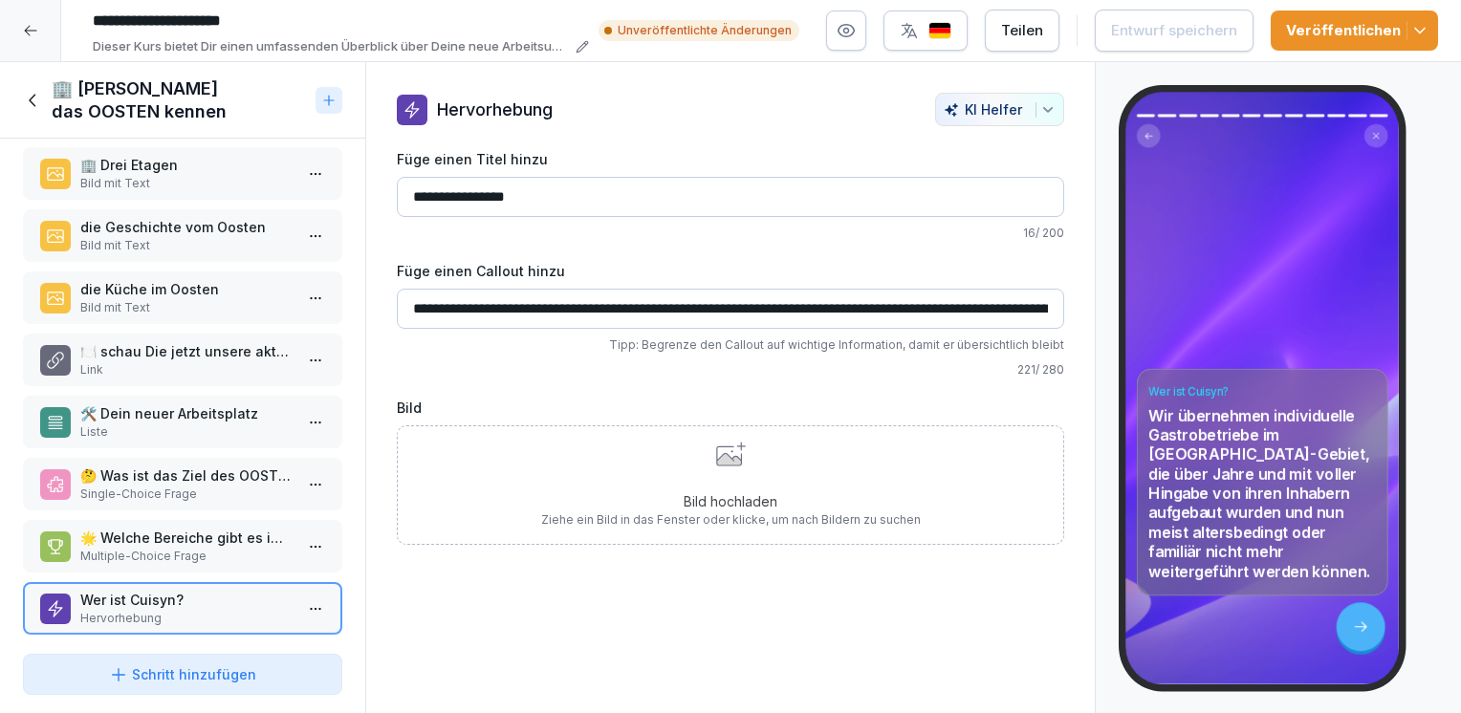
click at [776, 458] on div "Bild hochladen Ziehe ein Bild in das Fenster oder klicke, um nach Bildern zu su…" at bounding box center [731, 485] width 380 height 87
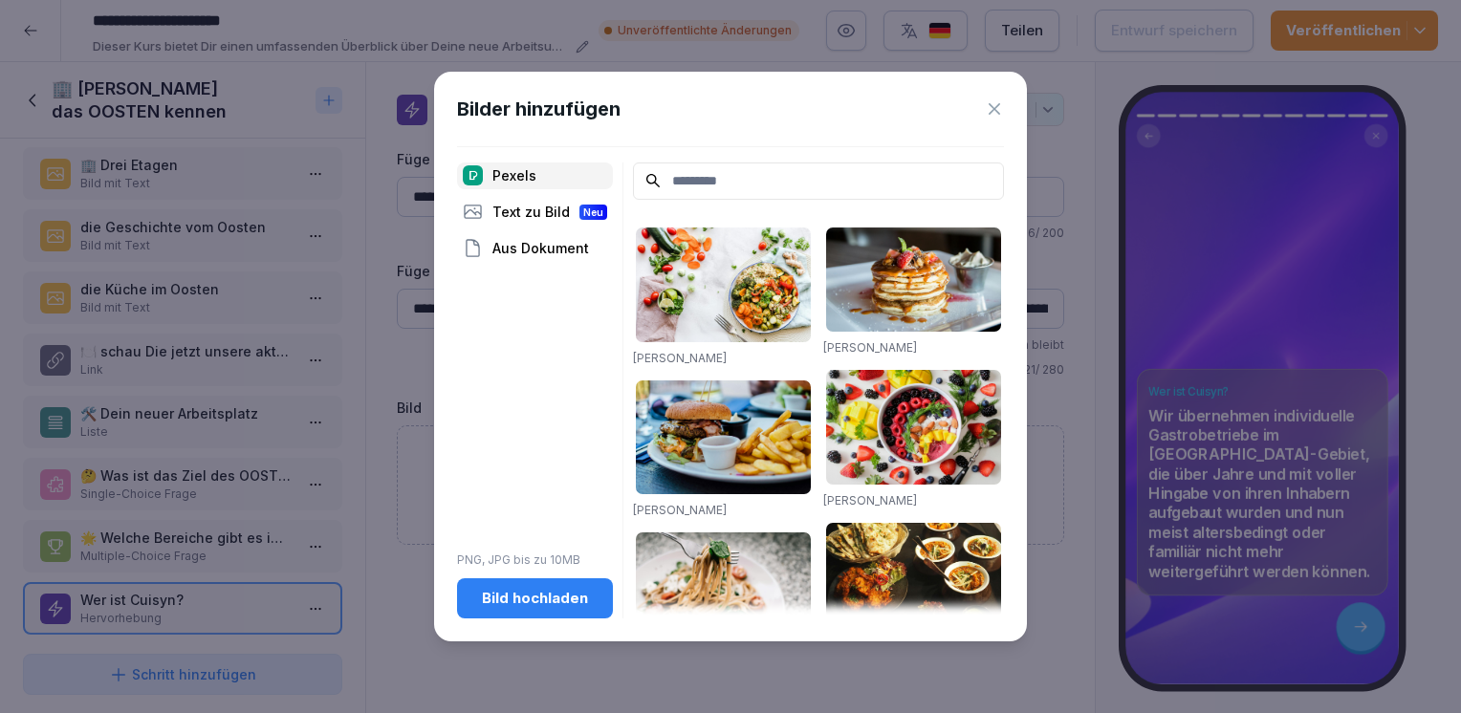
drag, startPoint x: 776, startPoint y: 458, endPoint x: 503, endPoint y: 598, distance: 307.1
click at [503, 598] on div "Bild hochladen" at bounding box center [534, 598] width 125 height 21
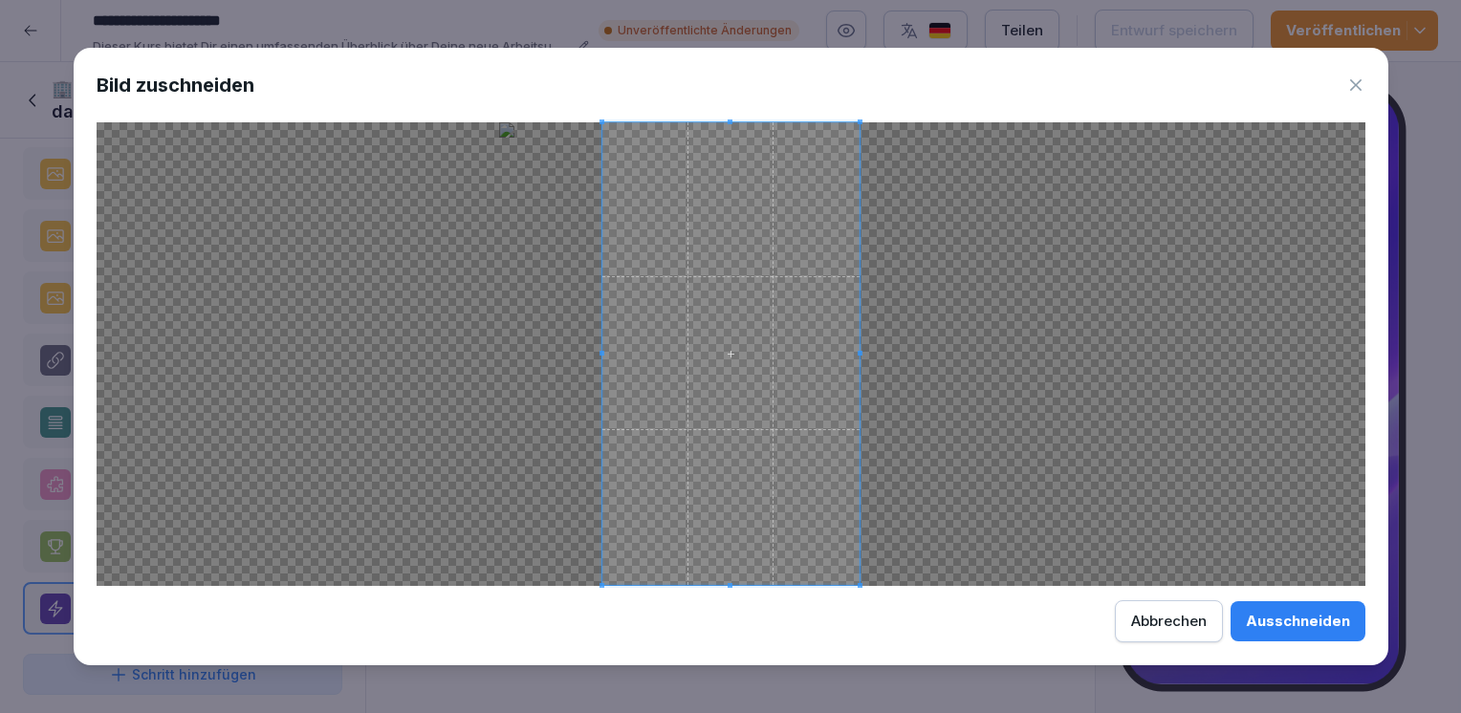
click at [669, 681] on body "**********" at bounding box center [730, 356] width 1461 height 713
click at [715, 111] on div "Bild zuschneiden Ausschneiden Abbrechen" at bounding box center [731, 357] width 1315 height 619
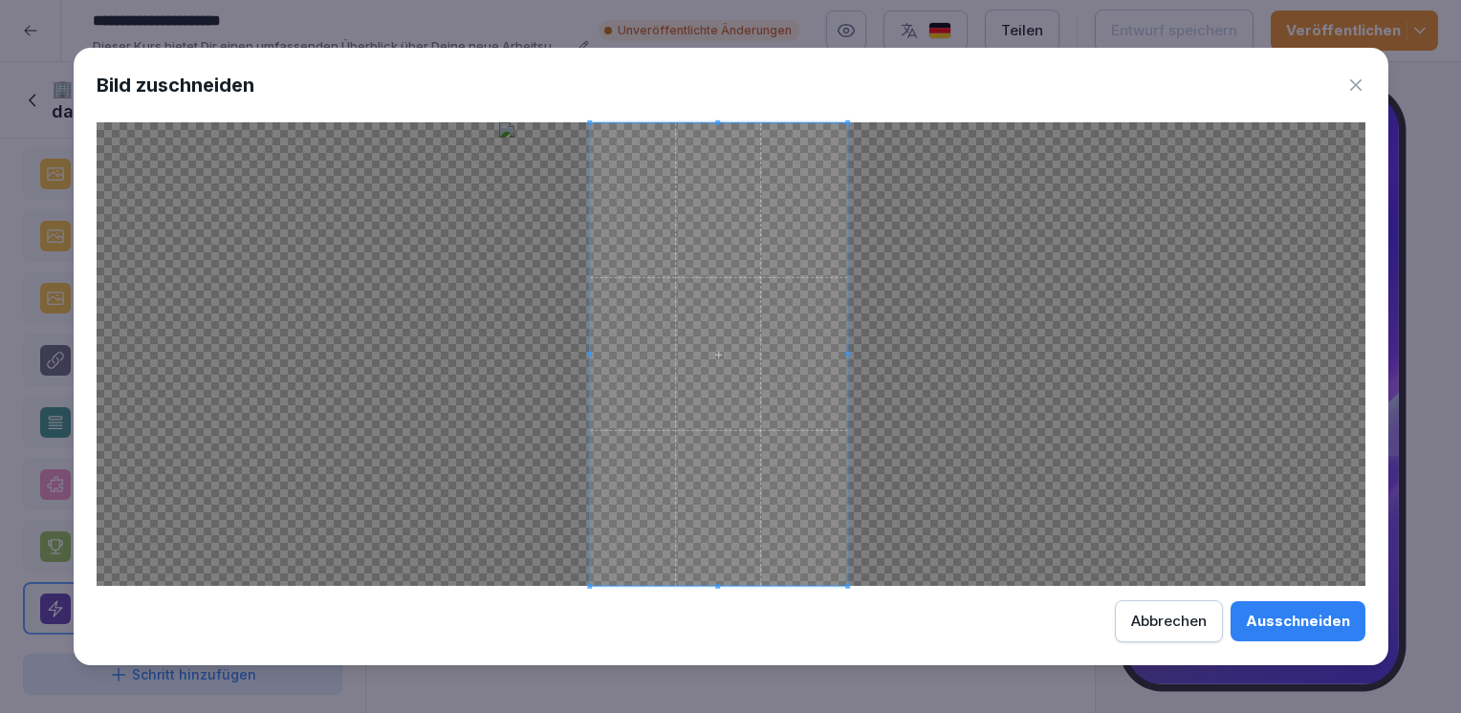
click at [718, 382] on span at bounding box center [718, 353] width 257 height 463
click at [724, 326] on span at bounding box center [723, 353] width 257 height 463
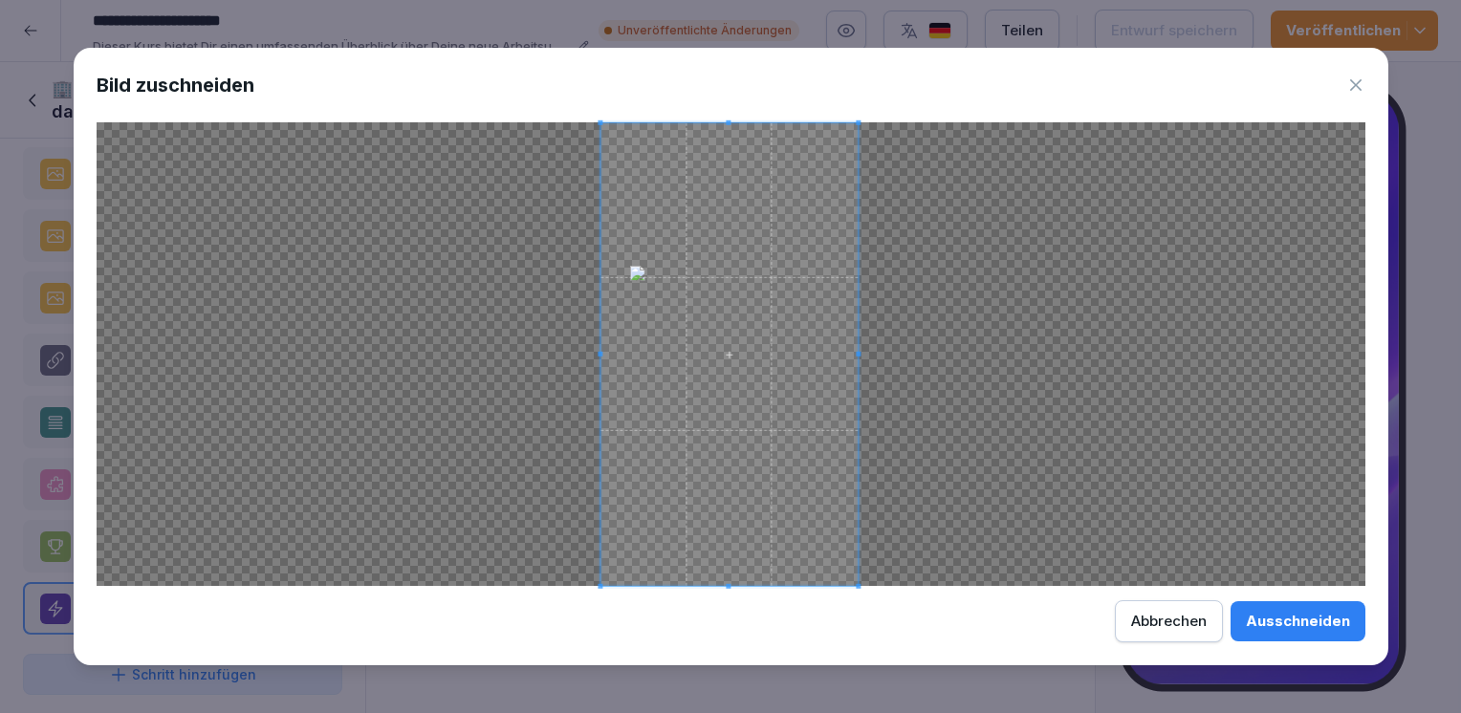
click at [743, 223] on span at bounding box center [729, 353] width 257 height 463
click at [745, 561] on span at bounding box center [726, 353] width 257 height 463
click at [1269, 622] on div "Ausschneiden" at bounding box center [1298, 621] width 104 height 21
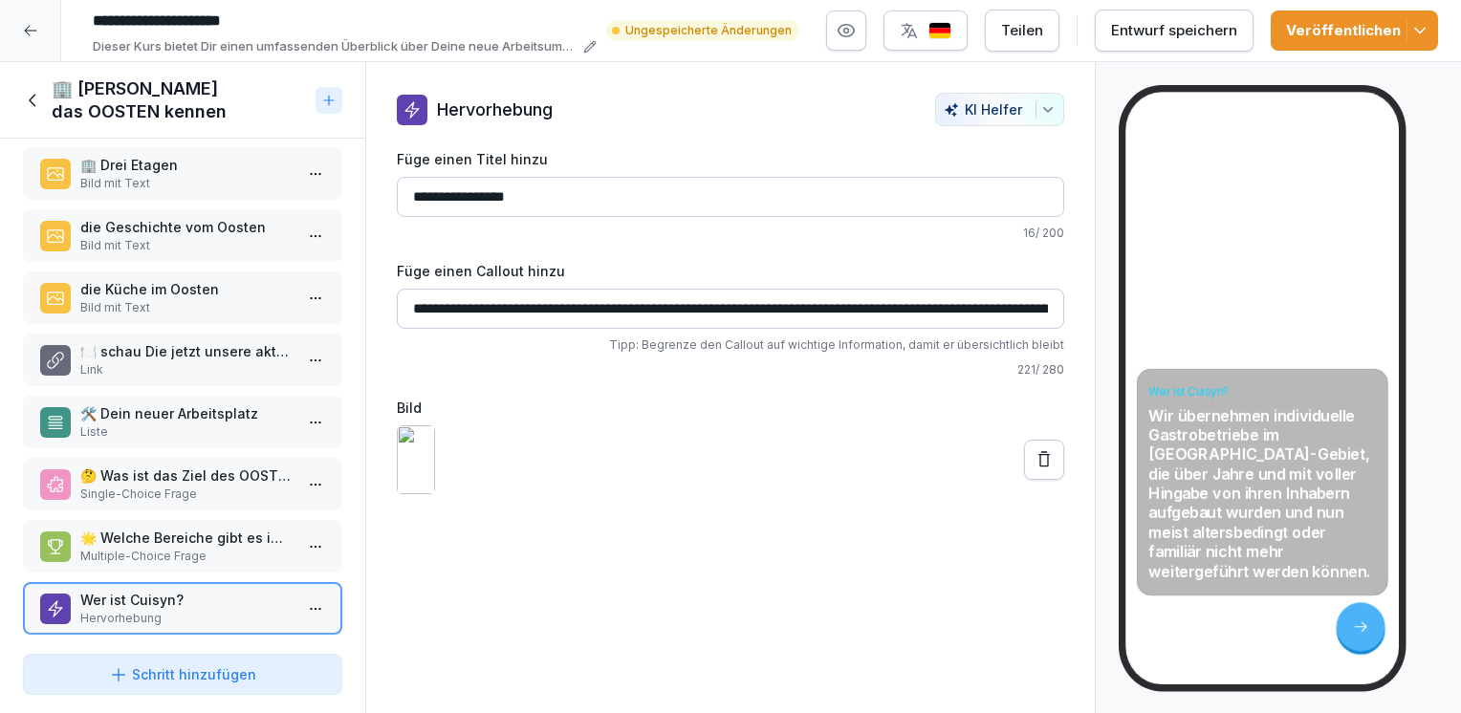
click at [1035, 470] on icon at bounding box center [1044, 459] width 19 height 19
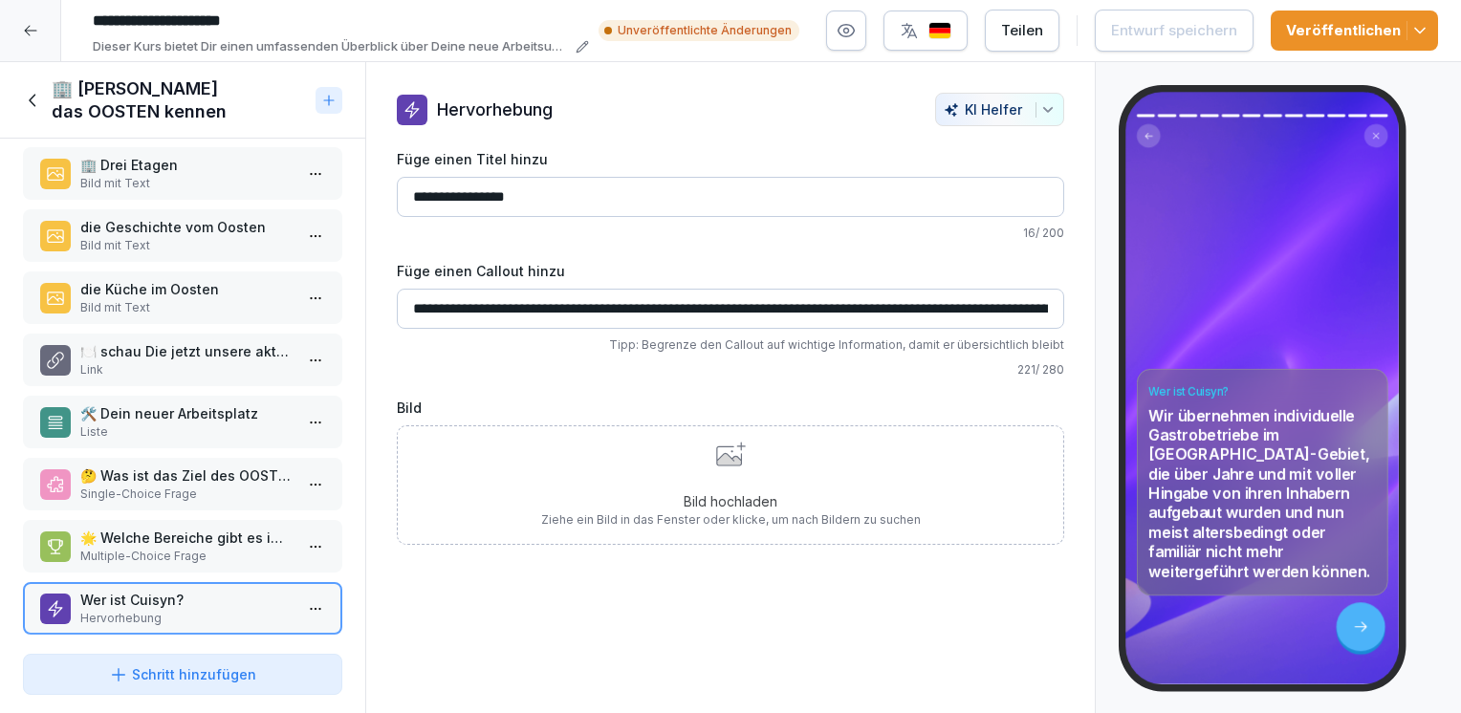
click at [725, 469] on div "Bild hochladen Ziehe ein Bild in das Fenster oder klicke, um nach Bildern zu su…" at bounding box center [731, 485] width 380 height 87
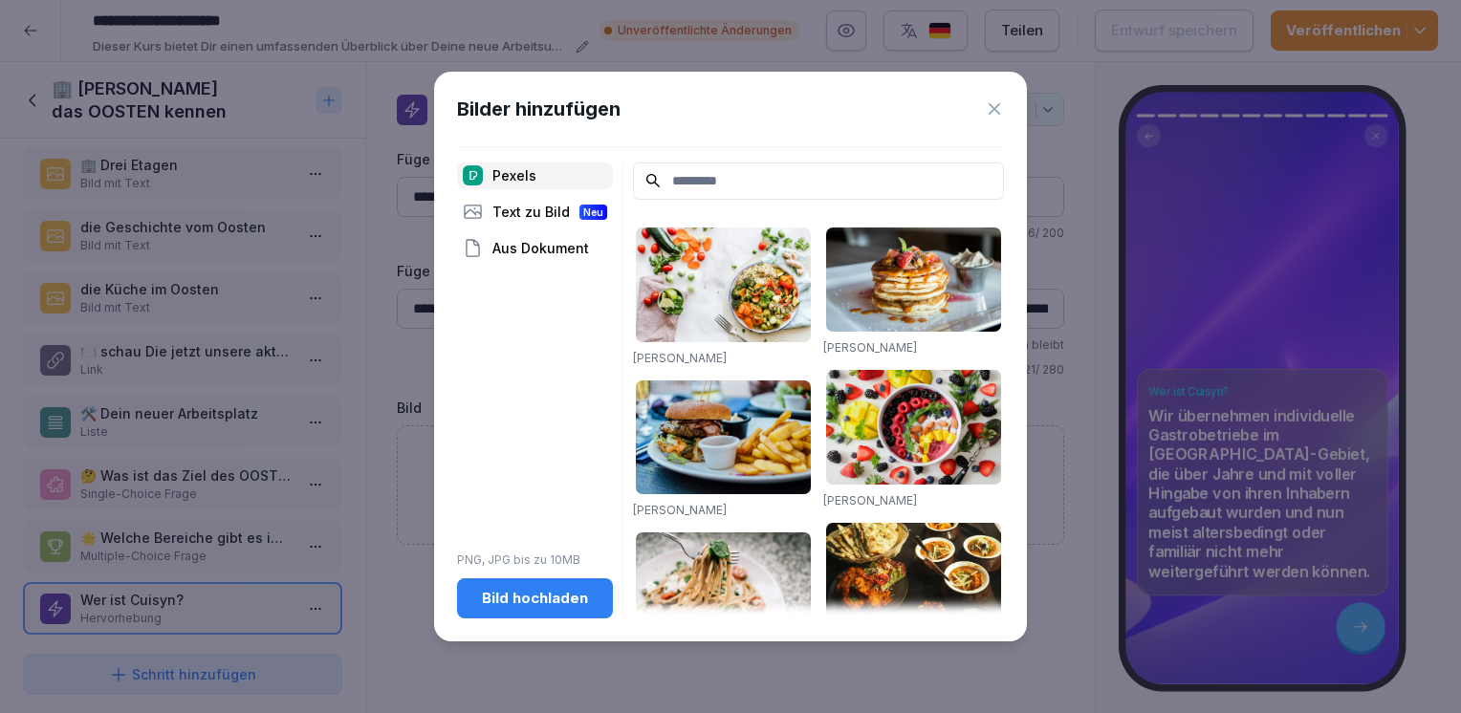
click at [570, 600] on div "Bild hochladen" at bounding box center [534, 598] width 125 height 21
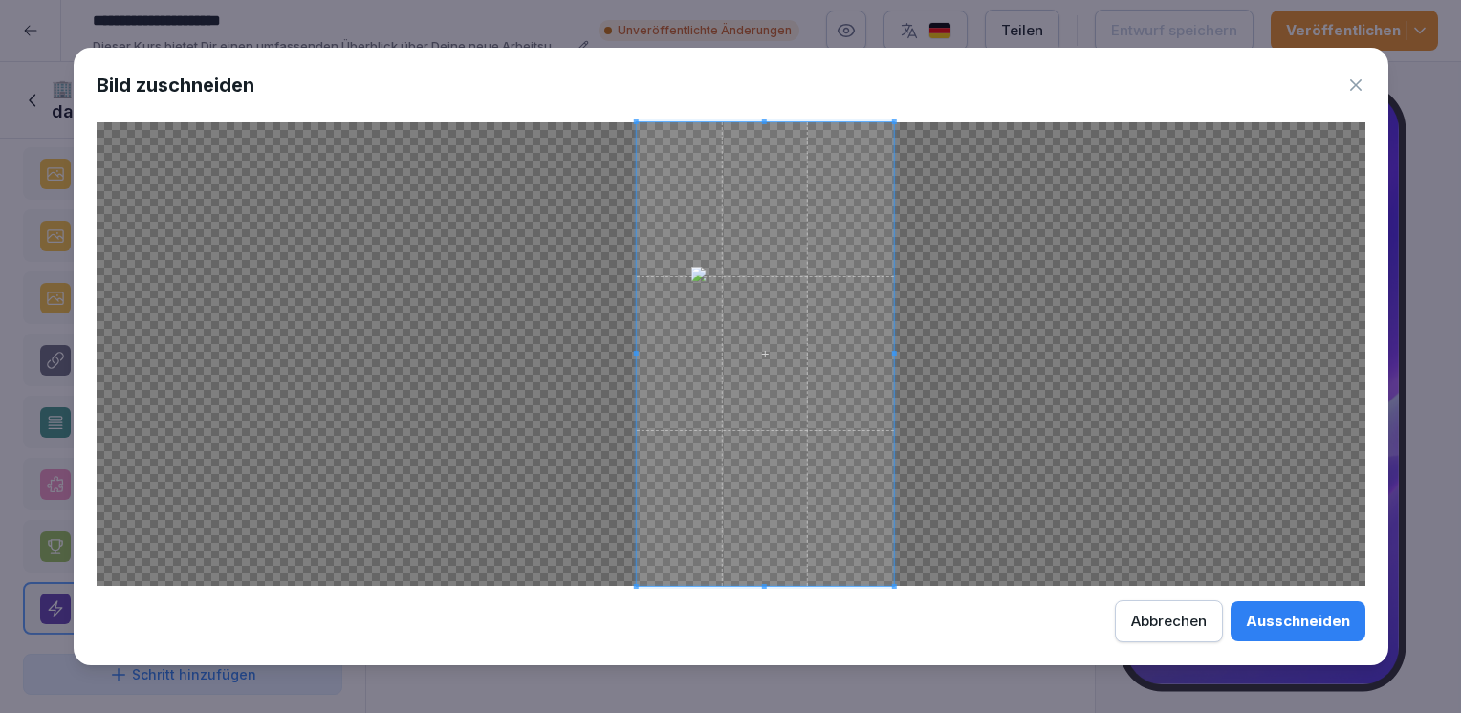
click at [804, 414] on span at bounding box center [764, 354] width 257 height 464
click at [831, 580] on span at bounding box center [767, 354] width 257 height 464
click at [757, 198] on span at bounding box center [759, 354] width 257 height 464
click at [769, 174] on span at bounding box center [765, 354] width 257 height 464
click at [774, 448] on span at bounding box center [764, 354] width 257 height 464
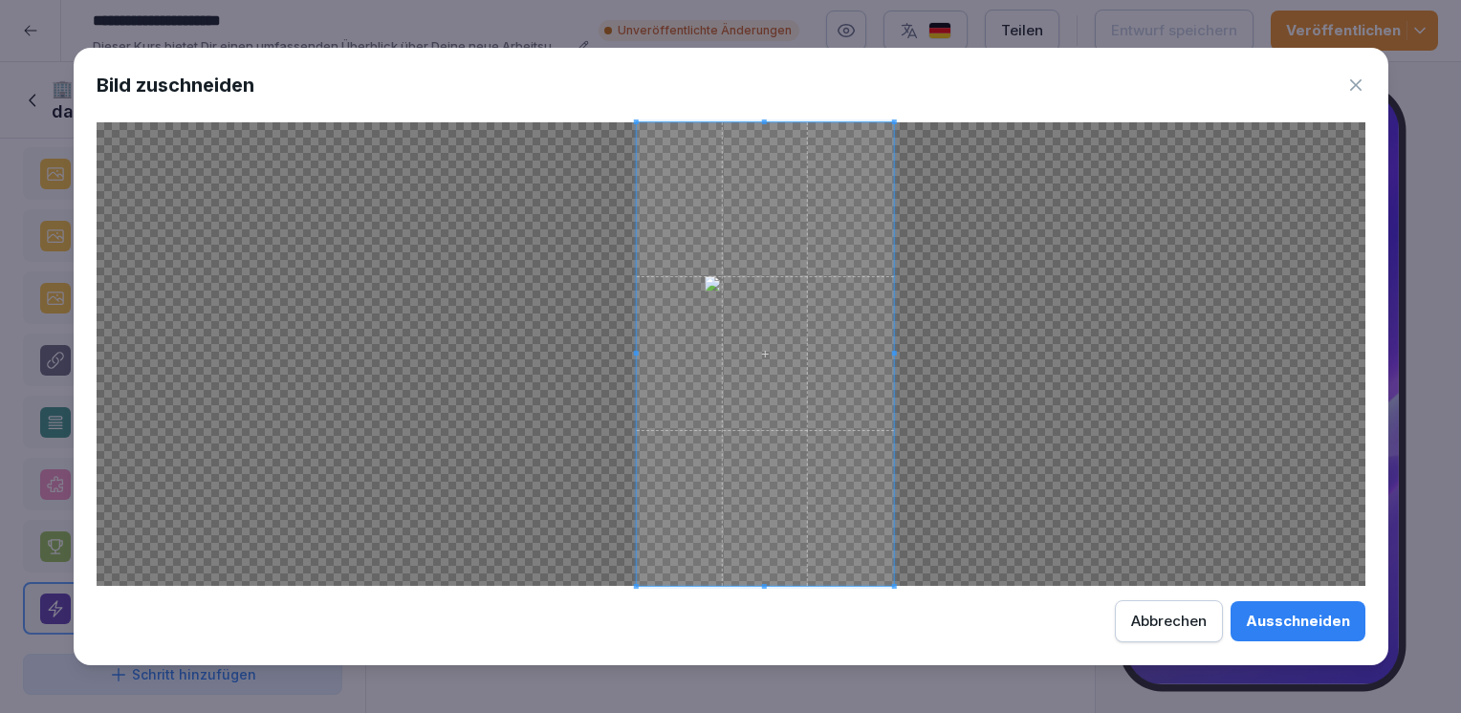
click at [1285, 623] on div "Ausschneiden" at bounding box center [1298, 621] width 104 height 21
click at [1285, 623] on div "Ausschneiden Abbrechen" at bounding box center [731, 622] width 1269 height 42
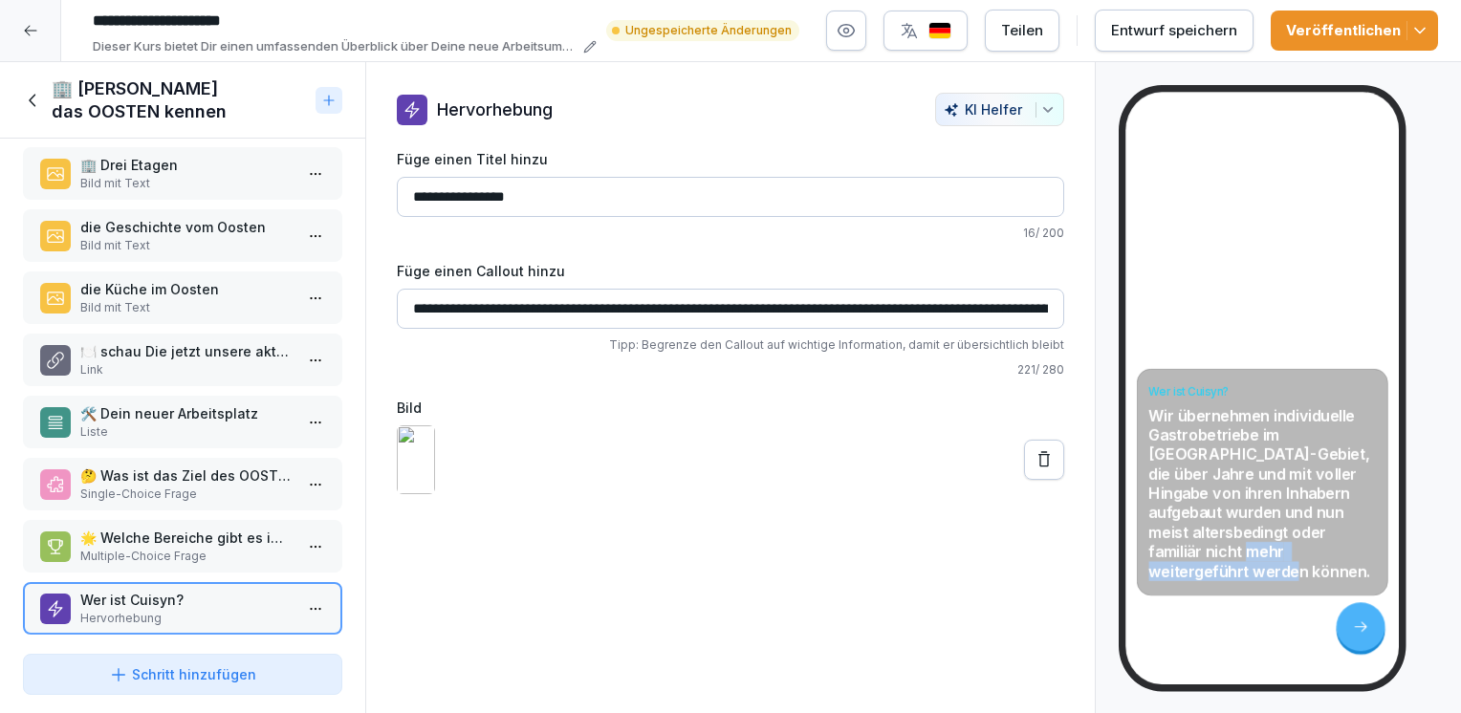
drag, startPoint x: 1251, startPoint y: 551, endPoint x: 1251, endPoint y: 614, distance: 63.1
click at [1251, 614] on div "Wer ist Cuisyn? Wir übernehmen individuelle Gastrobetriebe im [GEOGRAPHIC_DATA]…" at bounding box center [1261, 388] width 273 height 593
drag, startPoint x: 1251, startPoint y: 614, endPoint x: 1297, endPoint y: 641, distance: 53.1
drag, startPoint x: 1297, startPoint y: 641, endPoint x: 929, endPoint y: 633, distance: 367.3
click at [929, 633] on div "**********" at bounding box center [730, 388] width 731 height 652
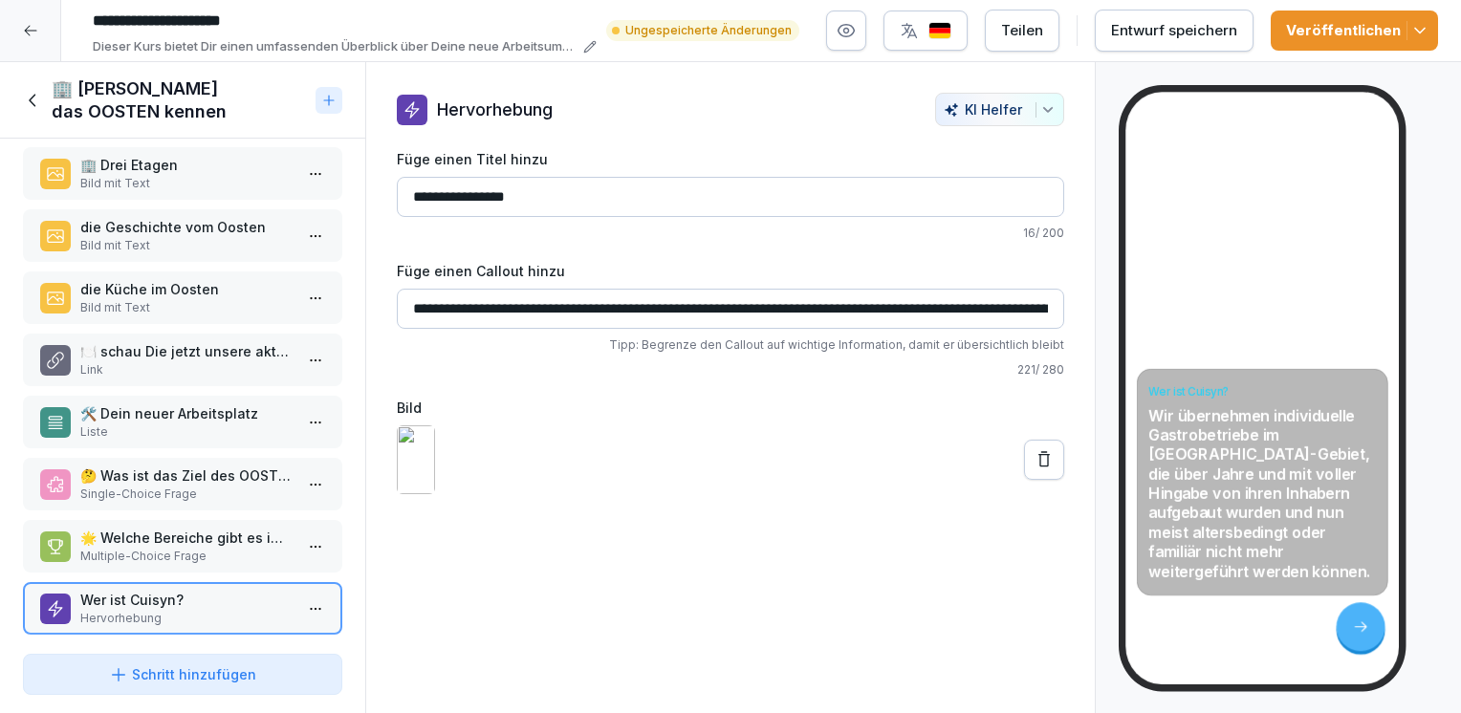
click at [1266, 253] on div "Wer ist Cuisyn? Wir übernehmen individuelle Gastrobetriebe im [GEOGRAPHIC_DATA]…" at bounding box center [1261, 388] width 273 height 593
click at [1035, 470] on icon at bounding box center [1044, 459] width 19 height 19
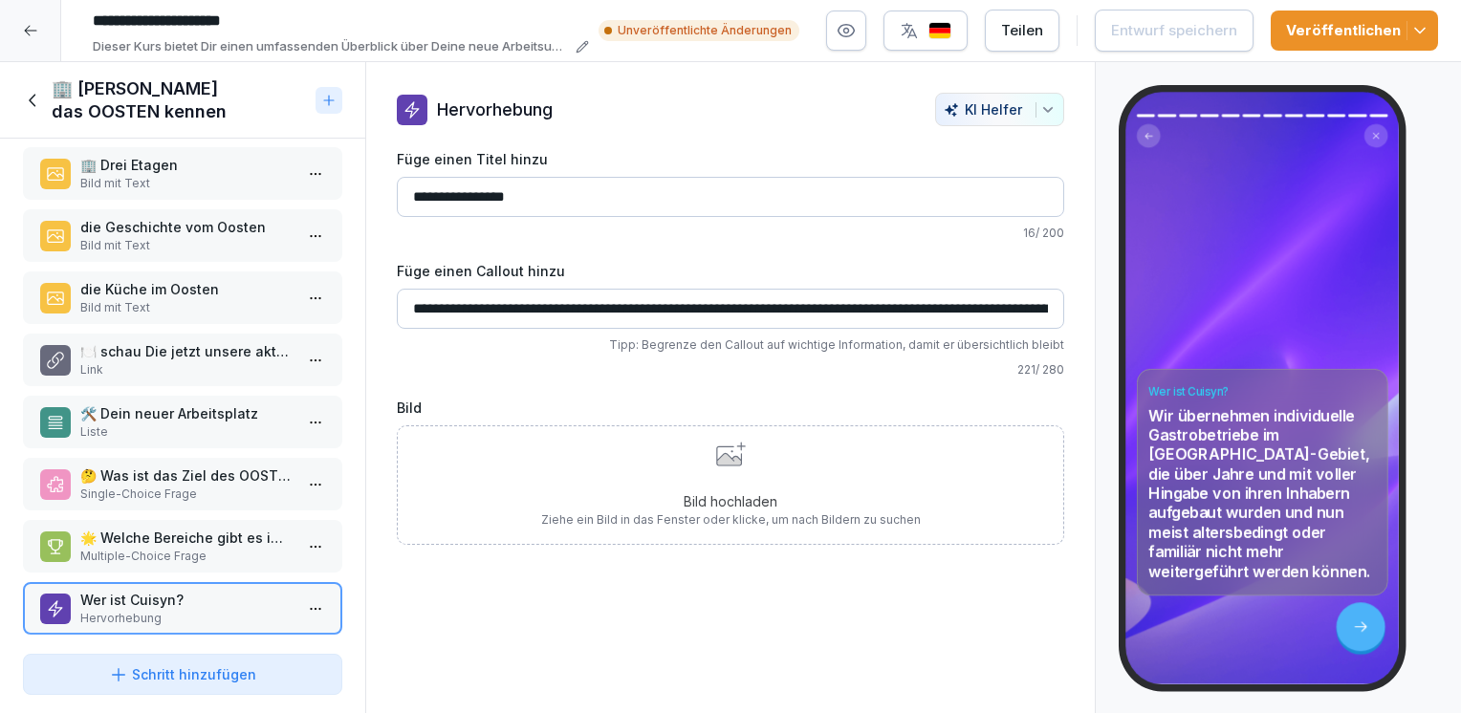
click at [730, 446] on icon at bounding box center [731, 454] width 30 height 25
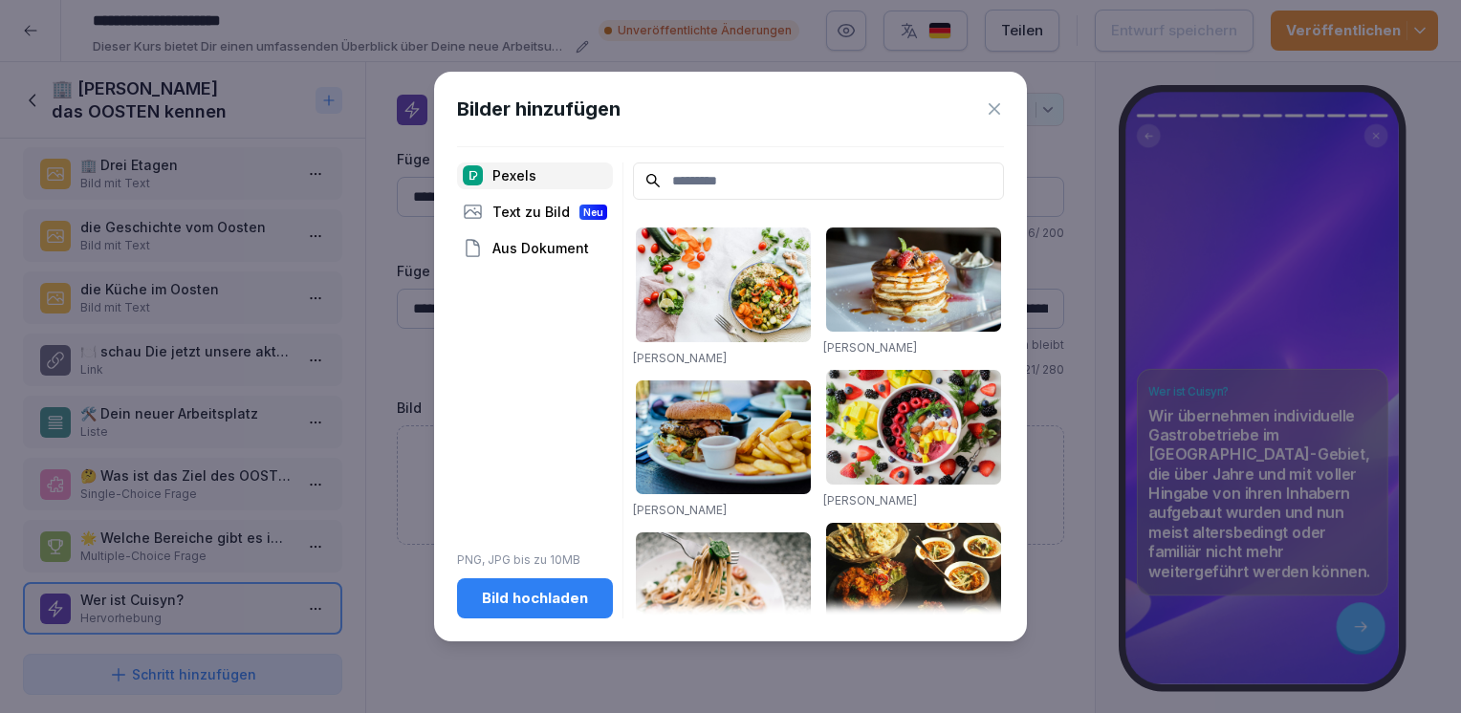
click at [539, 593] on div "Bild hochladen" at bounding box center [534, 598] width 125 height 21
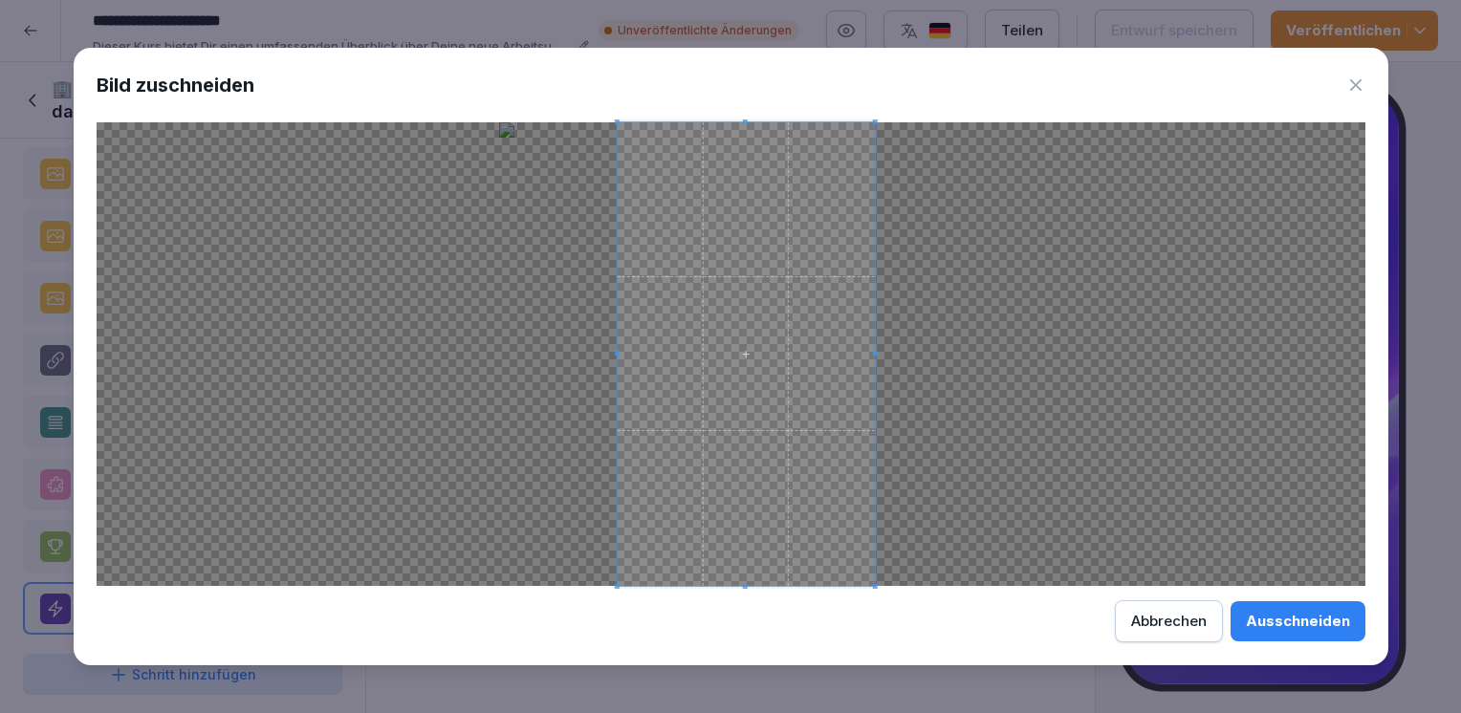
click at [761, 350] on span at bounding box center [745, 354] width 257 height 464
click at [744, 663] on div "Bild zuschneiden Ausschneiden Abbrechen" at bounding box center [731, 357] width 1315 height 619
click at [746, 609] on div "Bild zuschneiden Ausschneiden Abbrechen" at bounding box center [731, 357] width 1315 height 619
click at [740, 469] on span at bounding box center [741, 354] width 257 height 464
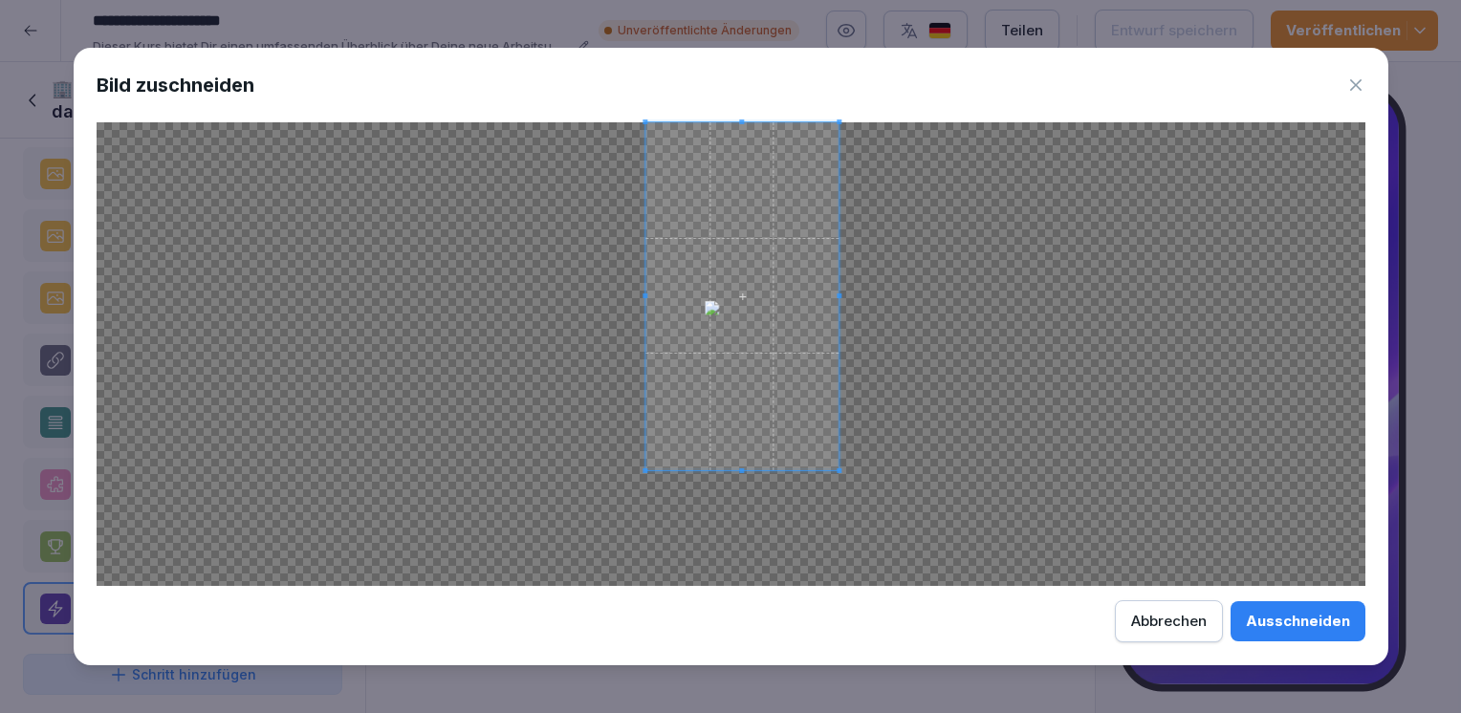
click at [732, 470] on div at bounding box center [741, 296] width 193 height 348
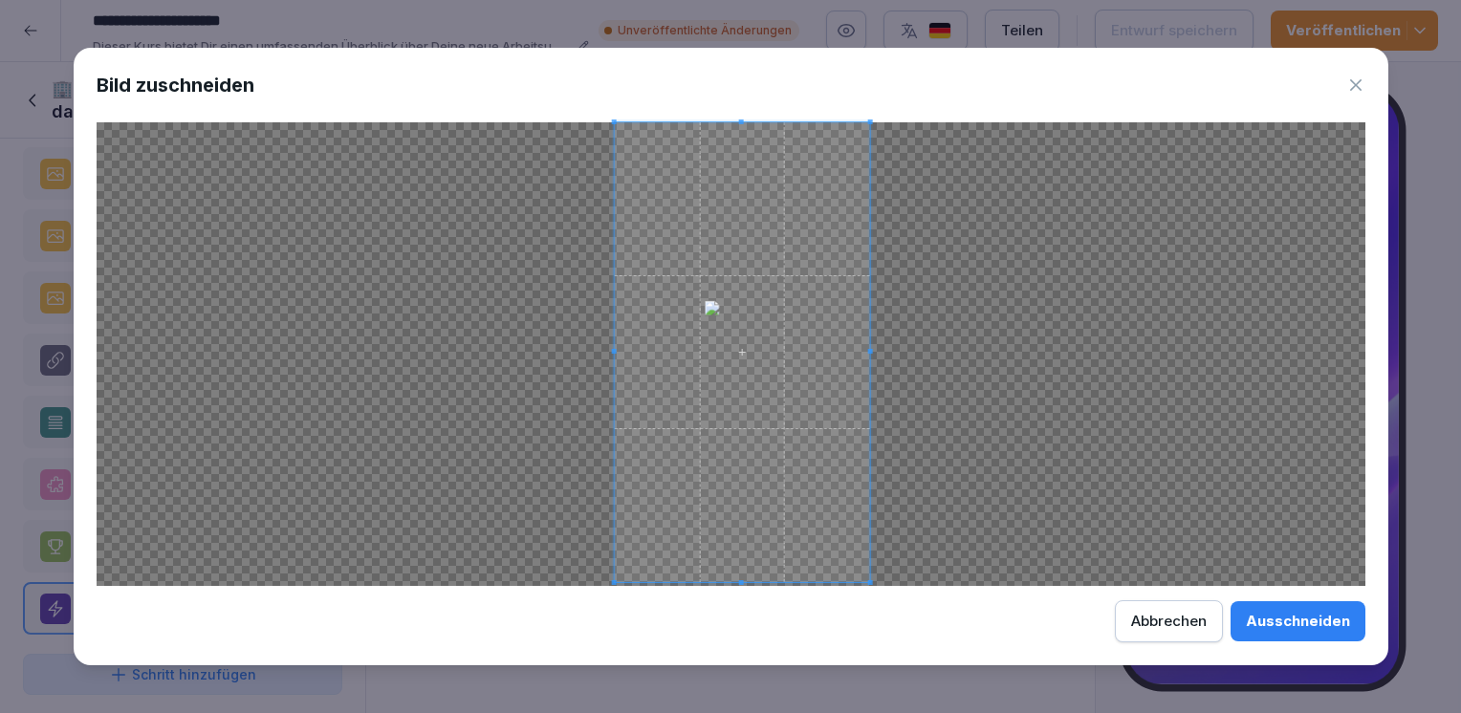
click at [746, 583] on div at bounding box center [742, 352] width 256 height 461
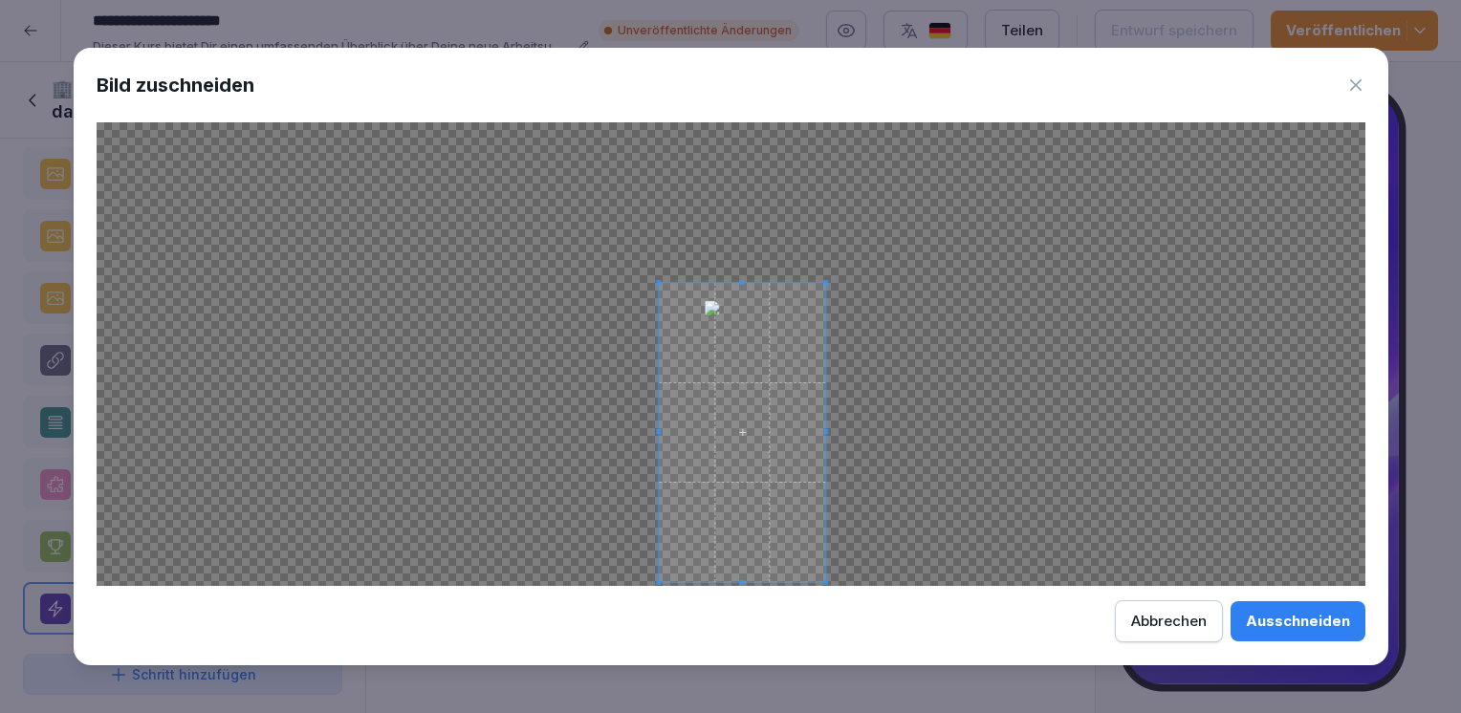
click at [761, 283] on div at bounding box center [742, 433] width 166 height 300
click at [1290, 616] on div "Ausschneiden" at bounding box center [1298, 621] width 104 height 21
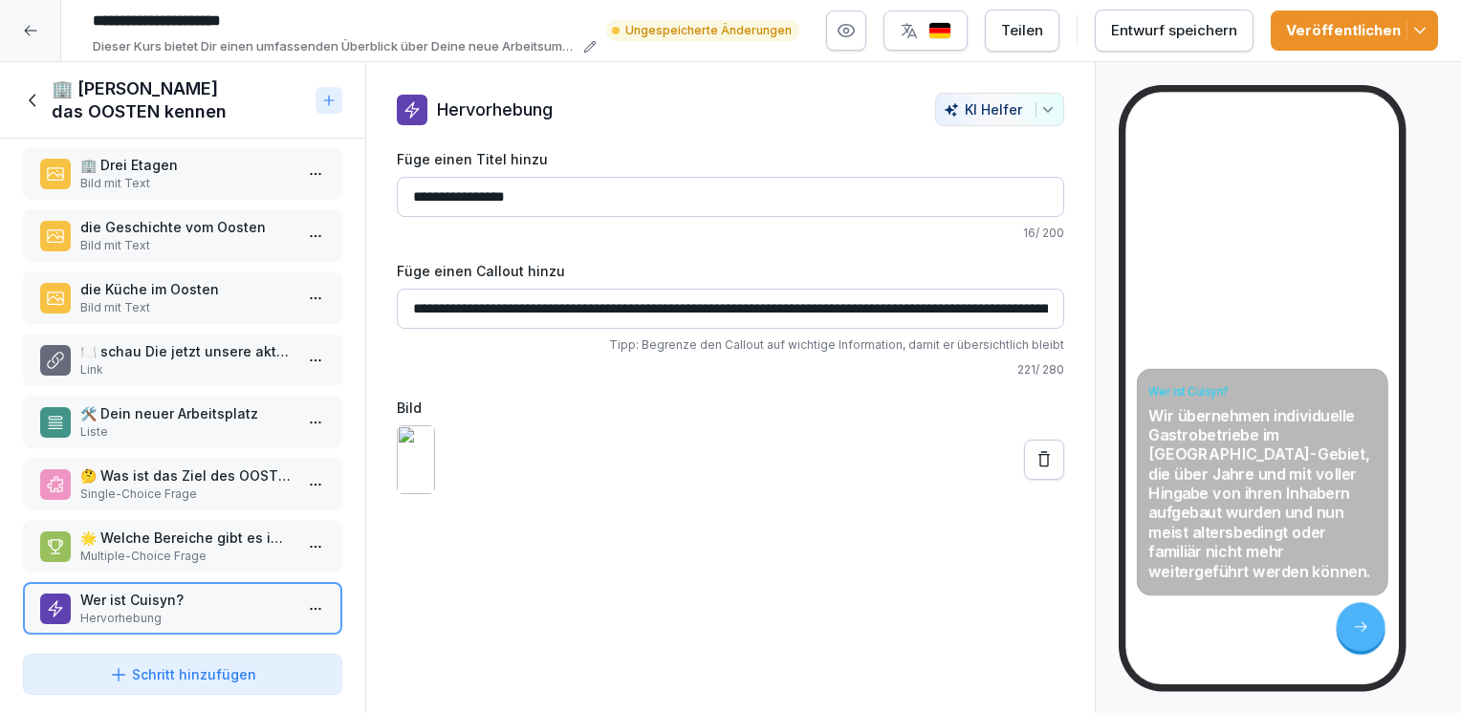
click at [1038, 467] on icon at bounding box center [1043, 458] width 11 height 15
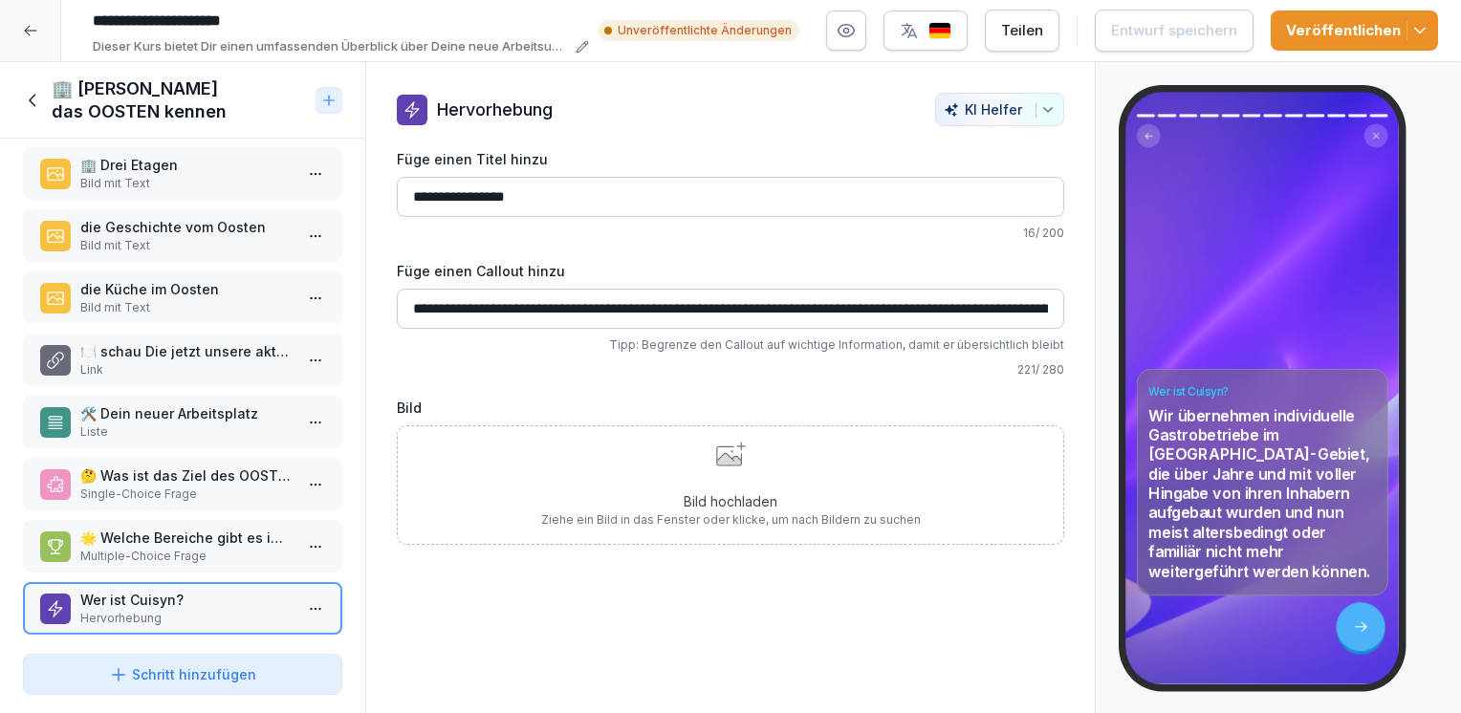
click at [734, 504] on p "Bild hochladen" at bounding box center [731, 501] width 380 height 20
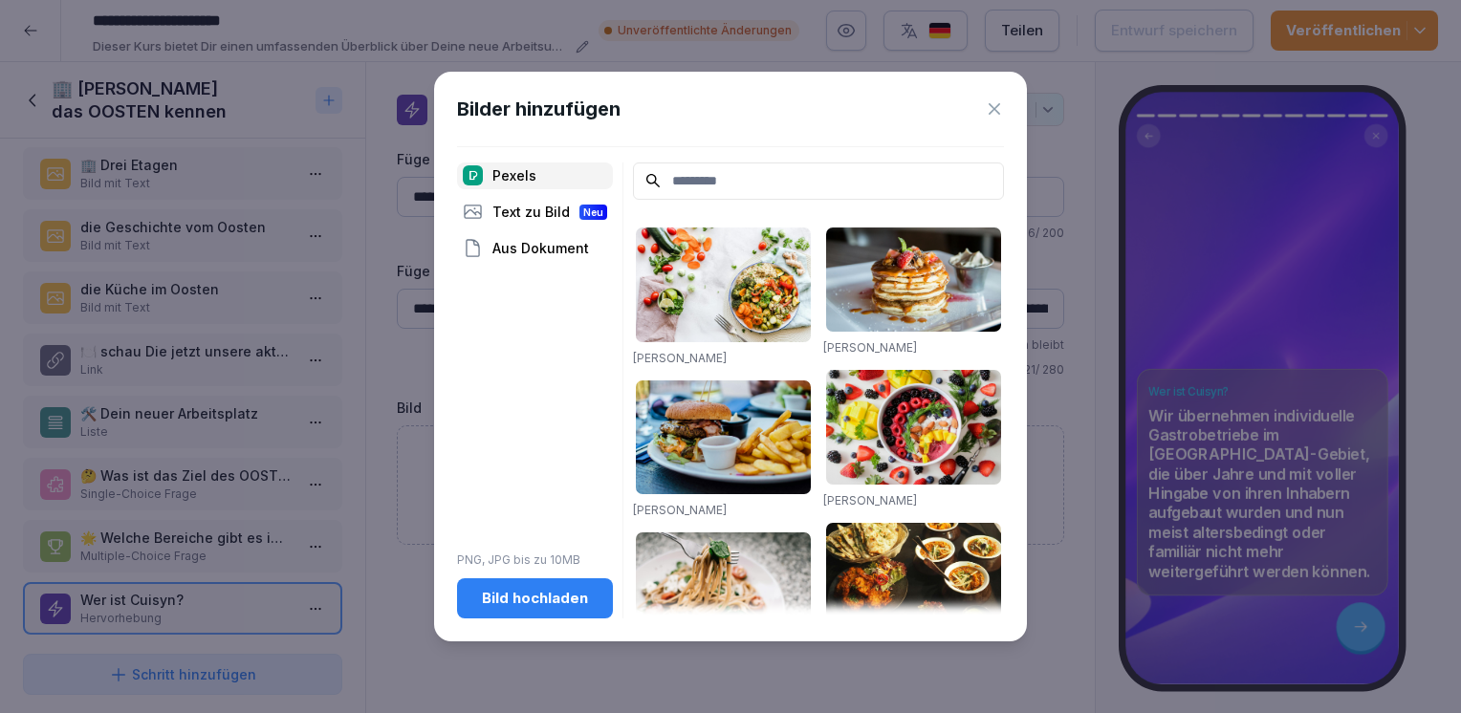
click at [563, 602] on div "Bild hochladen" at bounding box center [534, 598] width 125 height 21
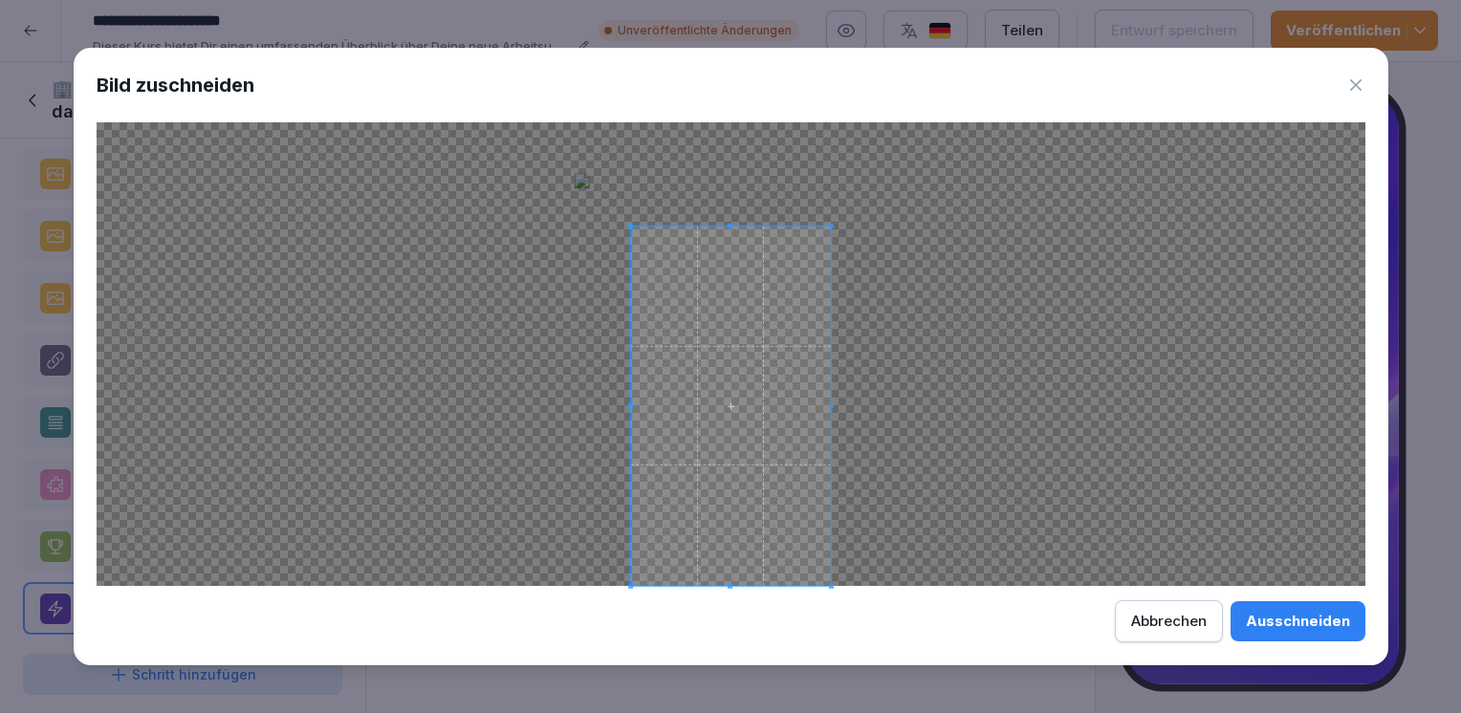
click at [763, 226] on div at bounding box center [731, 406] width 200 height 360
click at [841, 407] on div at bounding box center [731, 354] width 1269 height 464
click at [850, 403] on div at bounding box center [731, 354] width 1269 height 464
click at [827, 404] on span at bounding box center [731, 406] width 200 height 360
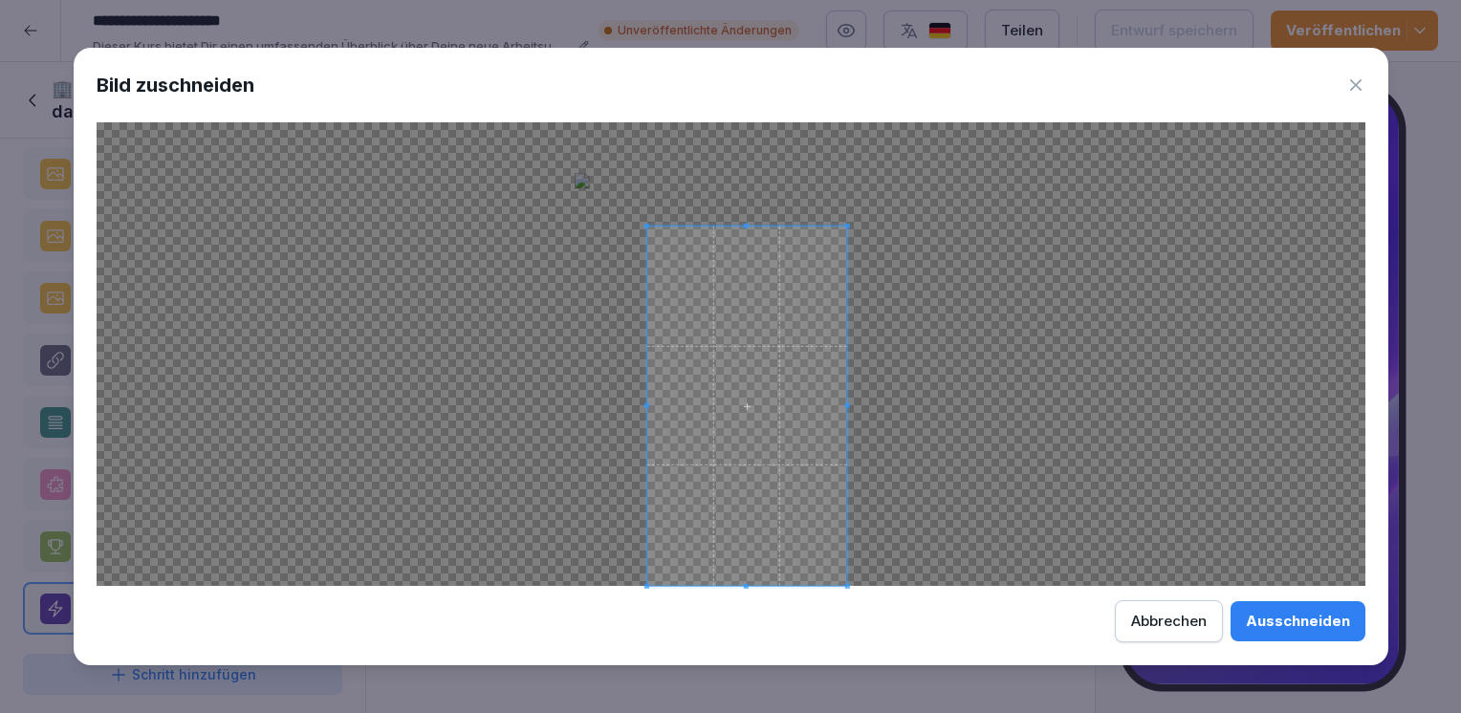
click at [843, 404] on span at bounding box center [746, 406] width 200 height 360
click at [881, 382] on div at bounding box center [731, 354] width 1269 height 464
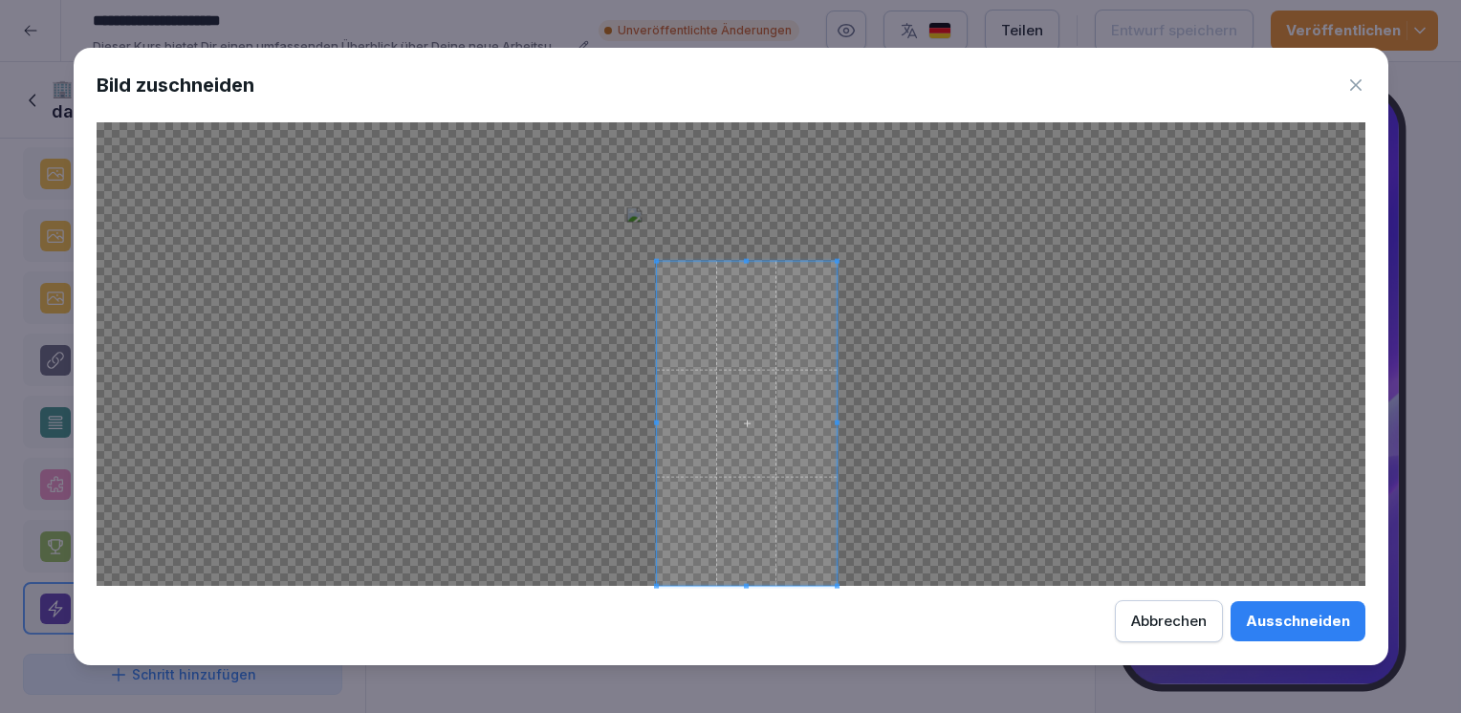
click at [745, 260] on span at bounding box center [746, 260] width 5 height 5
click at [666, 365] on span at bounding box center [667, 423] width 5 height 305
click at [750, 262] on span at bounding box center [750, 411] width 169 height 305
click at [1270, 614] on div "Ausschneiden" at bounding box center [1298, 621] width 104 height 21
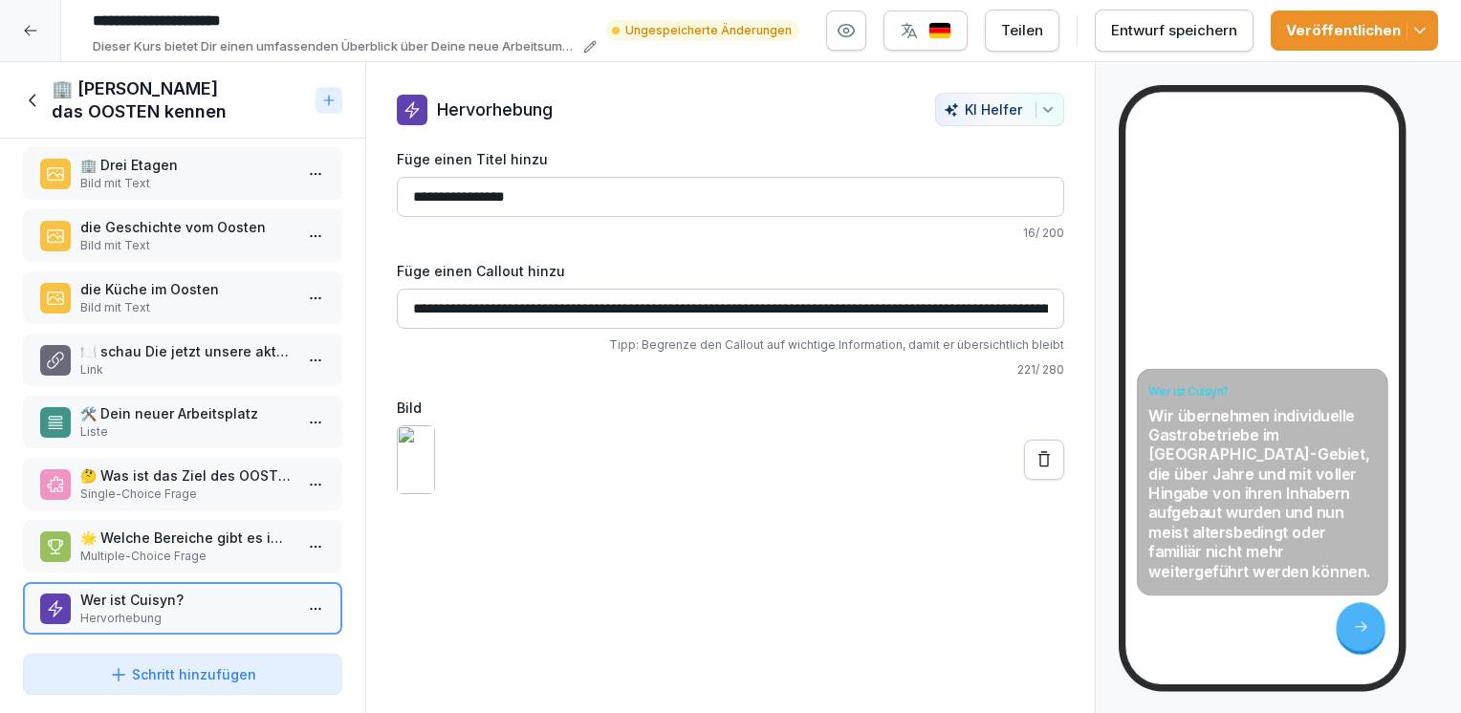
click at [441, 306] on input "**********" at bounding box center [730, 309] width 667 height 40
click at [547, 307] on input "**********" at bounding box center [730, 309] width 667 height 40
click at [984, 303] on input "**********" at bounding box center [730, 309] width 667 height 40
type input "**********"
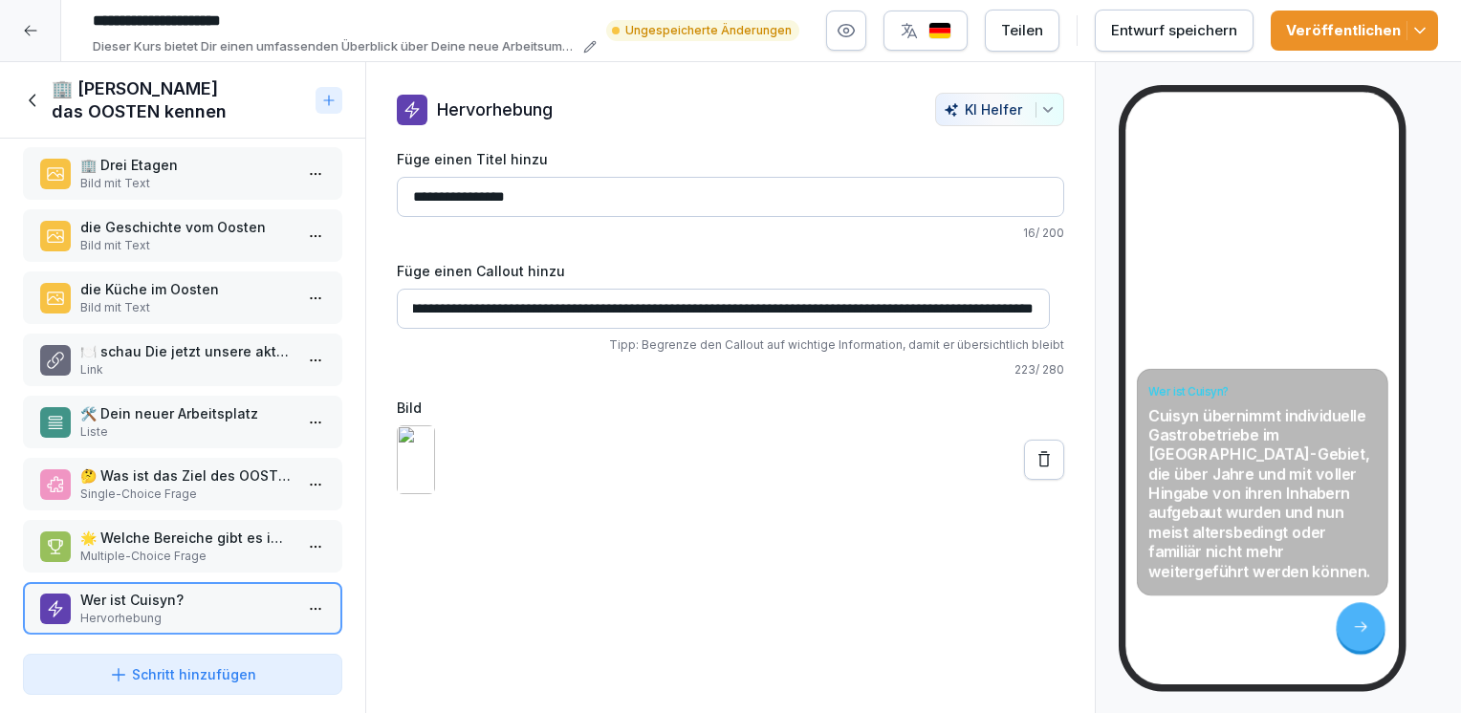
scroll to position [0, 0]
click at [861, 482] on div at bounding box center [730, 460] width 667 height 69
drag, startPoint x: 1214, startPoint y: 633, endPoint x: 968, endPoint y: 649, distance: 247.2
click at [968, 649] on div "**********" at bounding box center [730, 388] width 731 height 652
click at [1170, 649] on div "Wer ist Cuisyn? Cuisyn übernimmt individuelle Gastrobetriebe im [GEOGRAPHIC_DAT…" at bounding box center [1261, 388] width 273 height 593
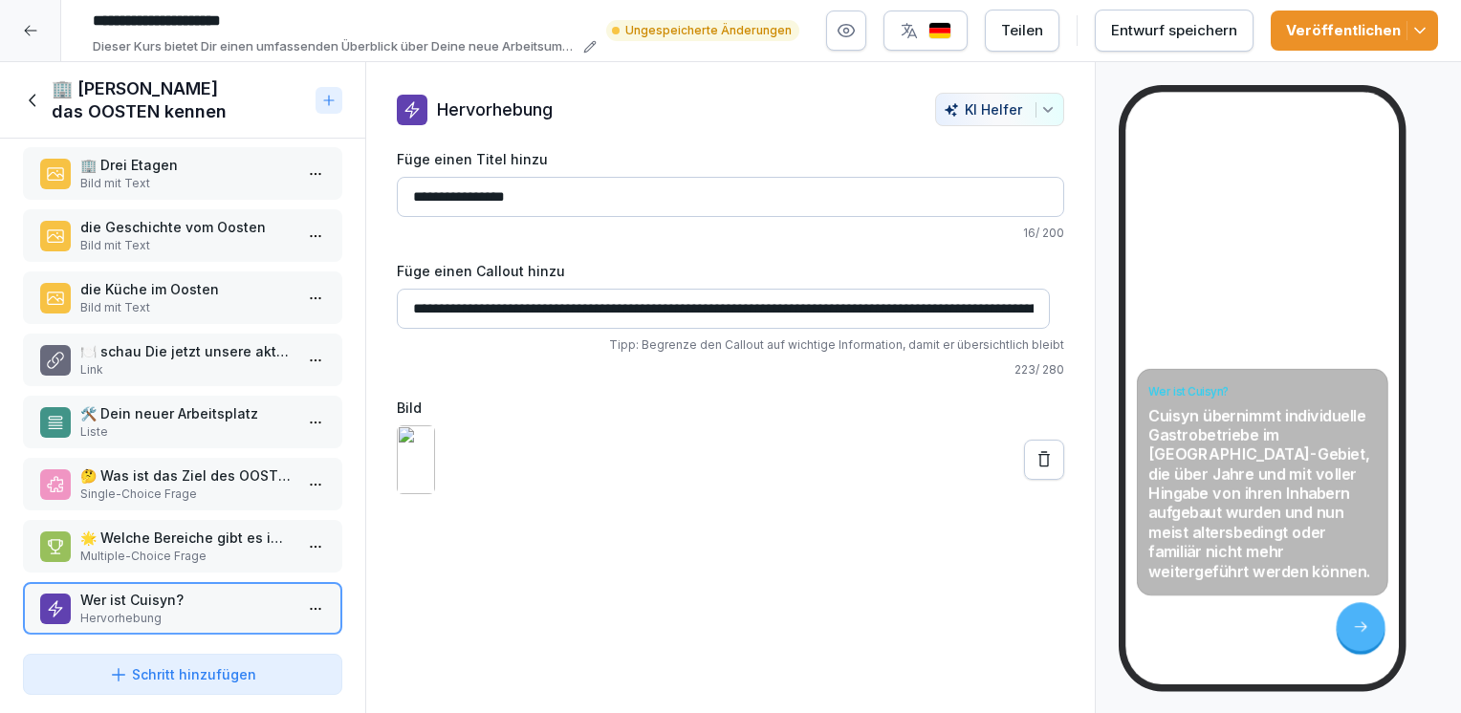
click at [1187, 644] on div "Wer ist Cuisyn? Cuisyn übernimmt individuelle Gastrobetriebe im [GEOGRAPHIC_DAT…" at bounding box center [1261, 388] width 273 height 593
click at [229, 667] on div "Schritt hinzufügen" at bounding box center [182, 675] width 147 height 20
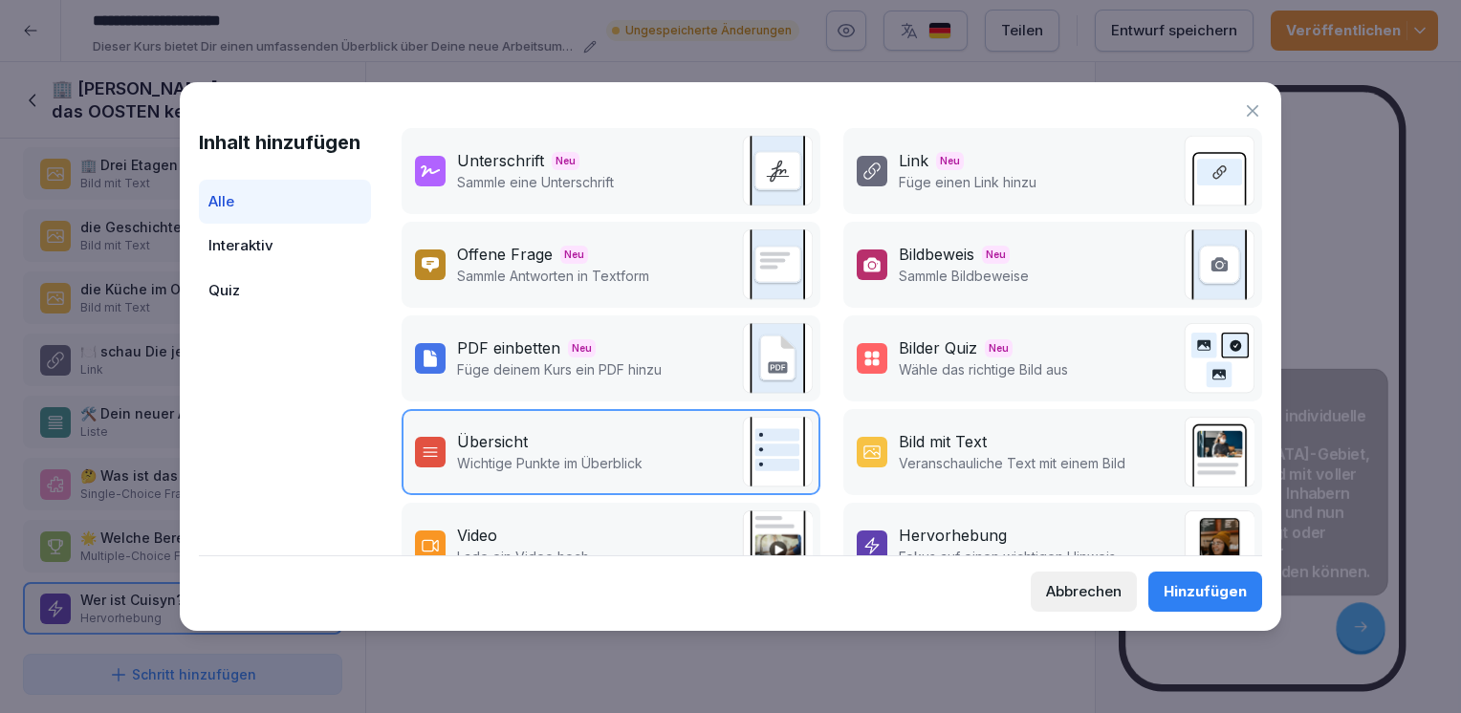
click at [912, 426] on div "Bild mit Text Veranschauliche Text mit einem Bild" at bounding box center [1052, 452] width 419 height 86
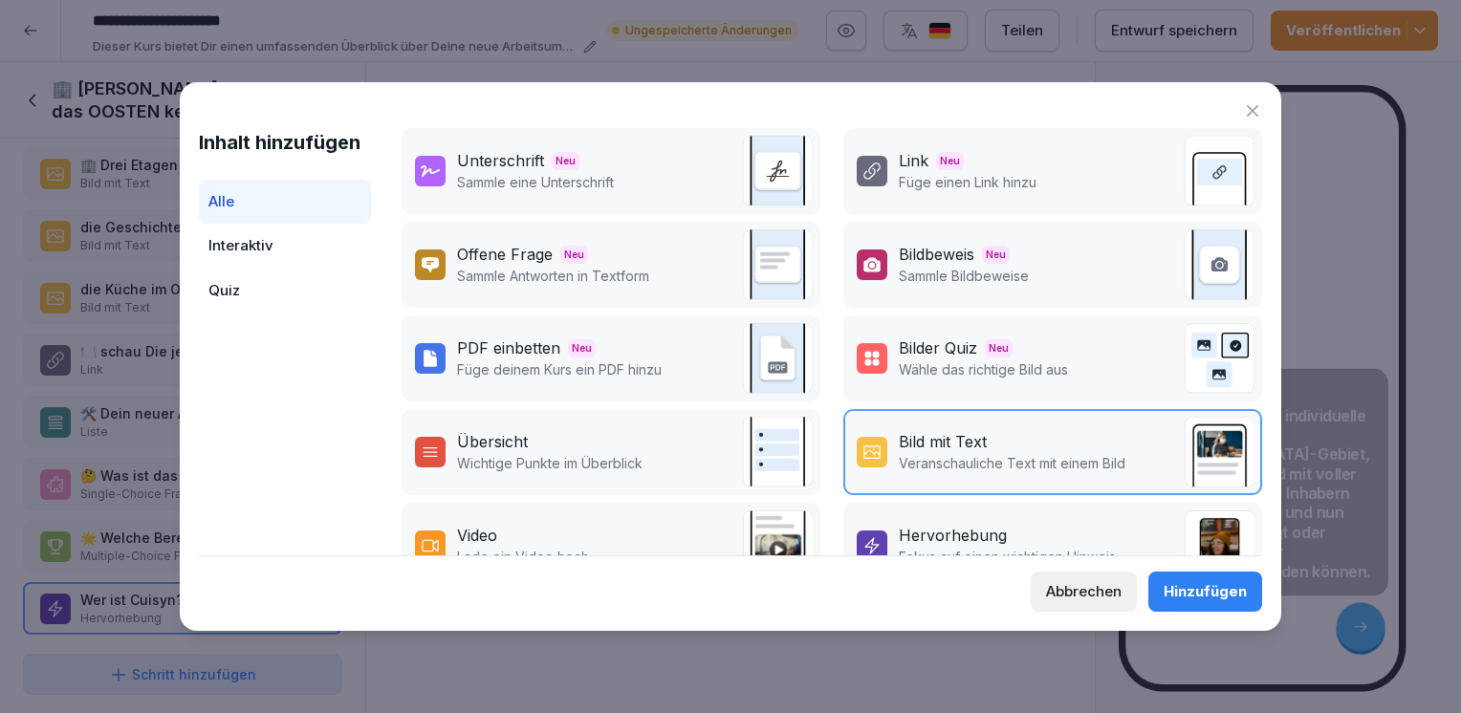
click at [1211, 594] on div "Hinzufügen" at bounding box center [1205, 591] width 83 height 21
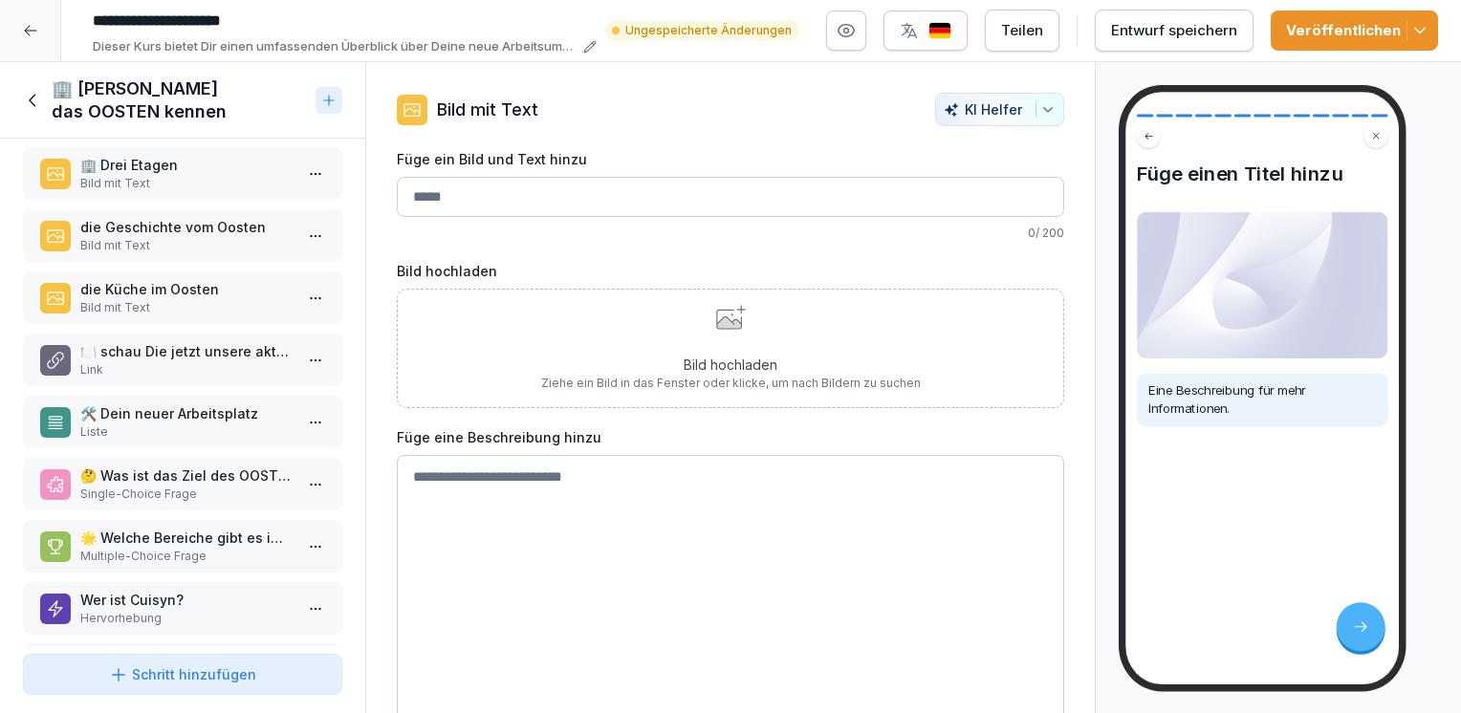
click at [739, 317] on div "Bild hochladen Ziehe ein Bild in das Fenster oder klicke, um nach Bildern zu su…" at bounding box center [731, 348] width 380 height 87
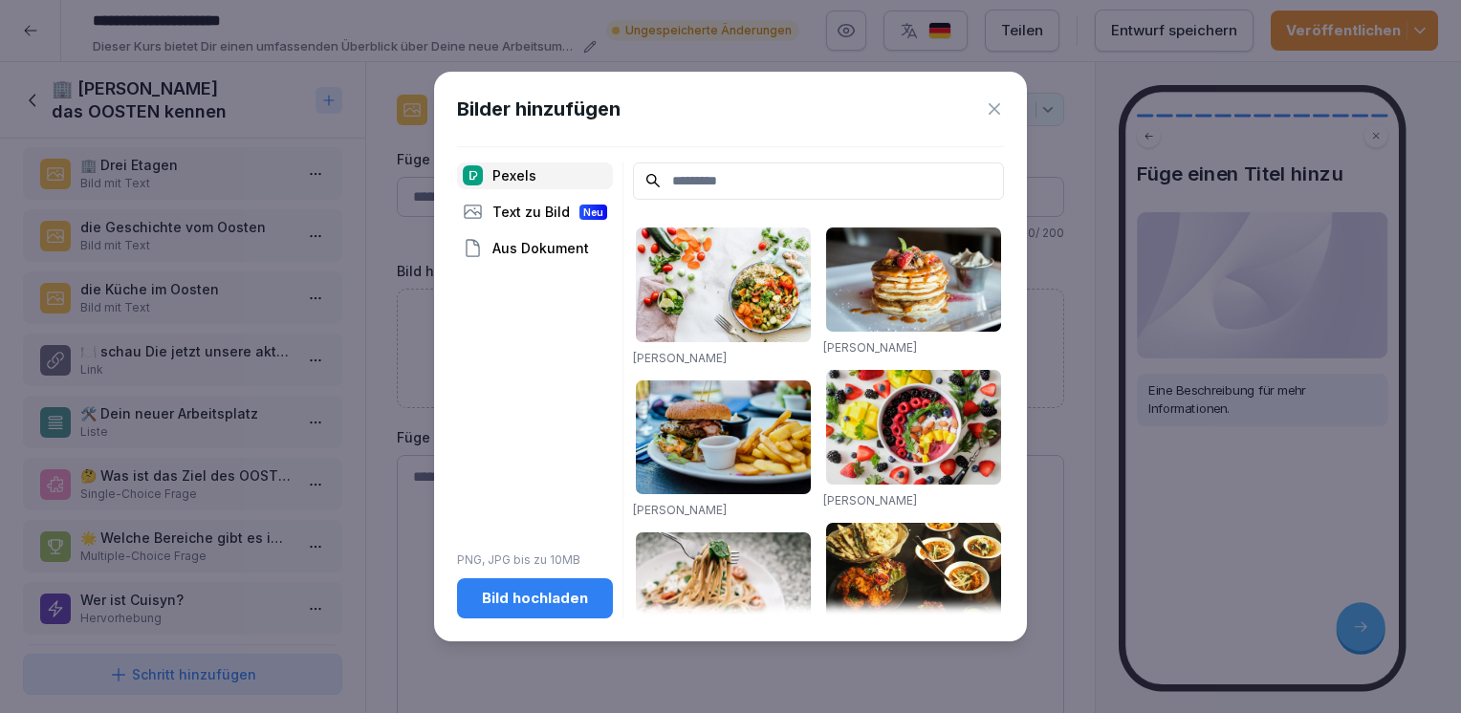
click at [556, 593] on div "Bild hochladen" at bounding box center [534, 598] width 125 height 21
click at [517, 599] on div "Bild hochladen" at bounding box center [534, 598] width 125 height 21
click at [989, 103] on icon at bounding box center [994, 108] width 11 height 11
